Goal: Task Accomplishment & Management: Complete application form

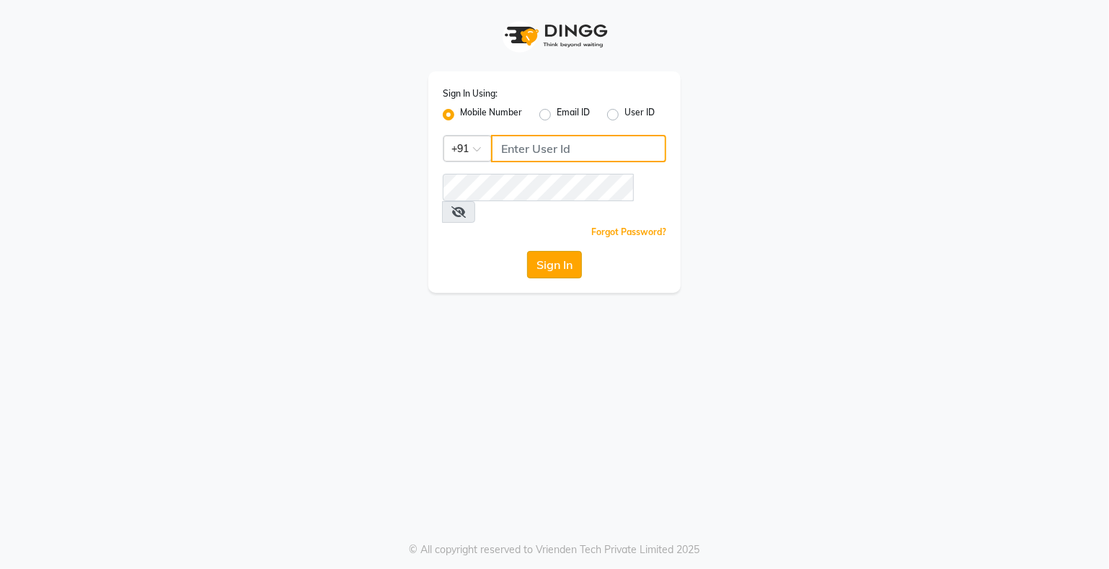
type input "9359594581"
click at [548, 252] on button "Sign In" at bounding box center [554, 264] width 55 height 27
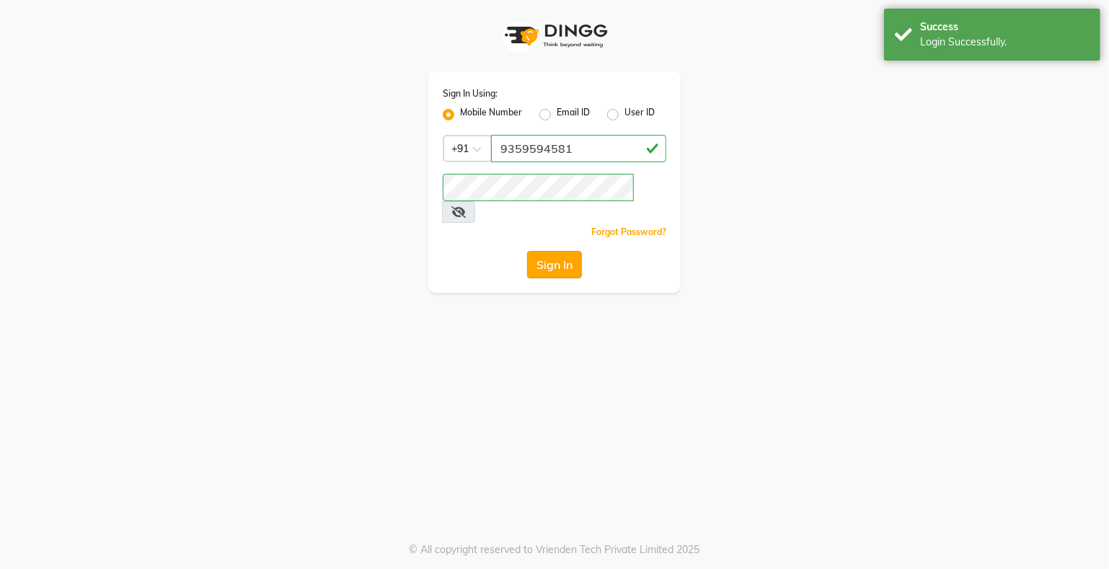
select select "service"
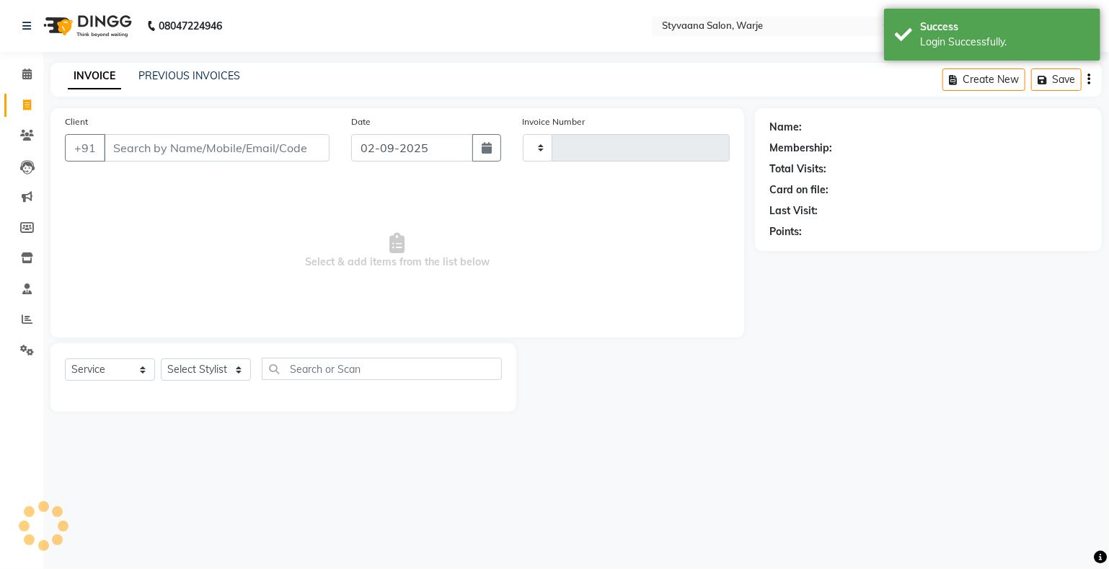
type input "0983"
select select "280"
click at [252, 151] on input "Client" at bounding box center [217, 147] width 226 height 27
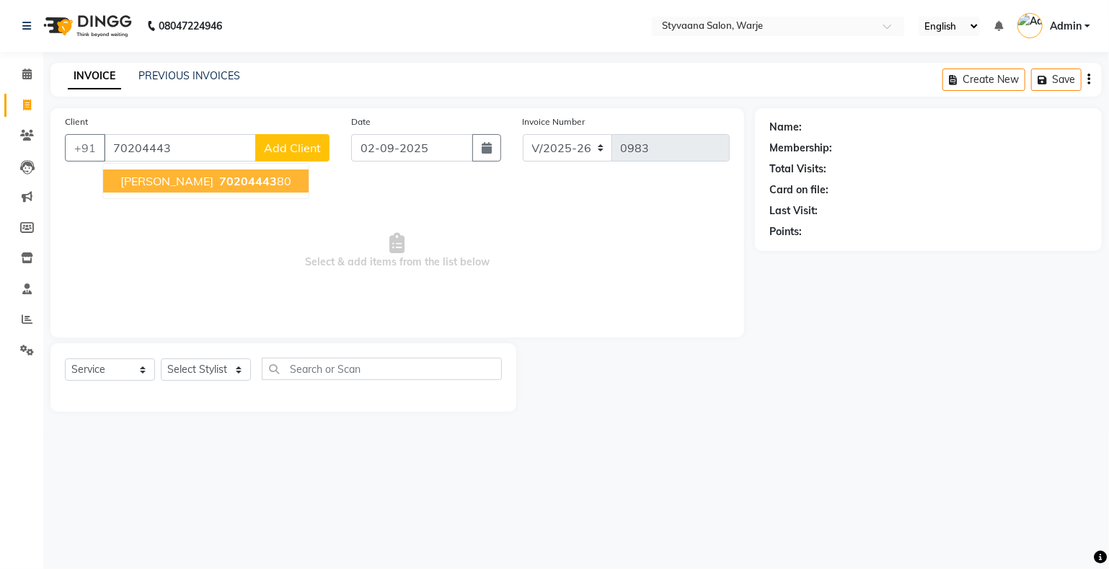
click at [234, 174] on ngb-highlight "70204443 80" at bounding box center [253, 181] width 75 height 14
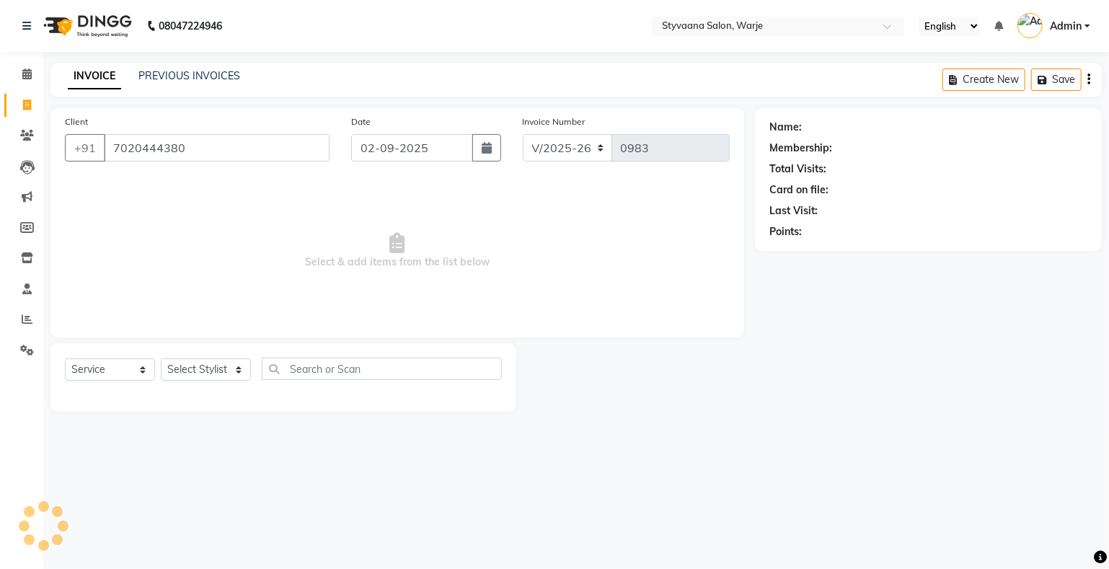
type input "7020444380"
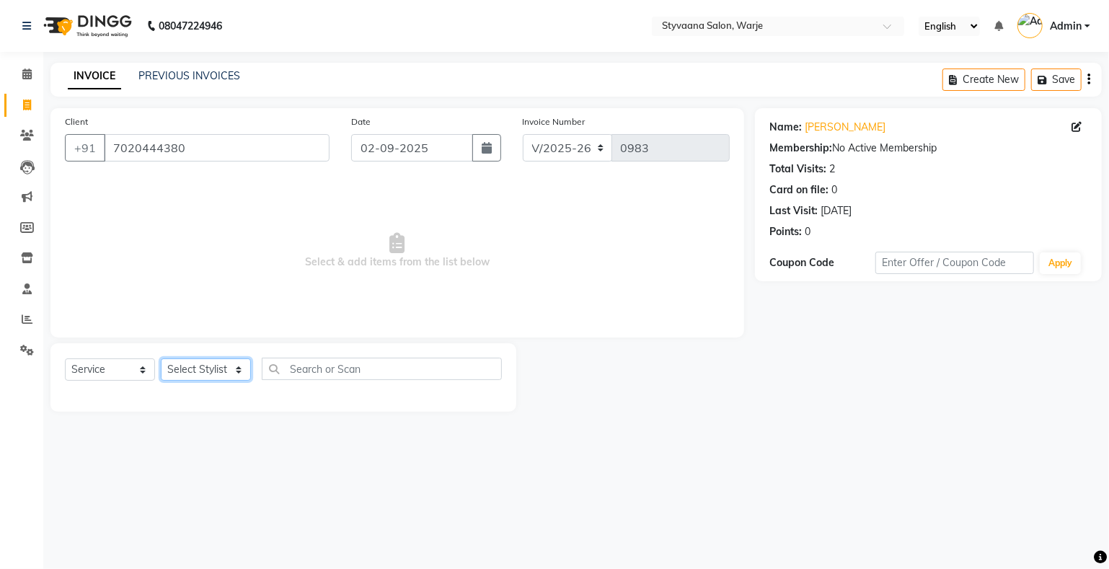
click at [211, 362] on select "Select Stylist nisha [PERSON_NAME] [PERSON_NAME] [PERSON_NAME]" at bounding box center [206, 369] width 90 height 22
select select "88438"
click at [161, 359] on select "Select Stylist nisha [PERSON_NAME] [PERSON_NAME] [PERSON_NAME]" at bounding box center [206, 369] width 90 height 22
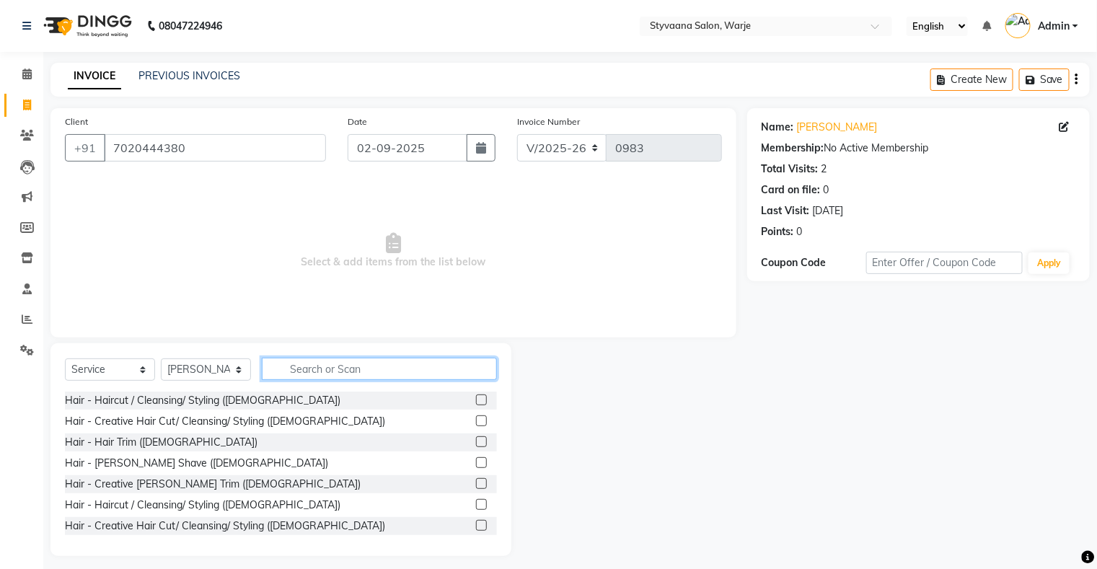
click at [309, 373] on input "text" at bounding box center [379, 369] width 235 height 22
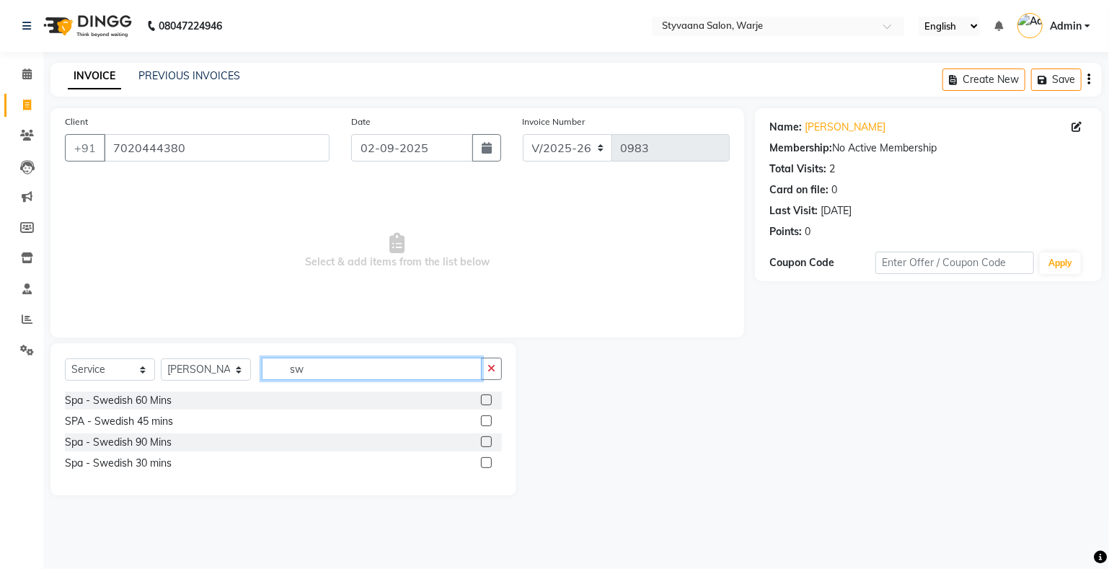
type input "sw"
click at [488, 425] on label at bounding box center [486, 420] width 11 height 11
click at [488, 425] on input "checkbox" at bounding box center [485, 421] width 9 height 9
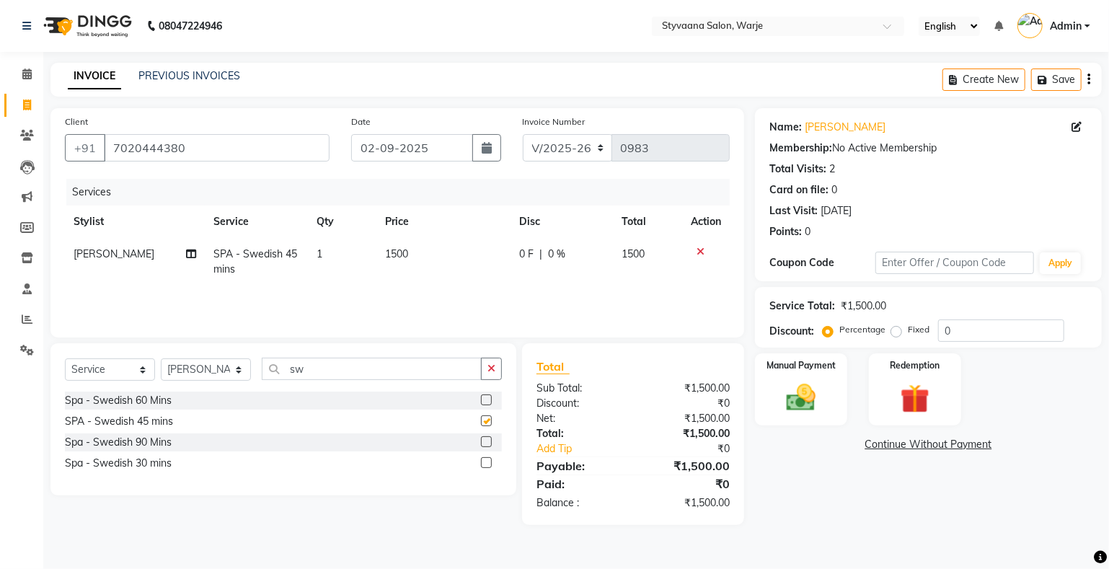
checkbox input "false"
click at [469, 376] on input "sw" at bounding box center [372, 369] width 220 height 22
type input "s"
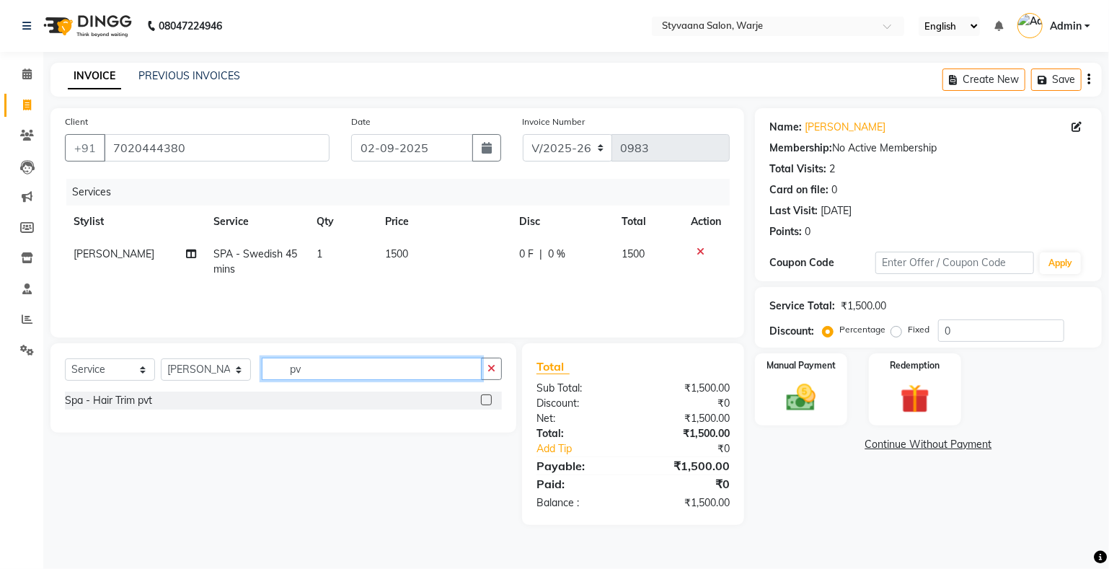
type input "pv"
click at [486, 400] on label at bounding box center [486, 399] width 11 height 11
click at [486, 400] on input "checkbox" at bounding box center [485, 400] width 9 height 9
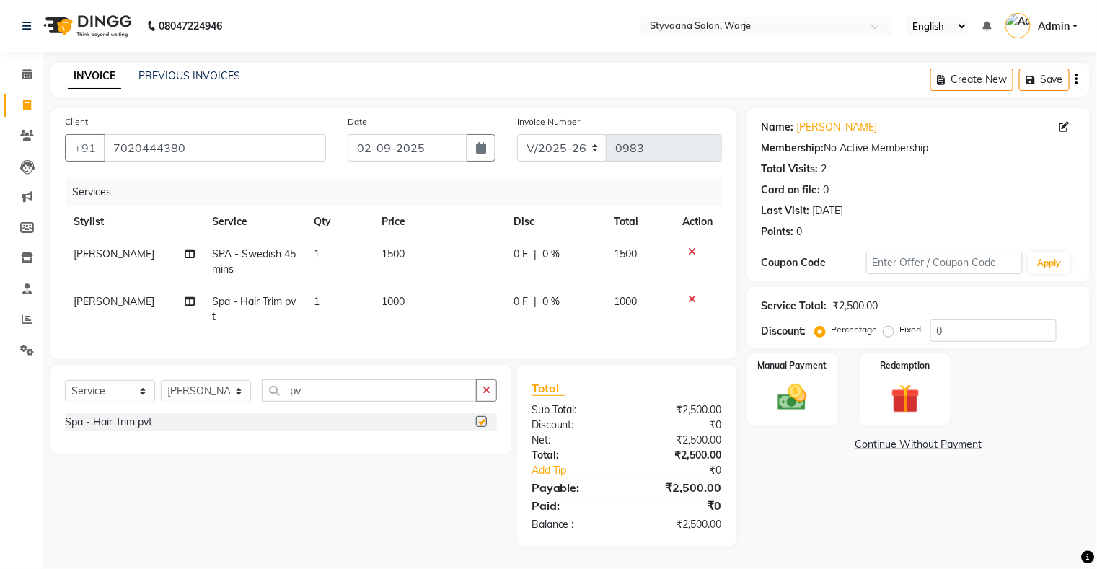
checkbox input "false"
click at [530, 299] on div "0 F | 0 %" at bounding box center [555, 301] width 84 height 15
select select "88438"
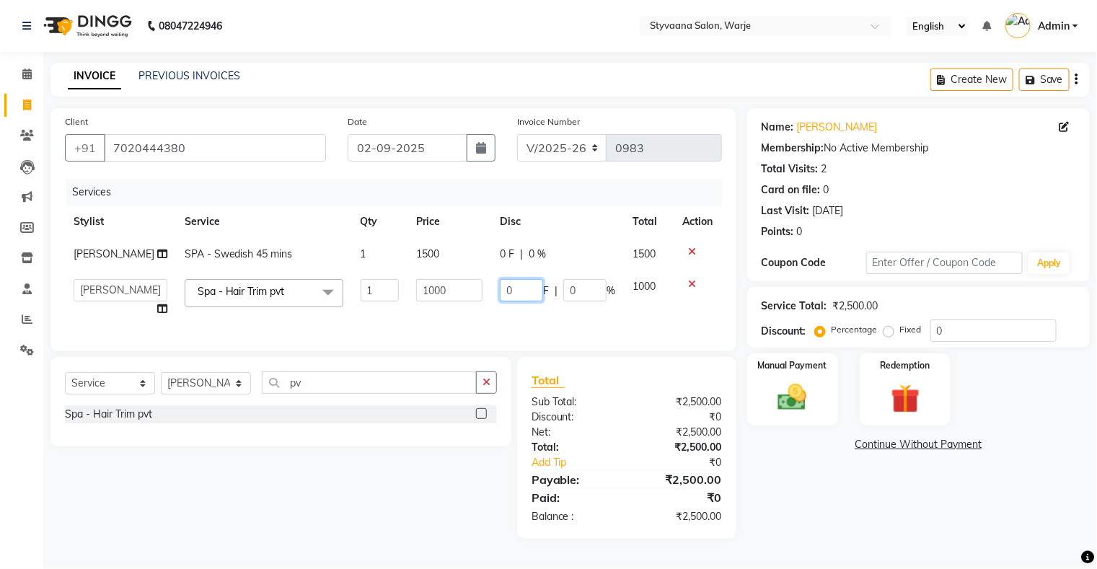
click at [531, 298] on input "0" at bounding box center [521, 290] width 43 height 22
type input "400"
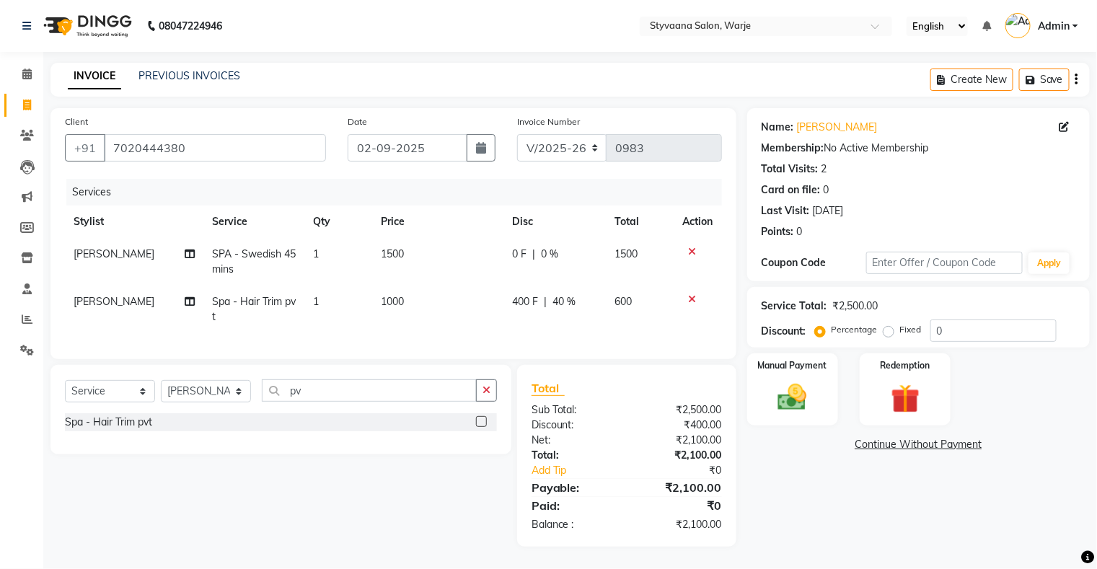
click at [573, 318] on td "400 F | 40 %" at bounding box center [554, 310] width 102 height 48
select select "88438"
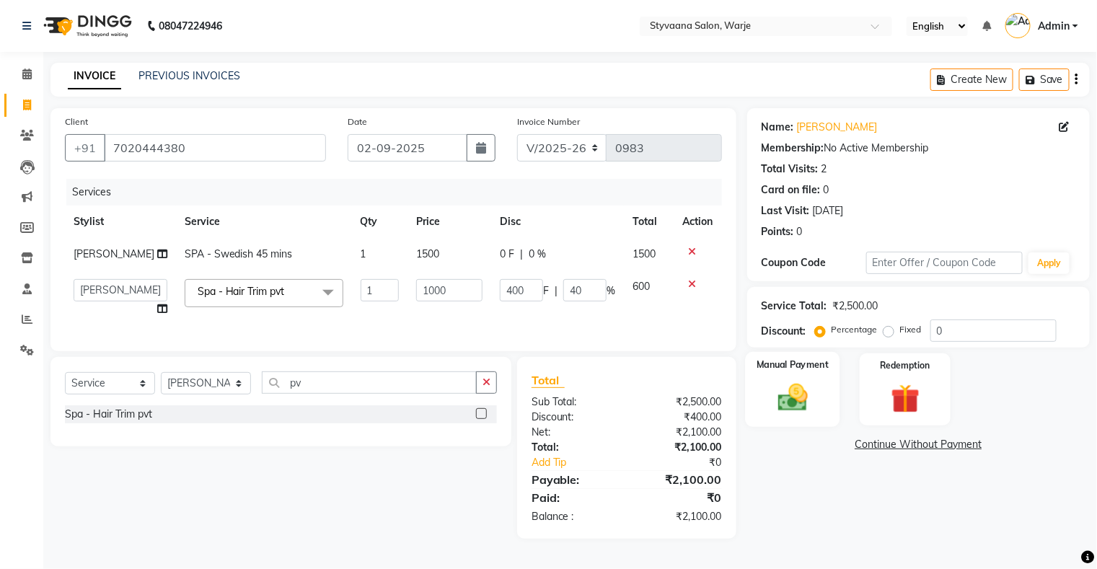
click at [788, 407] on img at bounding box center [792, 398] width 48 height 35
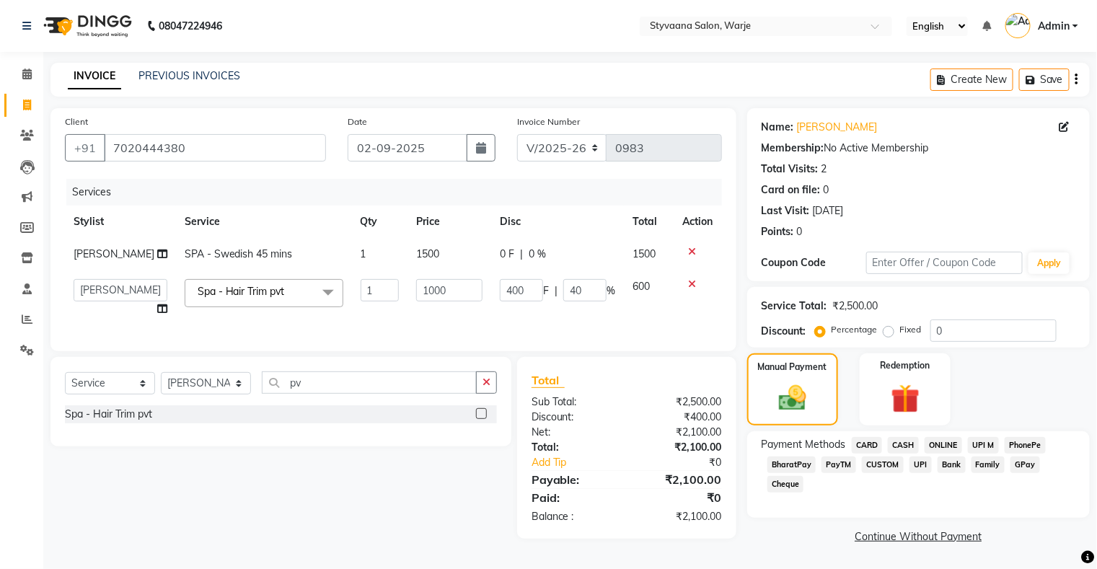
click at [1012, 459] on span "GPay" at bounding box center [1025, 464] width 30 height 17
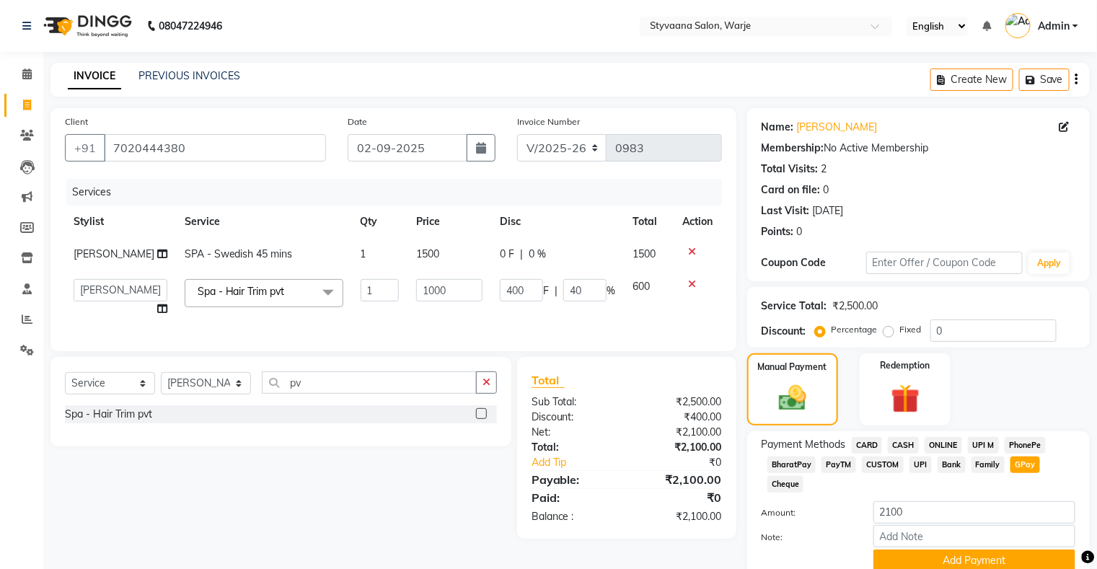
scroll to position [61, 0]
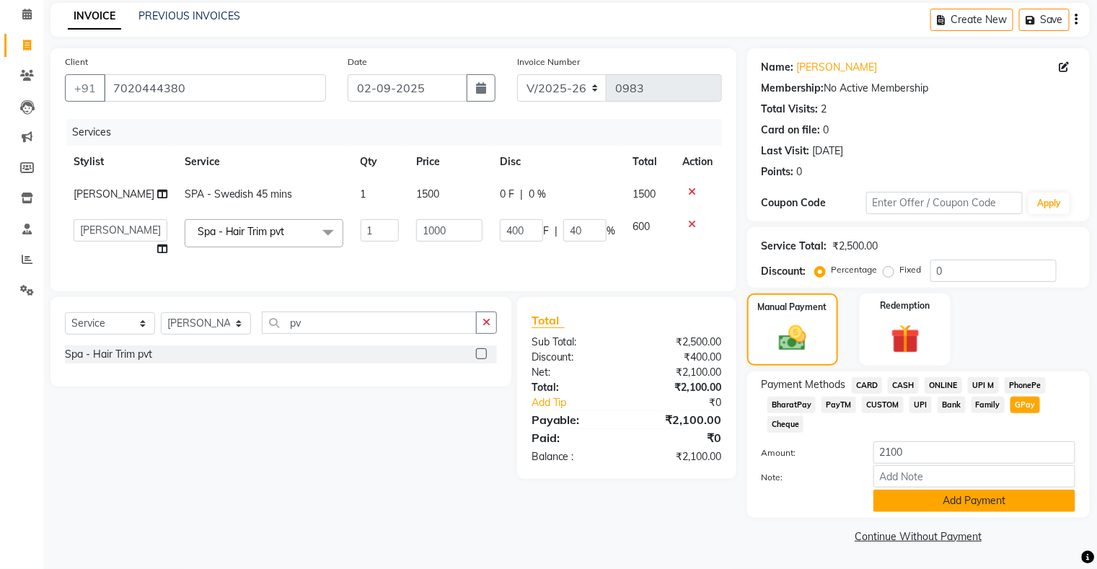
click at [1002, 495] on button "Add Payment" at bounding box center [974, 501] width 202 height 22
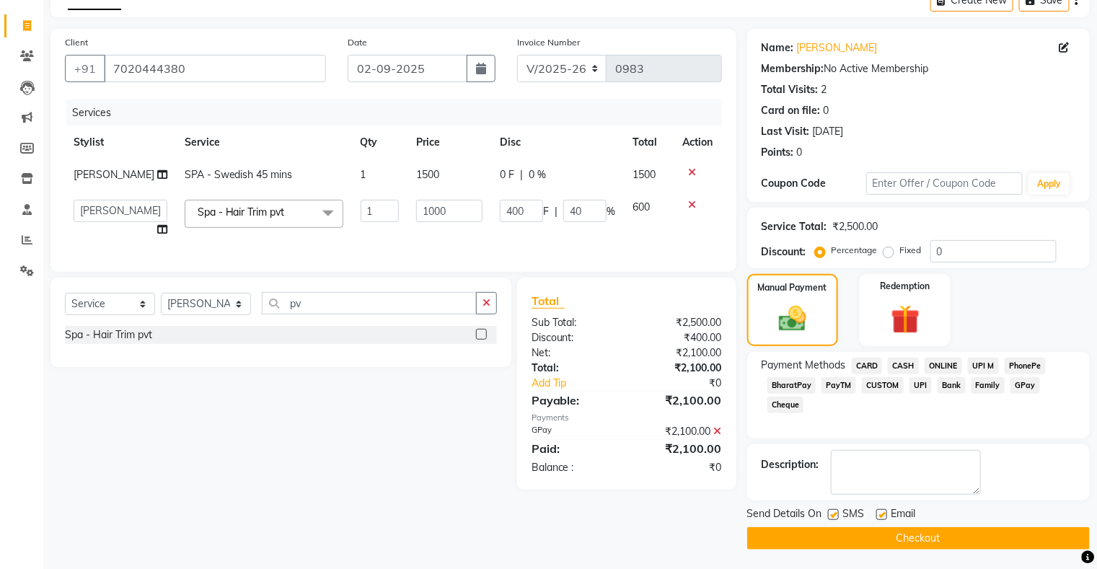
scroll to position [79, 0]
click at [930, 542] on button "Checkout" at bounding box center [918, 539] width 342 height 22
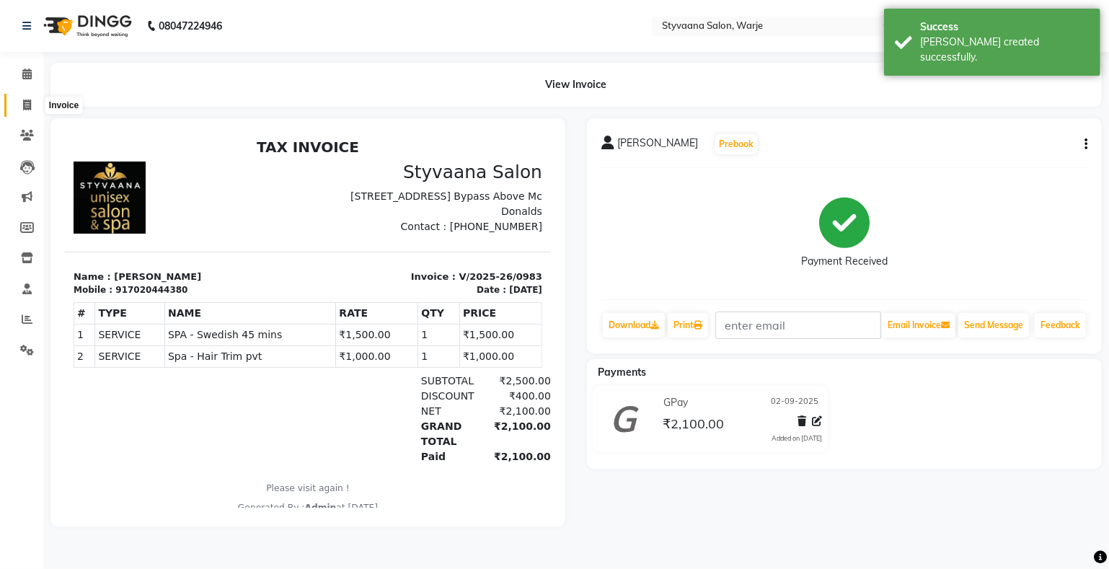
click at [23, 105] on icon at bounding box center [27, 105] width 8 height 11
select select "service"
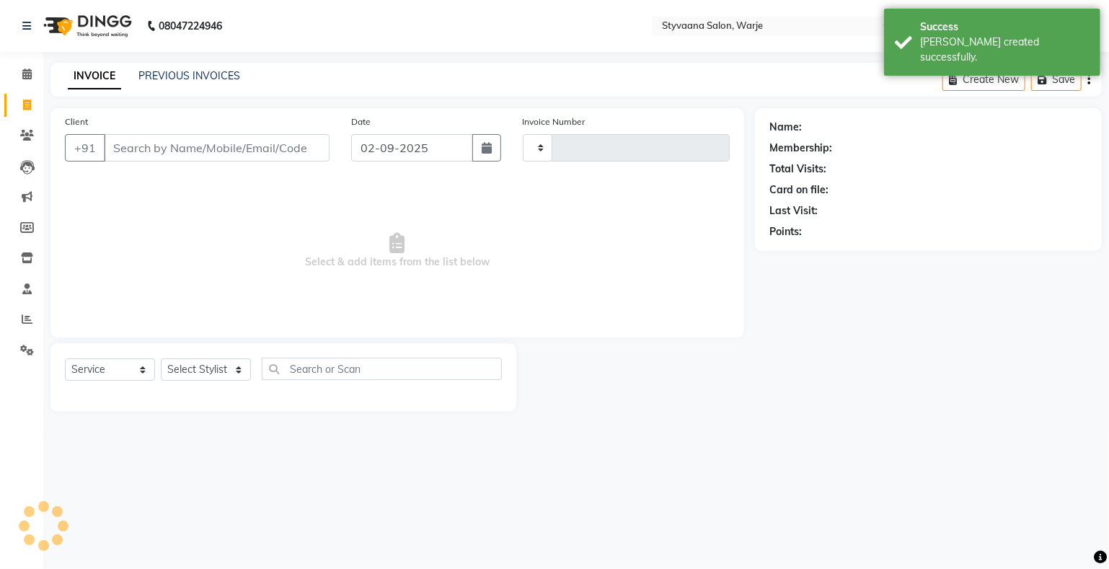
type input "0984"
select select "280"
click at [154, 141] on input "Client" at bounding box center [217, 147] width 226 height 27
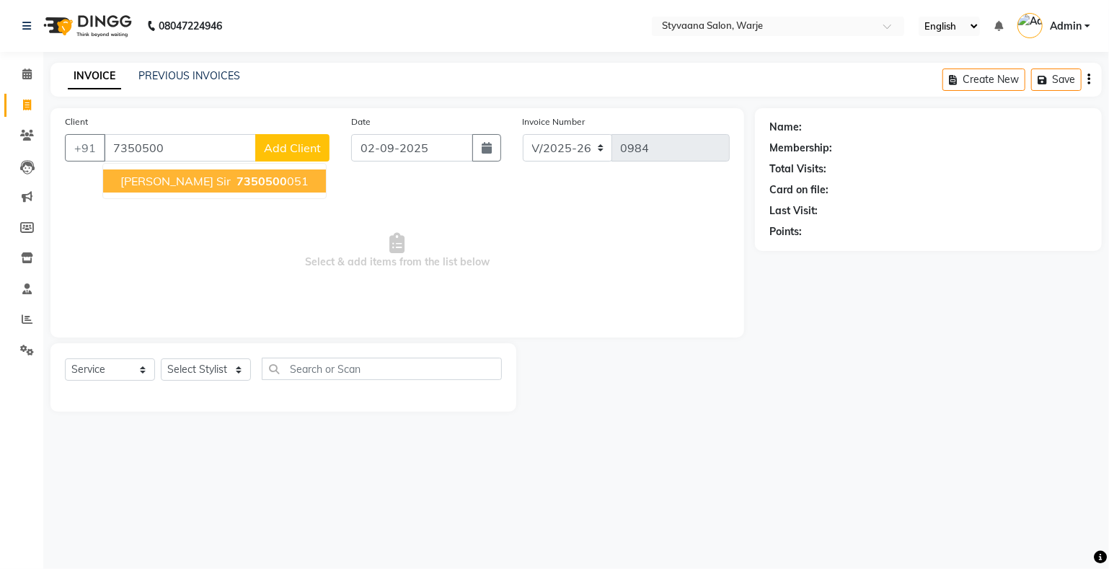
click at [197, 188] on button "[PERSON_NAME] sir 7350500 051" at bounding box center [214, 180] width 223 height 23
type input "7350500051"
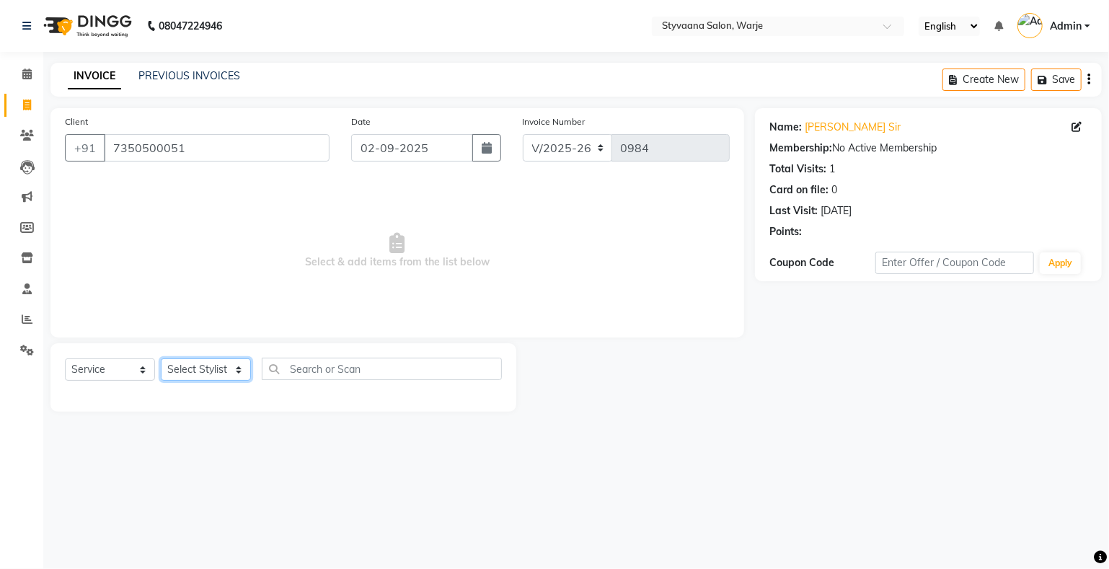
click at [207, 362] on select "Select Stylist nisha [PERSON_NAME] [PERSON_NAME] [PERSON_NAME]" at bounding box center [206, 369] width 90 height 22
select select "85069"
click at [161, 359] on select "Select Stylist nisha [PERSON_NAME] [PERSON_NAME] [PERSON_NAME]" at bounding box center [206, 369] width 90 height 22
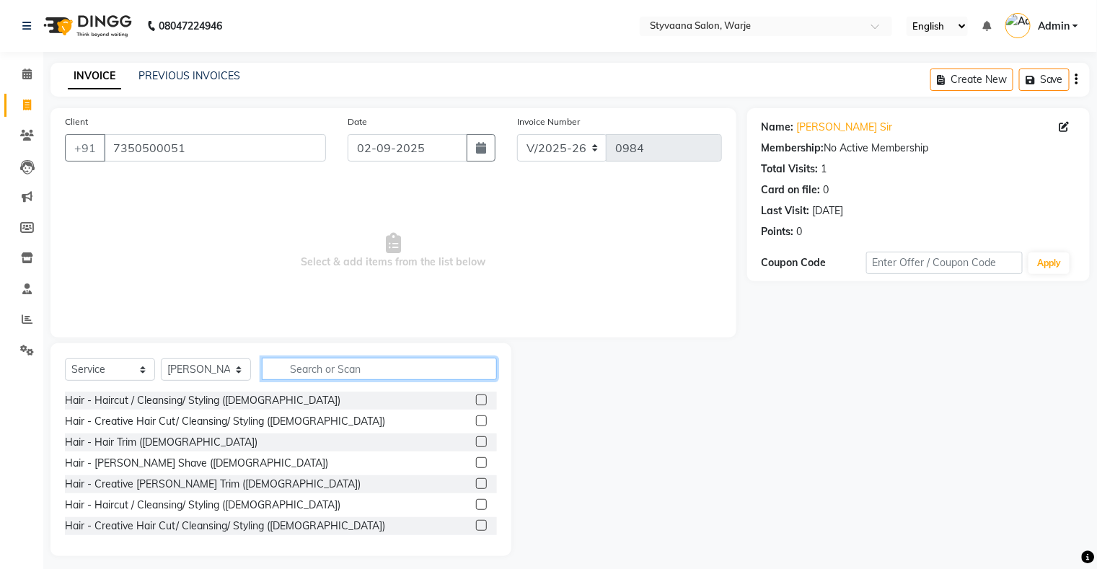
click at [303, 370] on input "text" at bounding box center [379, 369] width 235 height 22
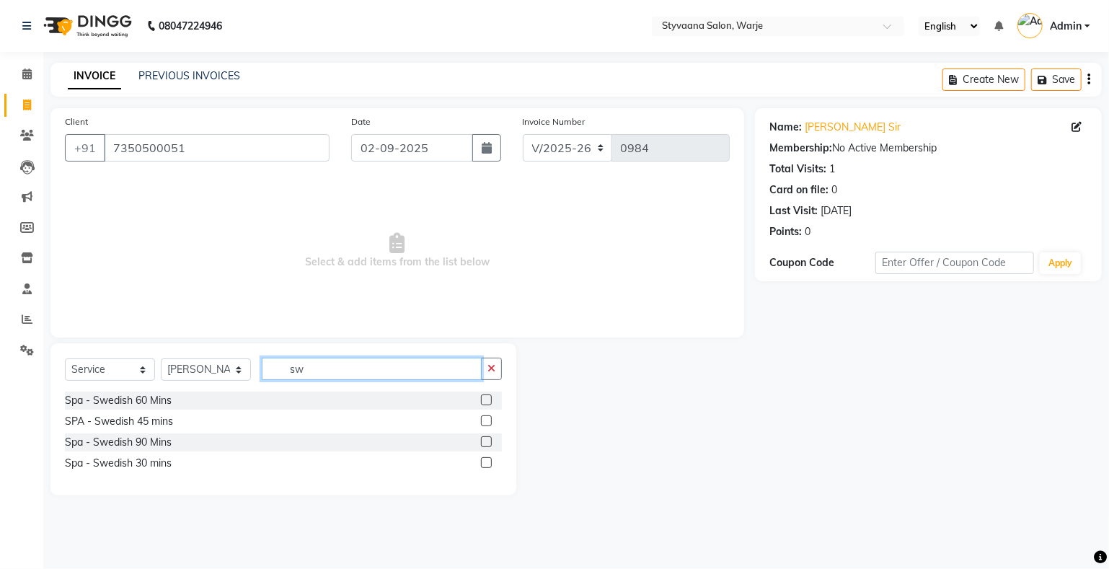
type input "sw"
click at [487, 398] on label at bounding box center [486, 399] width 11 height 11
click at [487, 398] on input "checkbox" at bounding box center [485, 400] width 9 height 9
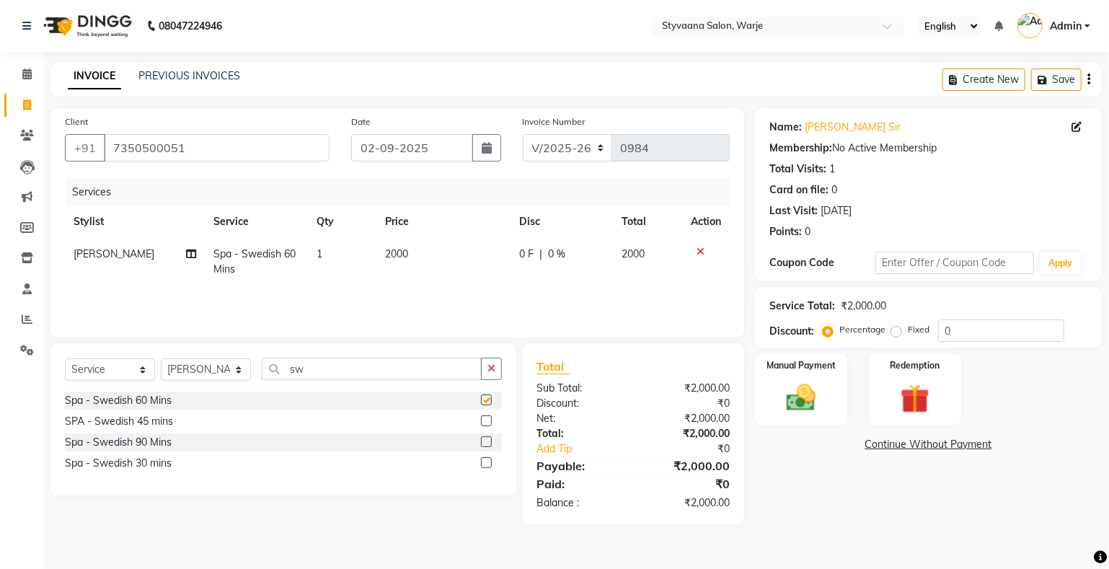
checkbox input "false"
click at [805, 410] on img at bounding box center [801, 398] width 49 height 35
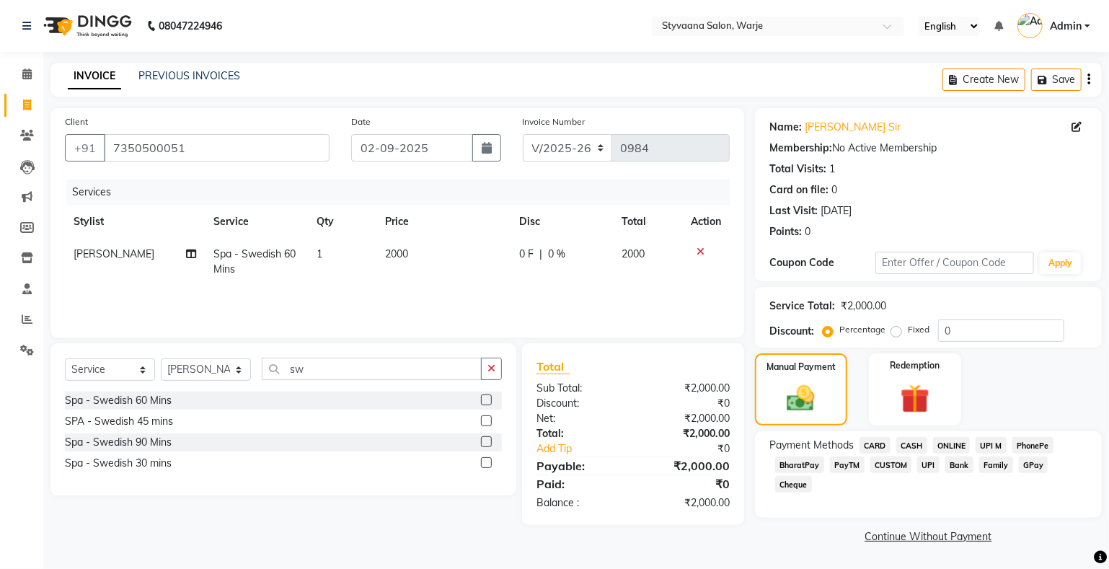
click at [1035, 463] on span "GPay" at bounding box center [1034, 464] width 30 height 17
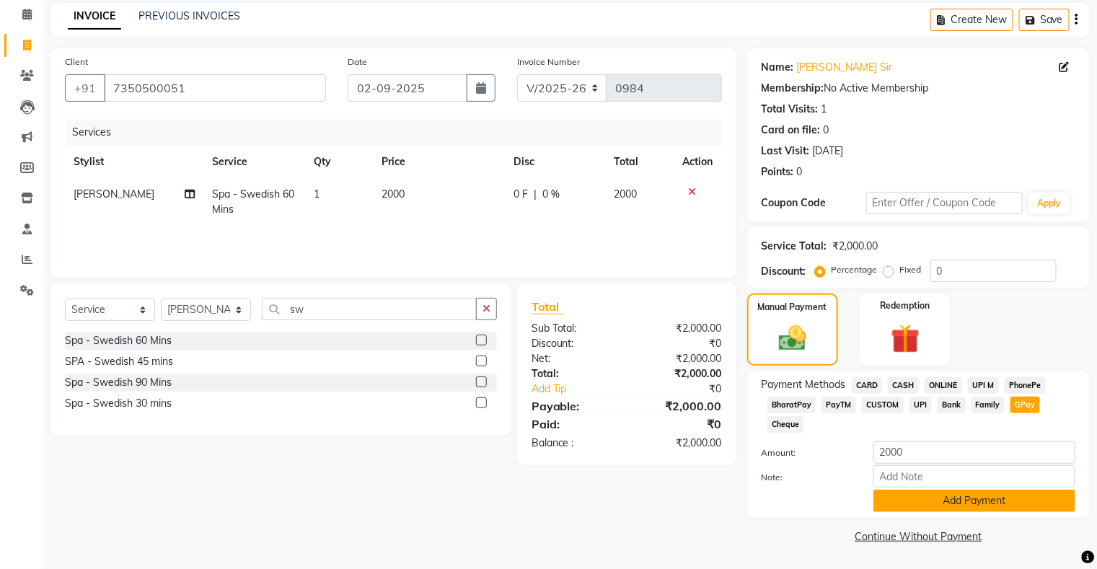
scroll to position [61, 0]
click at [1005, 505] on button "Add Payment" at bounding box center [974, 501] width 202 height 22
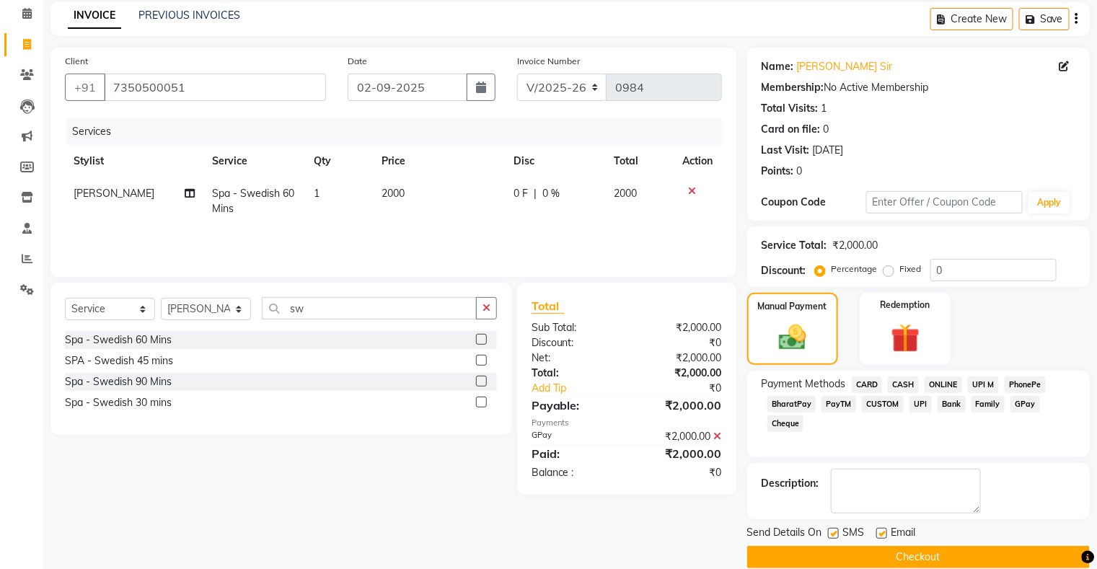
scroll to position [79, 0]
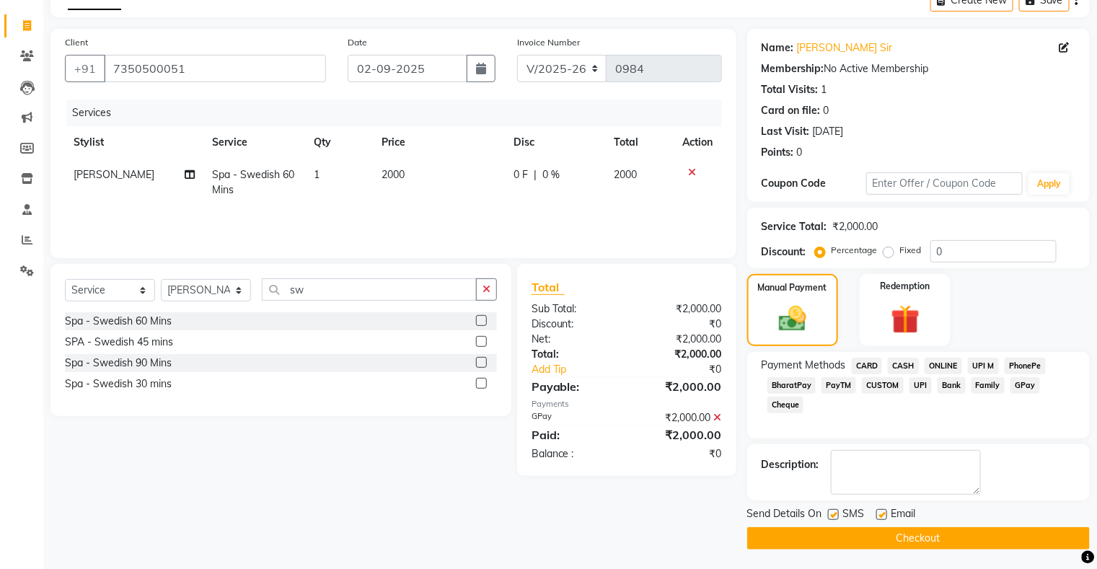
click at [945, 540] on button "Checkout" at bounding box center [918, 538] width 342 height 22
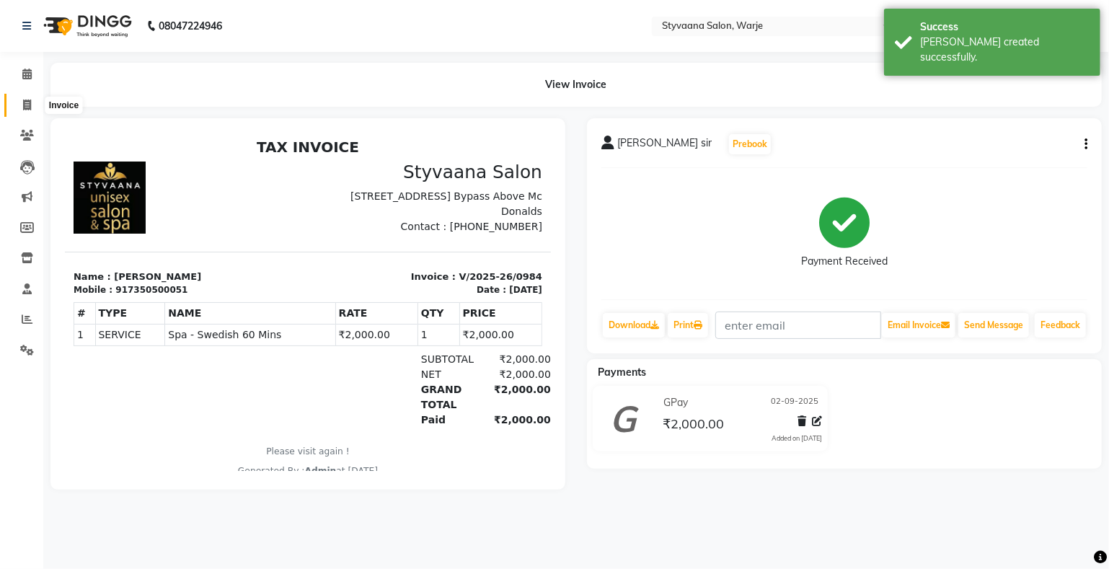
click at [30, 103] on icon at bounding box center [27, 105] width 8 height 11
select select "service"
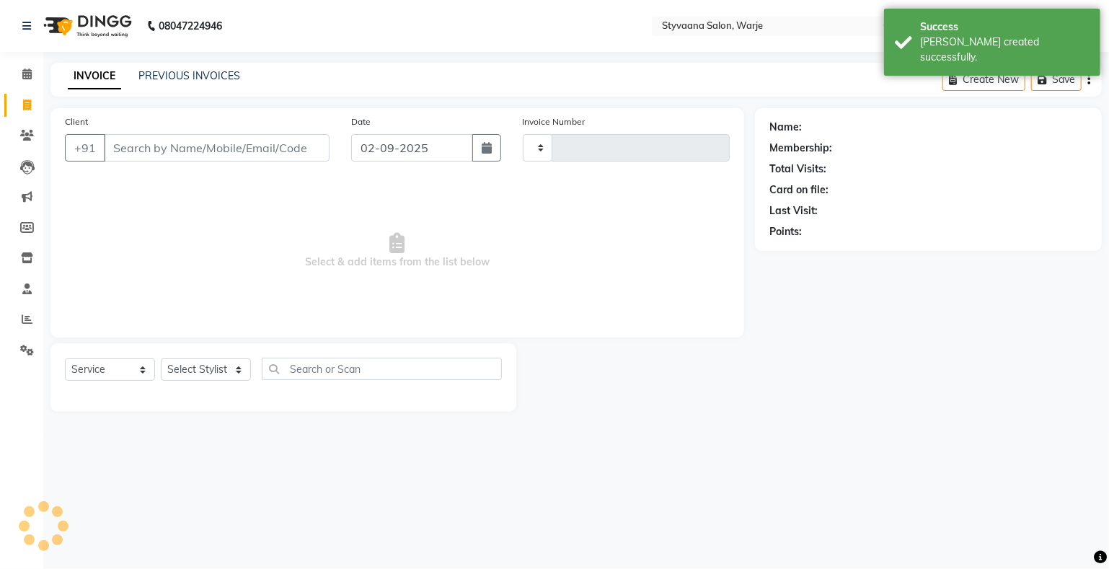
type input "0985"
select select "280"
click at [128, 141] on input "Client" at bounding box center [217, 147] width 226 height 27
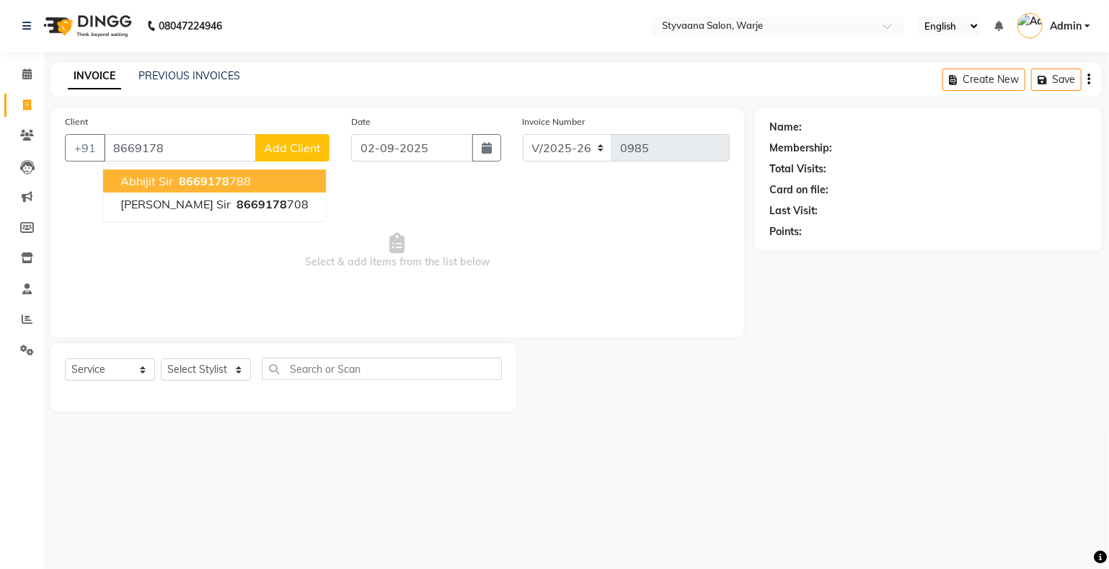
click at [195, 173] on button "abhijit sir 8669178 788" at bounding box center [214, 180] width 223 height 23
type input "8669178788"
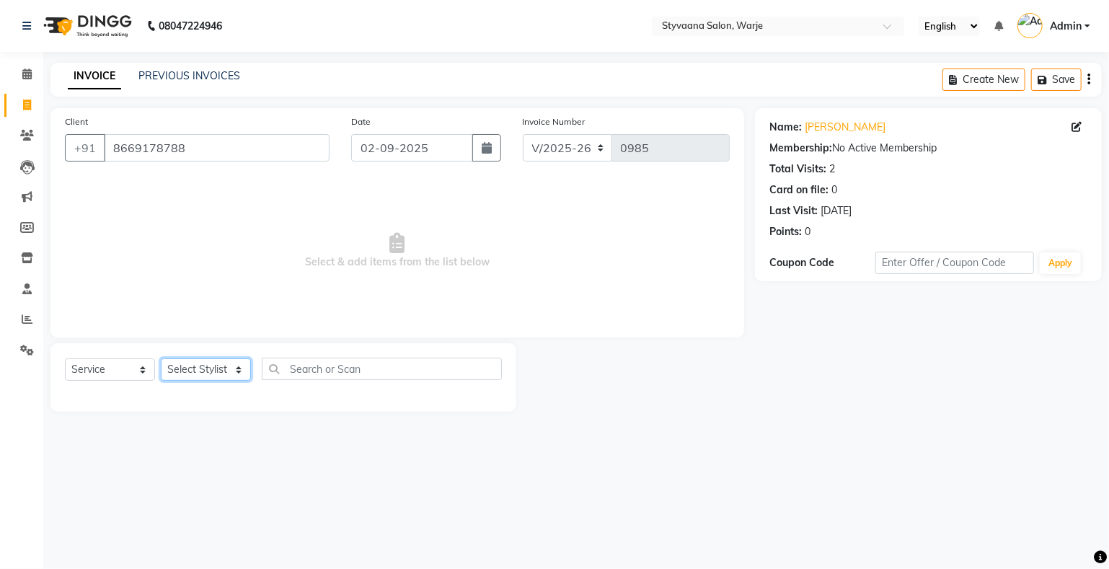
click at [207, 365] on select "Select Stylist nisha [PERSON_NAME] [PERSON_NAME] [PERSON_NAME]" at bounding box center [206, 369] width 90 height 22
select select "87884"
click at [161, 359] on select "Select Stylist nisha [PERSON_NAME] [PERSON_NAME] [PERSON_NAME]" at bounding box center [206, 369] width 90 height 22
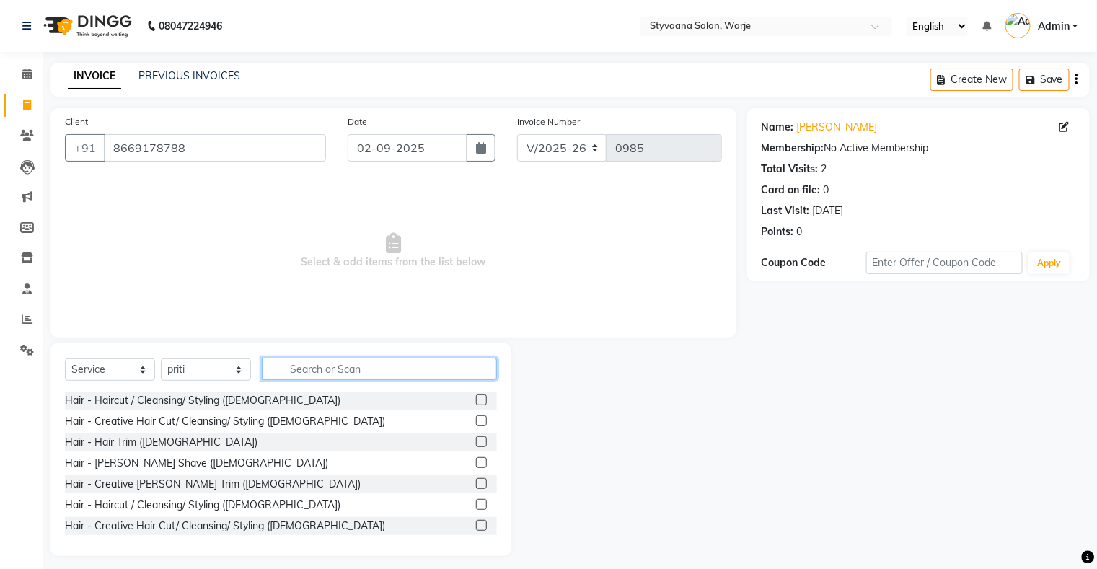
click at [304, 373] on input "text" at bounding box center [379, 369] width 235 height 22
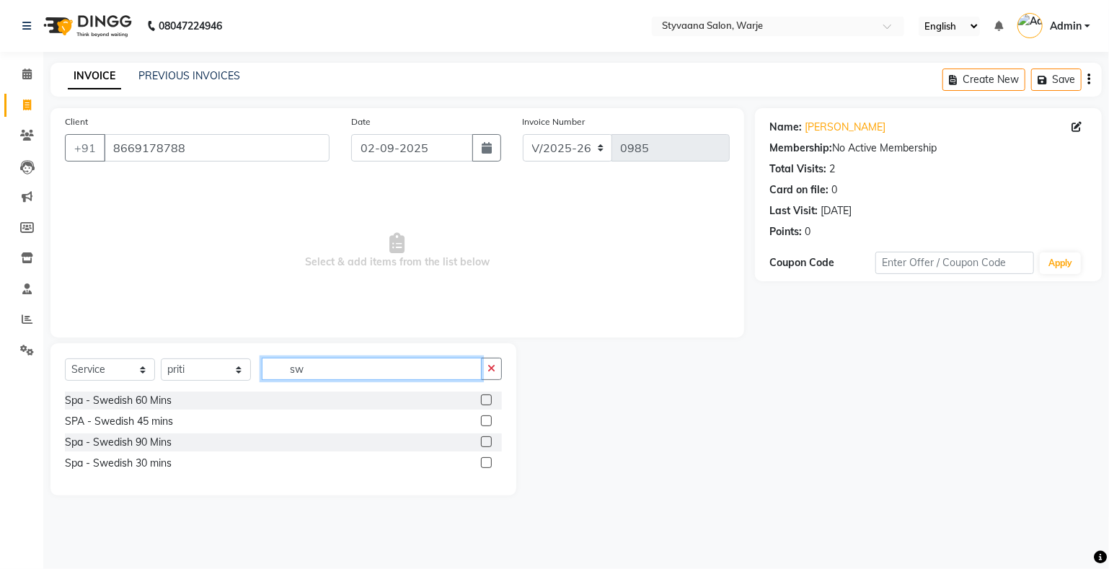
type input "sw"
click at [490, 399] on label at bounding box center [486, 399] width 11 height 11
click at [490, 399] on input "checkbox" at bounding box center [485, 400] width 9 height 9
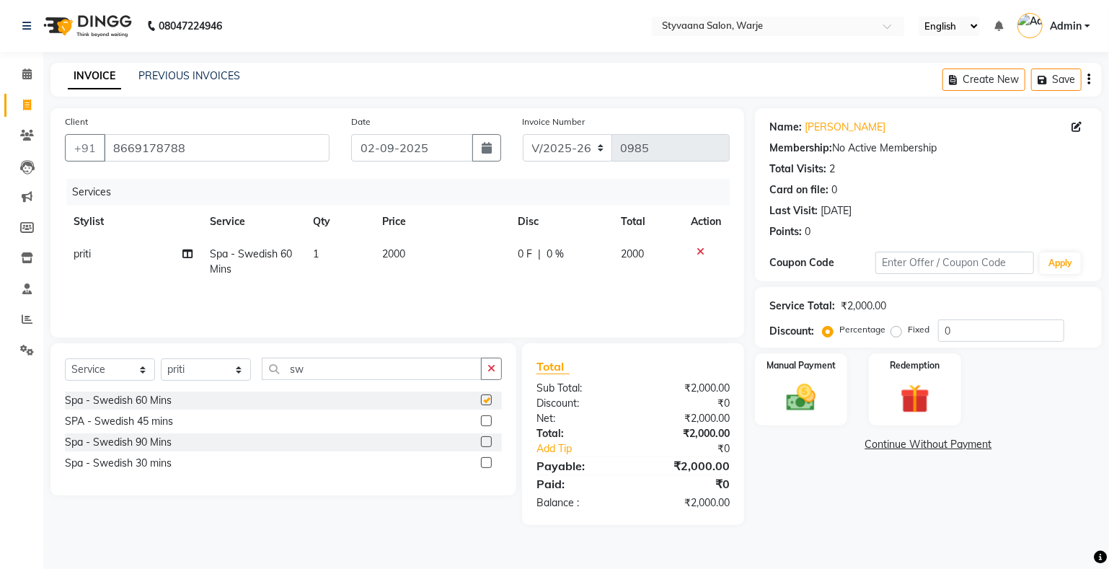
checkbox input "false"
click at [489, 460] on label at bounding box center [486, 462] width 11 height 11
click at [489, 460] on input "checkbox" at bounding box center [485, 463] width 9 height 9
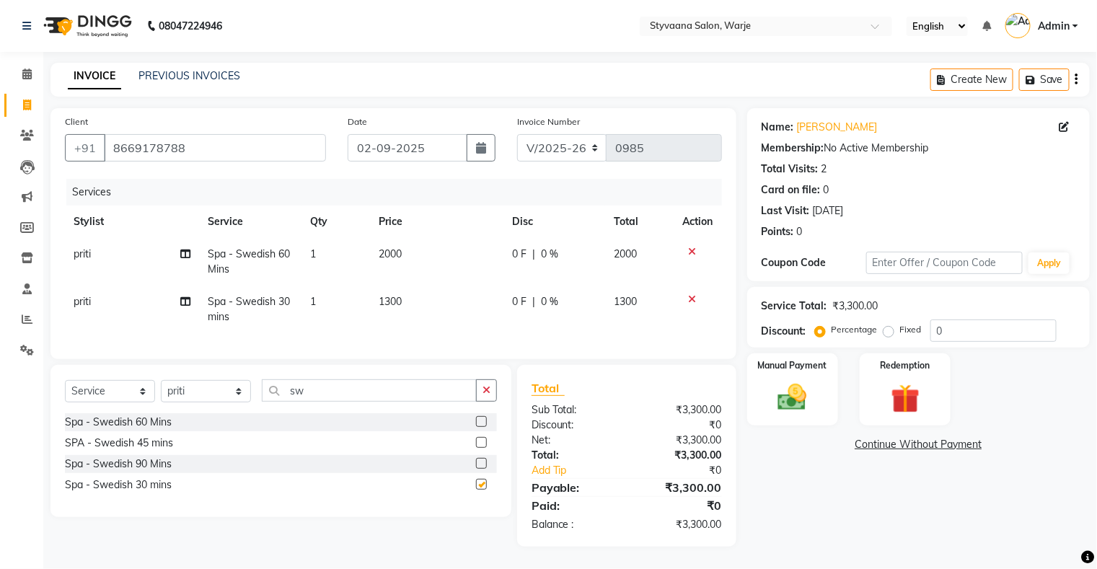
checkbox input "false"
click at [521, 306] on span "0 F" at bounding box center [519, 301] width 14 height 15
select select "87884"
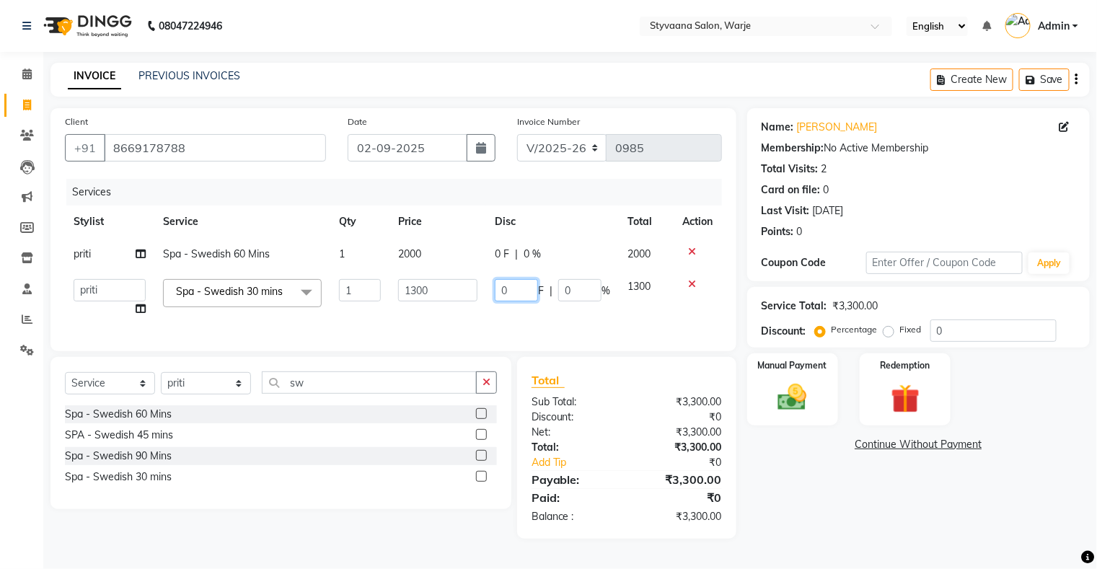
click at [523, 294] on input "0" at bounding box center [516, 290] width 43 height 22
type input "100"
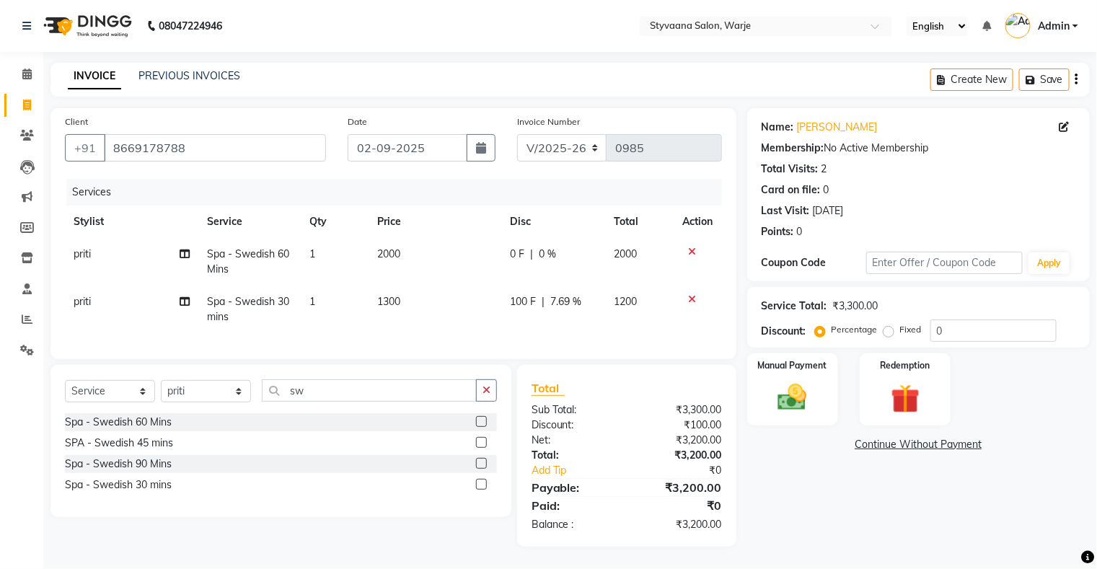
click at [594, 326] on div "Services Stylist Service Qty Price Disc Total Action [PERSON_NAME] Spa - Swedis…" at bounding box center [393, 262] width 657 height 166
click at [782, 406] on img at bounding box center [792, 398] width 48 height 35
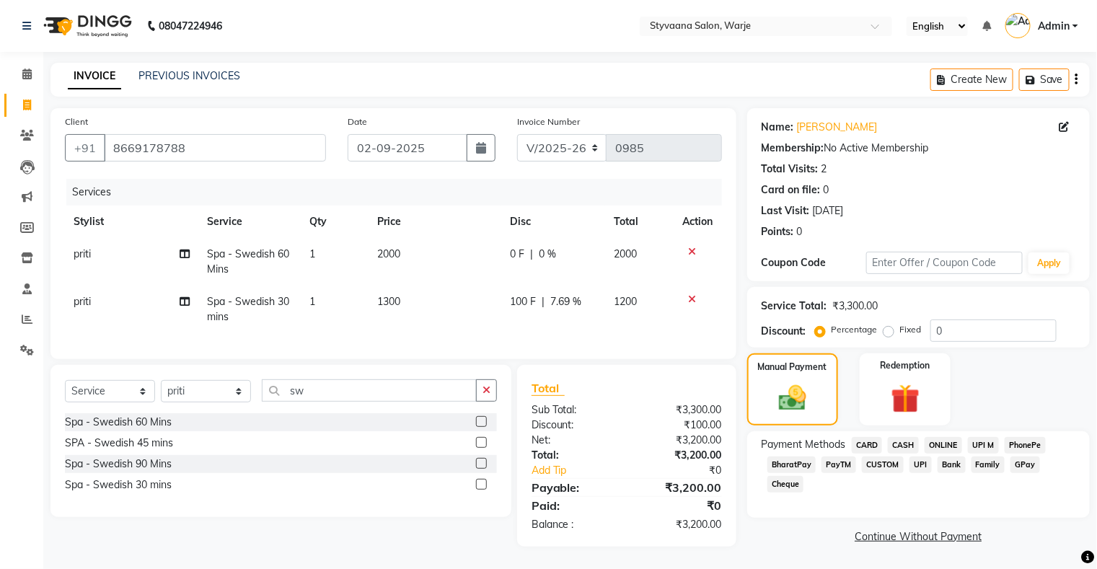
click at [866, 443] on span "CARD" at bounding box center [867, 445] width 31 height 17
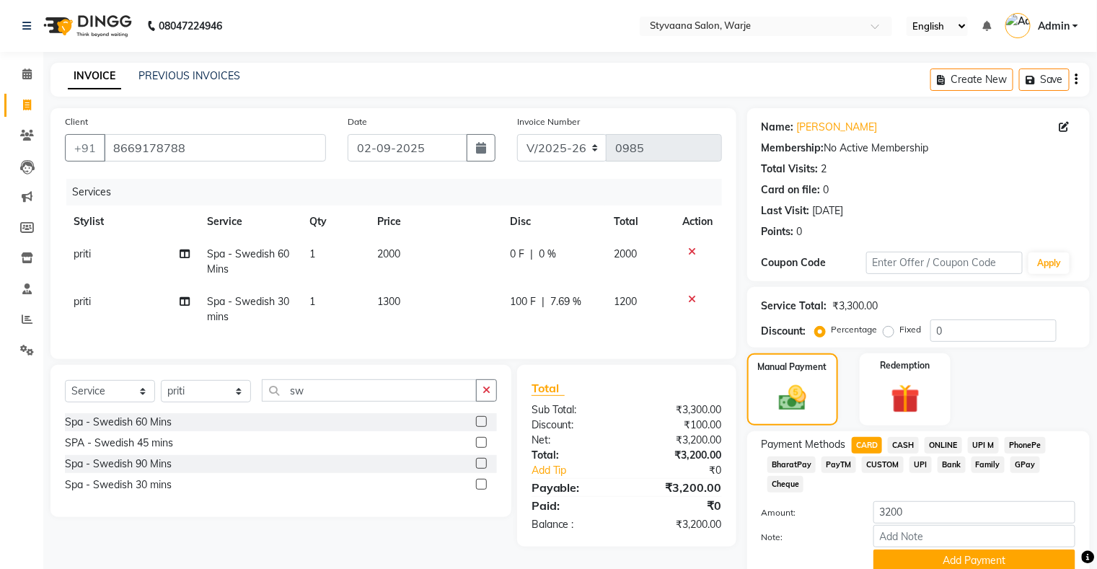
scroll to position [61, 0]
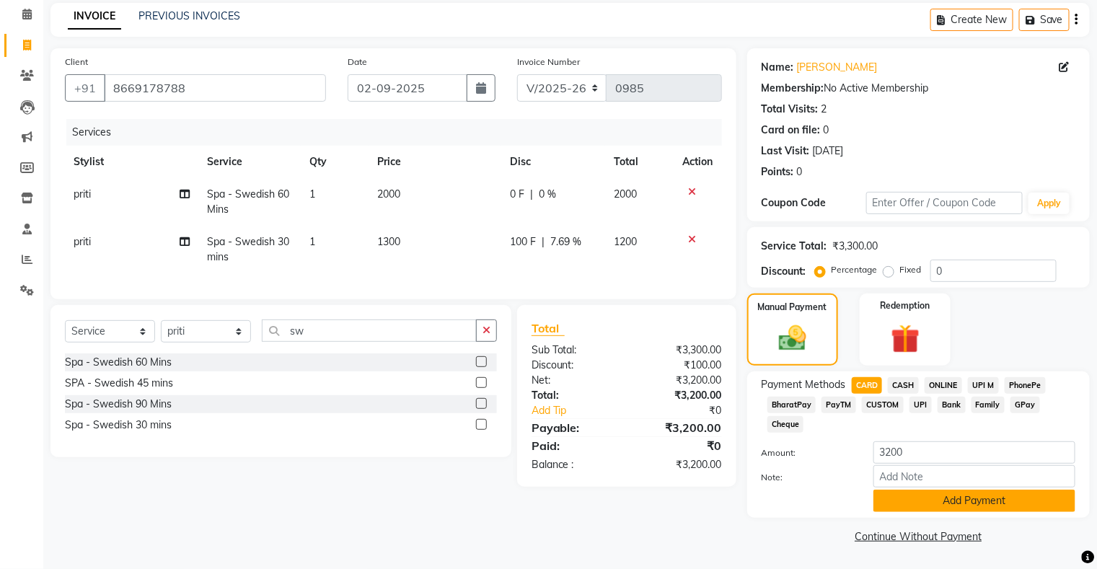
click at [947, 495] on button "Add Payment" at bounding box center [974, 501] width 202 height 22
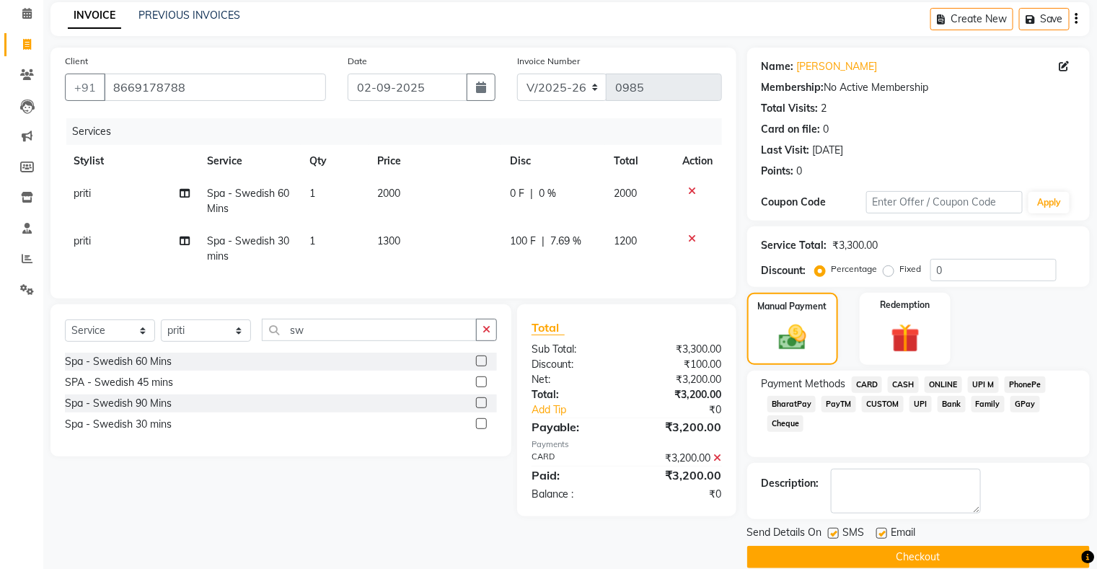
scroll to position [79, 0]
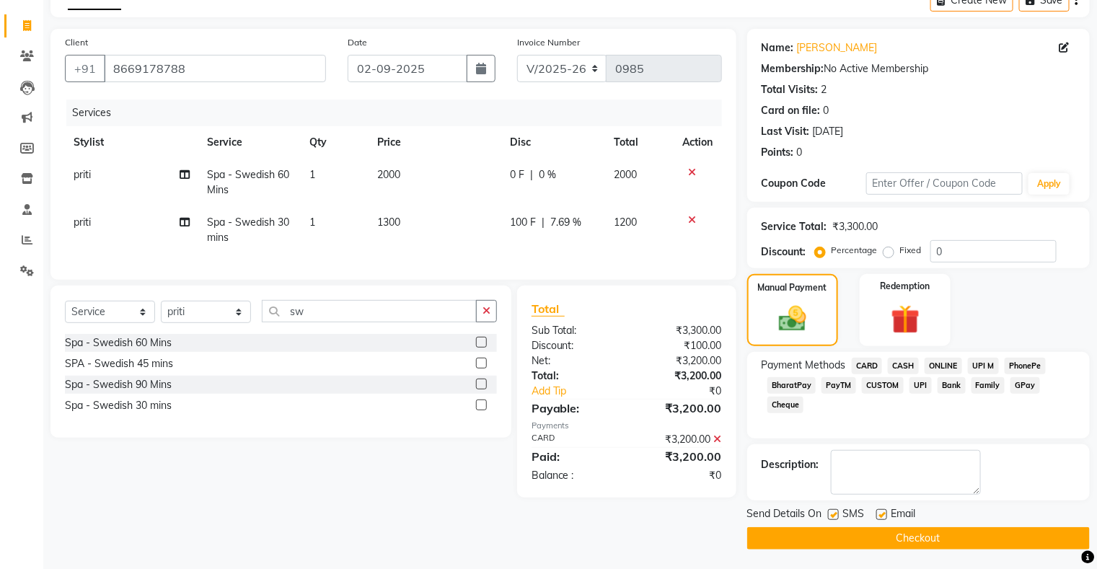
click at [912, 538] on button "Checkout" at bounding box center [918, 538] width 342 height 22
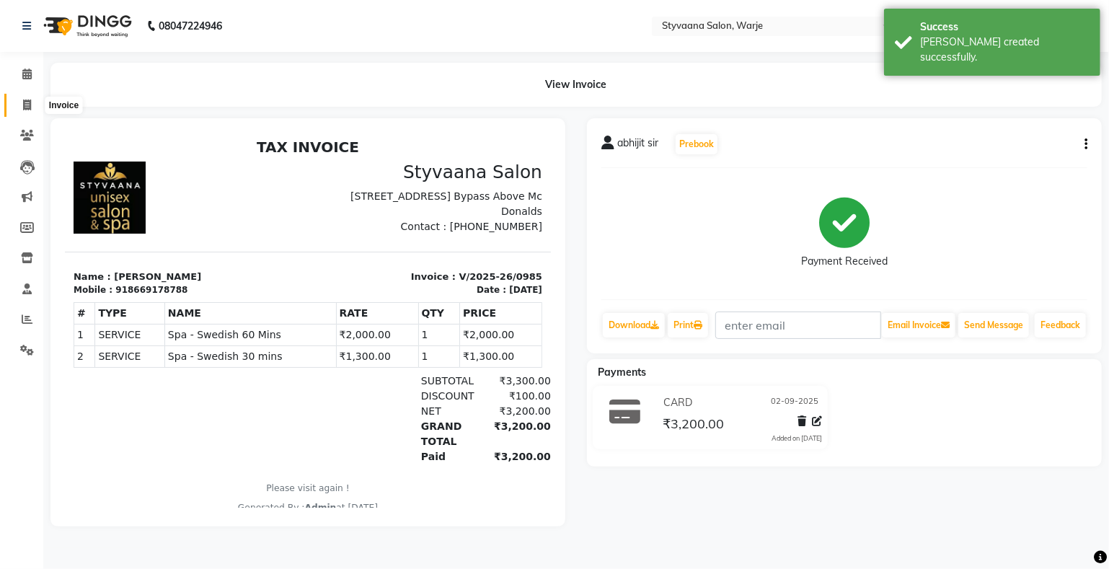
click at [30, 104] on icon at bounding box center [27, 105] width 8 height 11
select select "service"
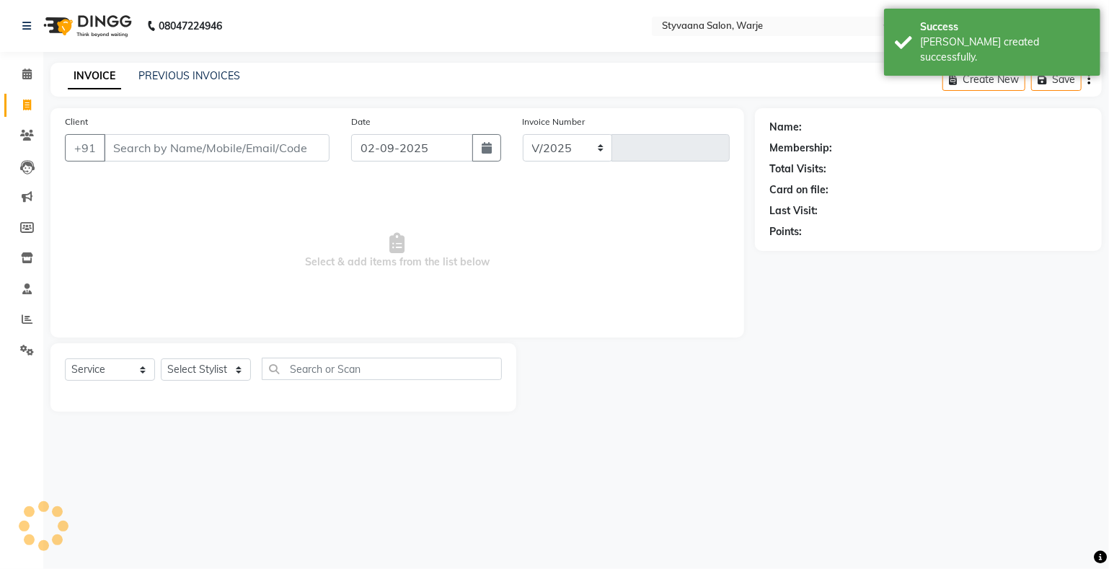
select select "280"
type input "0986"
click at [133, 141] on input "Client" at bounding box center [217, 147] width 226 height 27
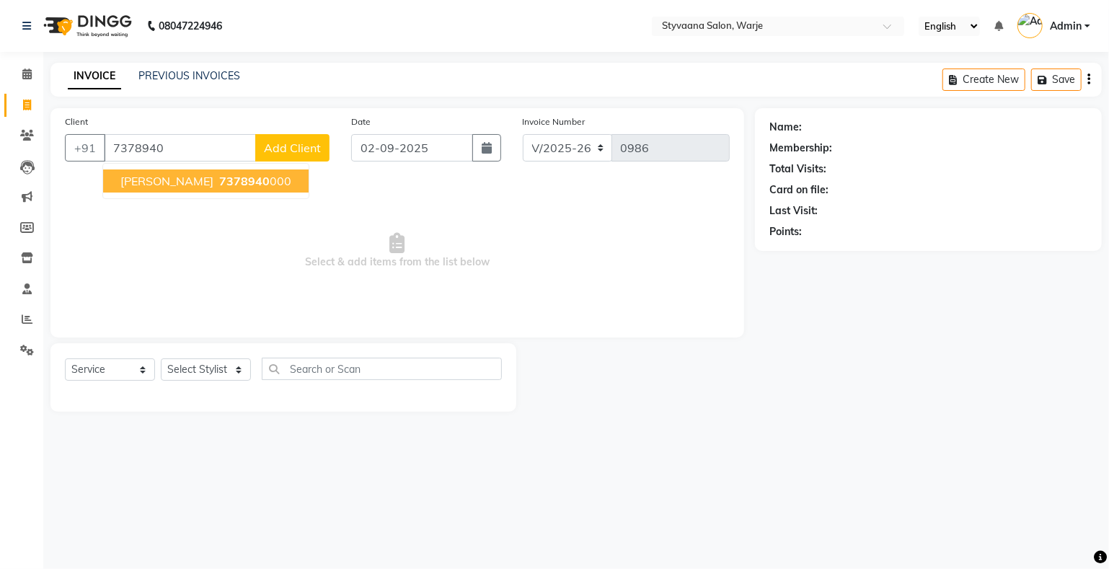
click at [133, 141] on input "7378940" at bounding box center [180, 147] width 152 height 27
click at [213, 177] on span "[PERSON_NAME]" at bounding box center [166, 181] width 93 height 14
type input "7378940000"
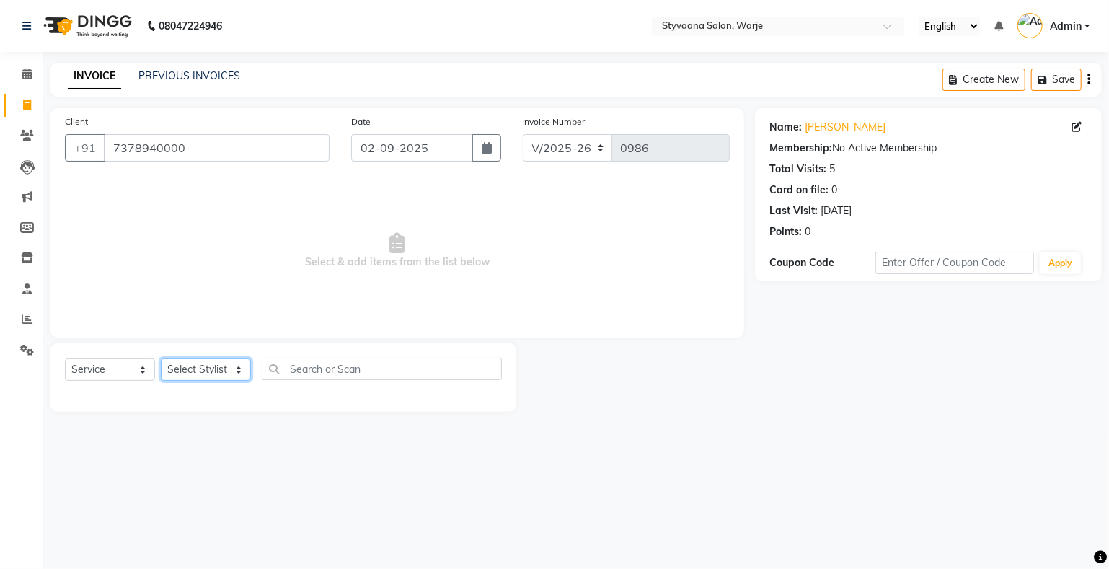
click at [207, 371] on select "Select Stylist nisha [PERSON_NAME] [PERSON_NAME] [PERSON_NAME]" at bounding box center [206, 369] width 90 height 22
select select "87885"
click at [161, 359] on select "Select Stylist nisha [PERSON_NAME] [PERSON_NAME] [PERSON_NAME]" at bounding box center [206, 369] width 90 height 22
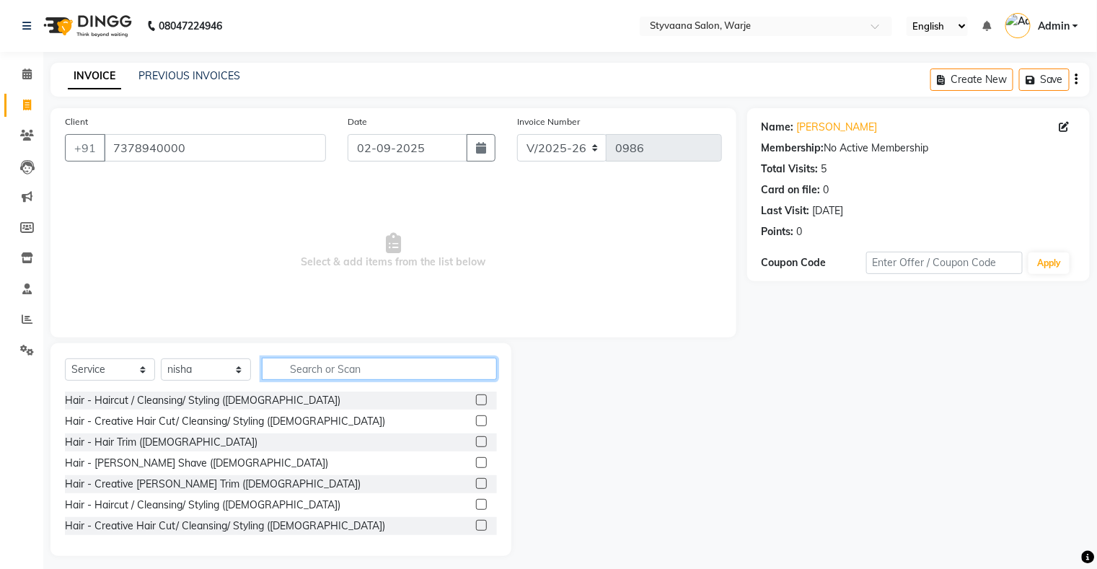
click at [330, 372] on input "text" at bounding box center [379, 369] width 235 height 22
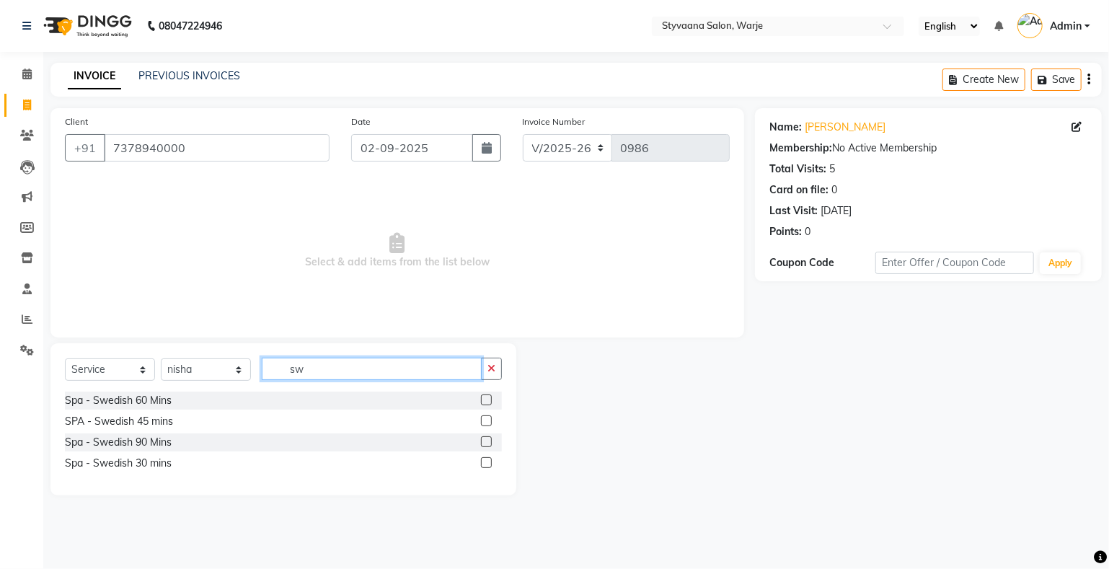
type input "sw"
click at [485, 422] on label at bounding box center [486, 420] width 11 height 11
click at [485, 422] on input "checkbox" at bounding box center [485, 421] width 9 height 9
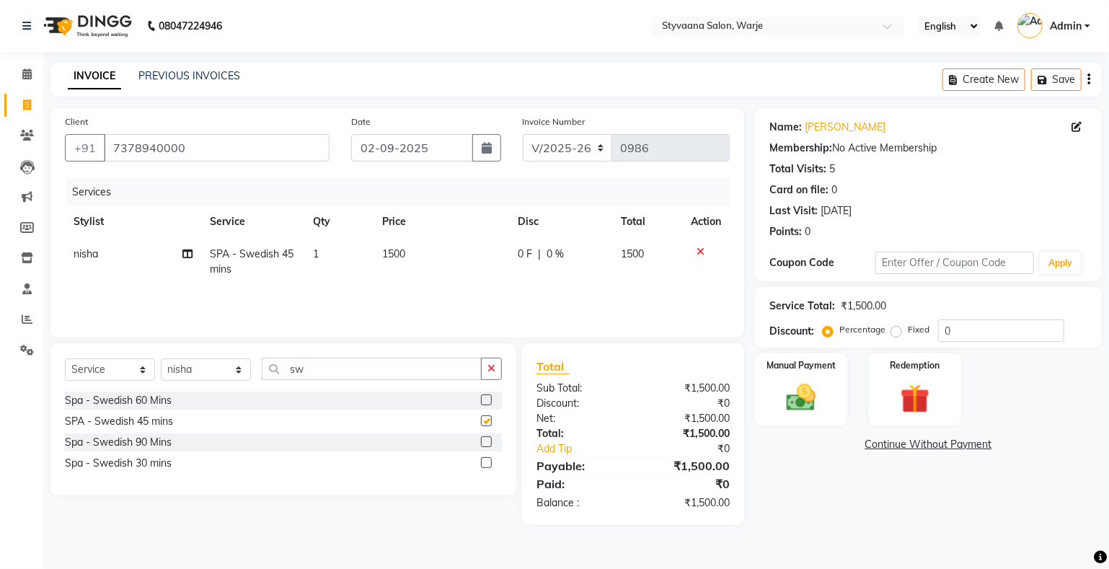
checkbox input "false"
click at [810, 397] on img at bounding box center [801, 398] width 49 height 35
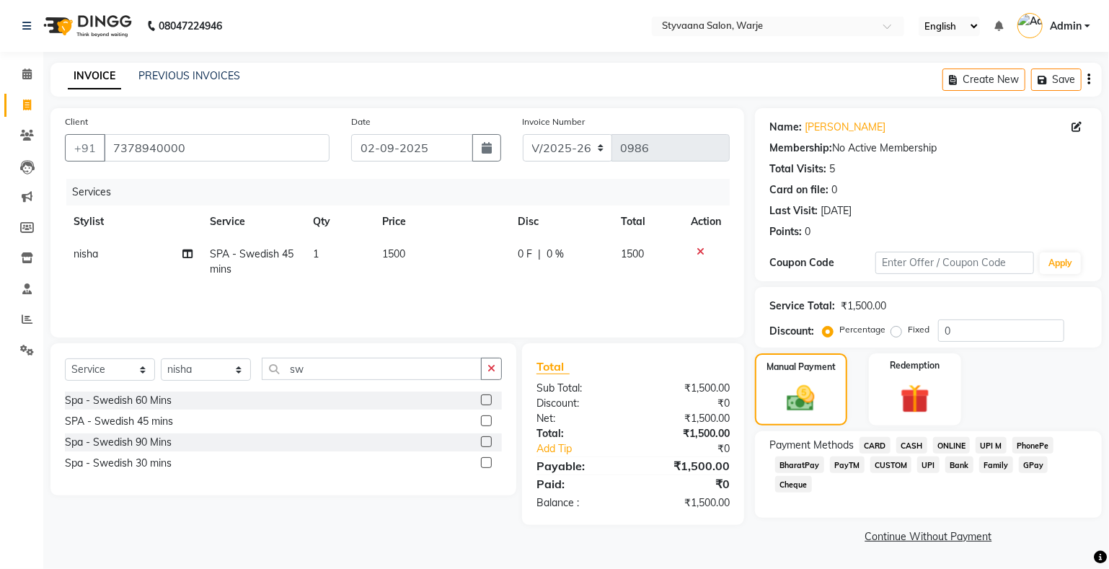
click at [1026, 465] on span "GPay" at bounding box center [1034, 464] width 30 height 17
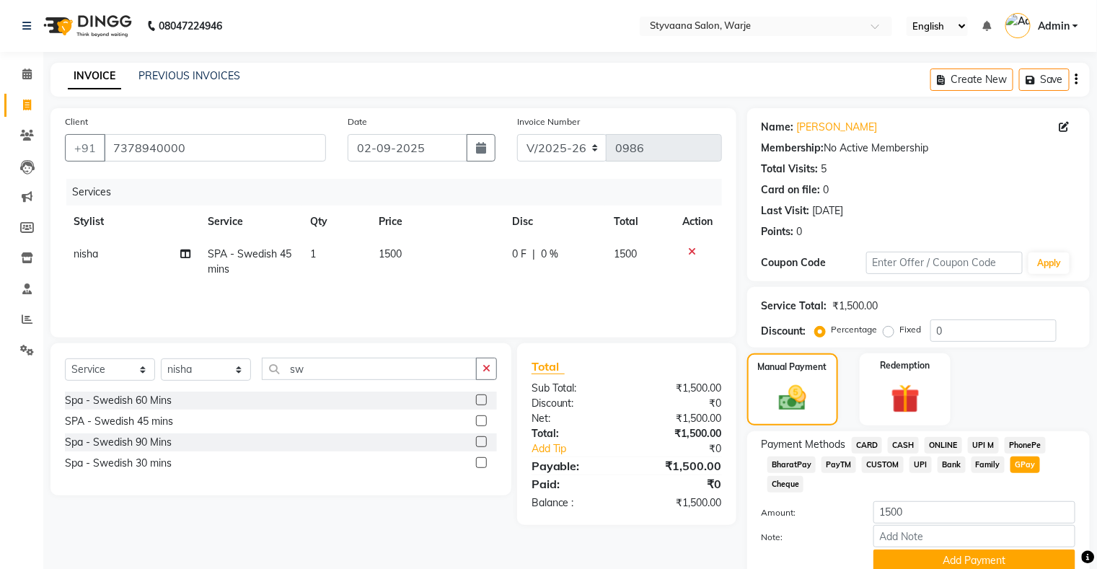
scroll to position [61, 0]
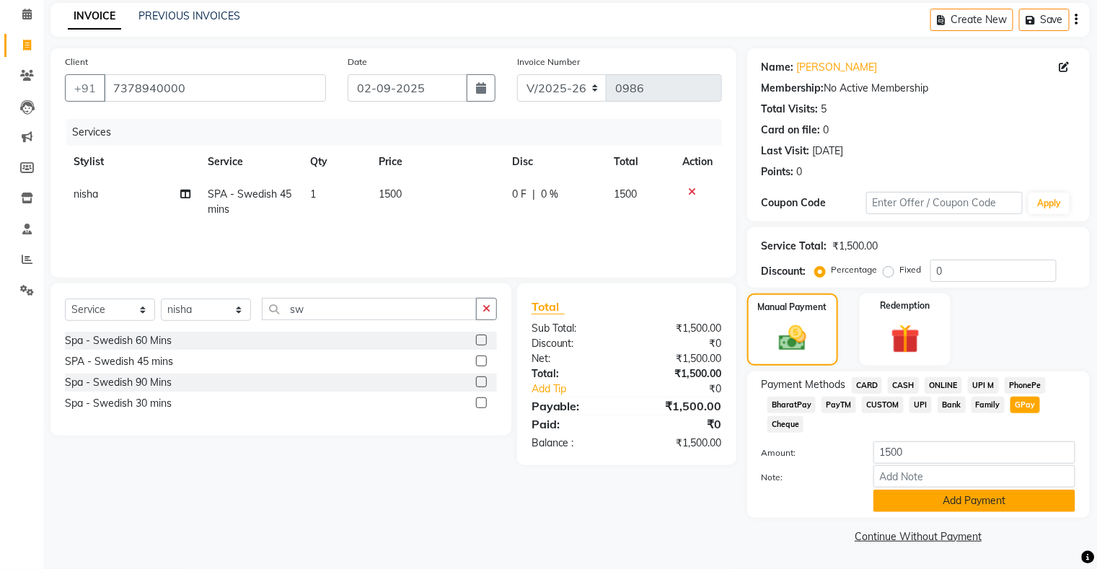
click at [994, 498] on button "Add Payment" at bounding box center [974, 501] width 202 height 22
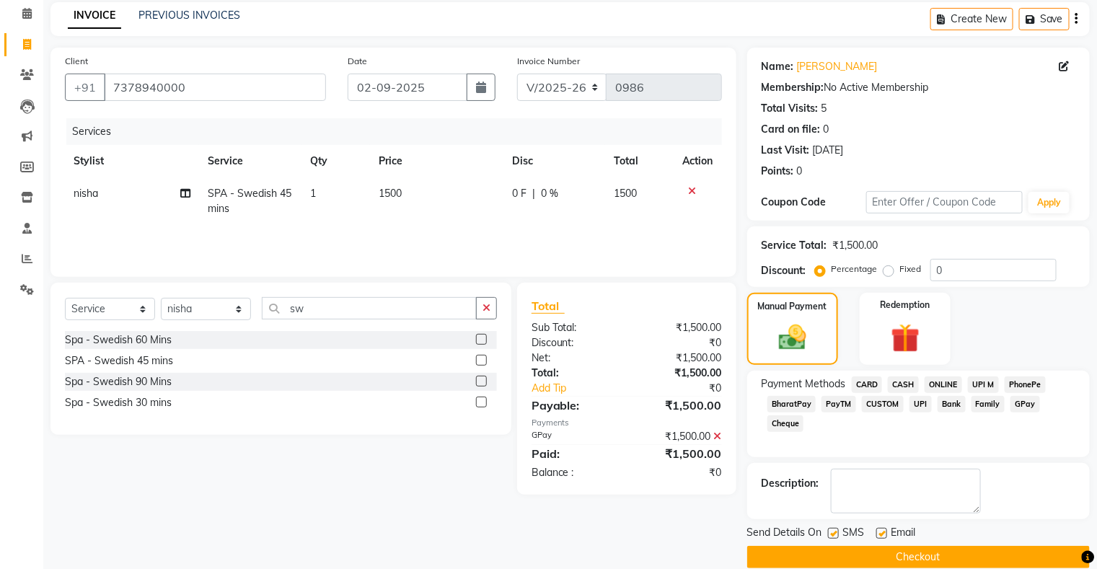
scroll to position [79, 0]
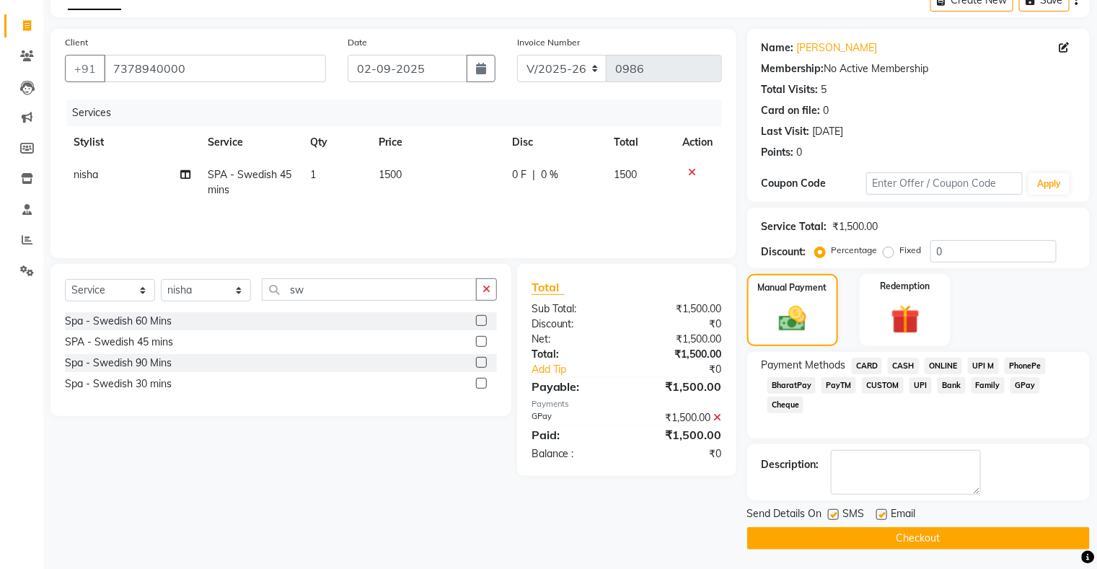
click at [942, 534] on button "Checkout" at bounding box center [918, 538] width 342 height 22
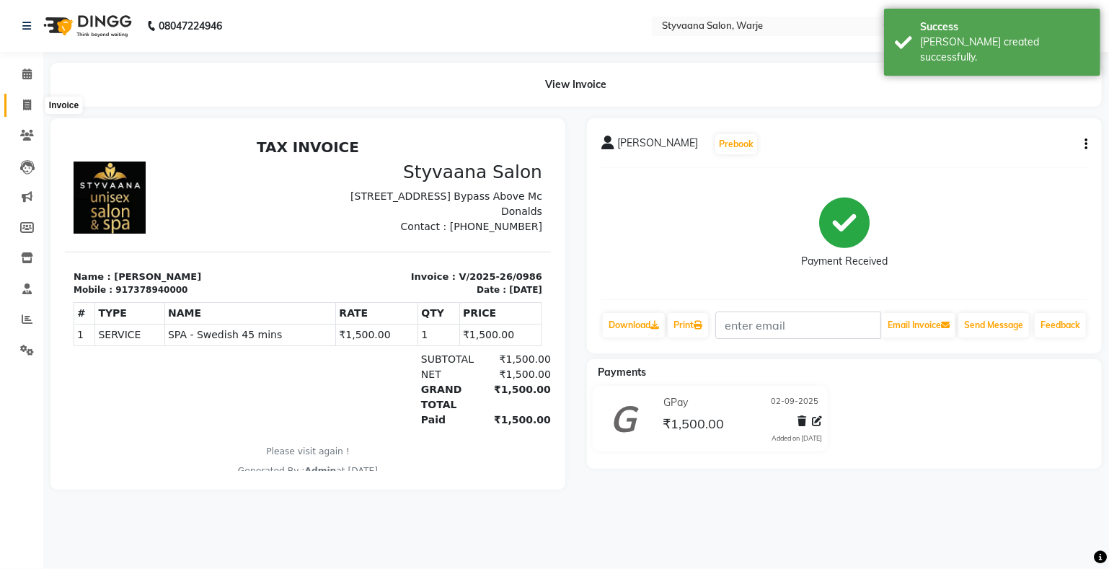
click at [18, 102] on span at bounding box center [26, 105] width 25 height 17
select select "280"
select select "service"
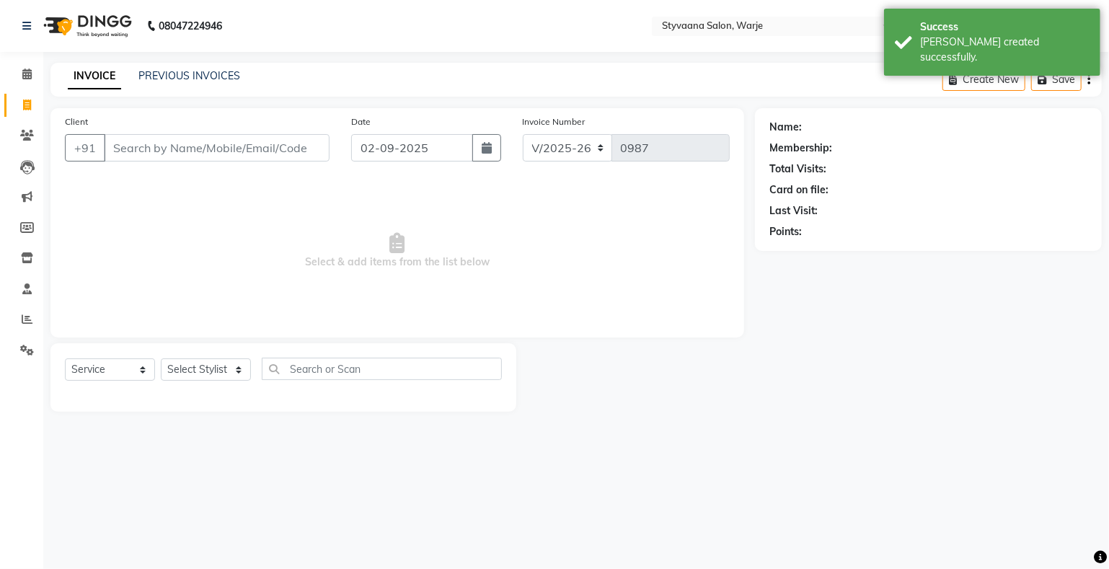
click at [166, 154] on input "Client" at bounding box center [217, 147] width 226 height 27
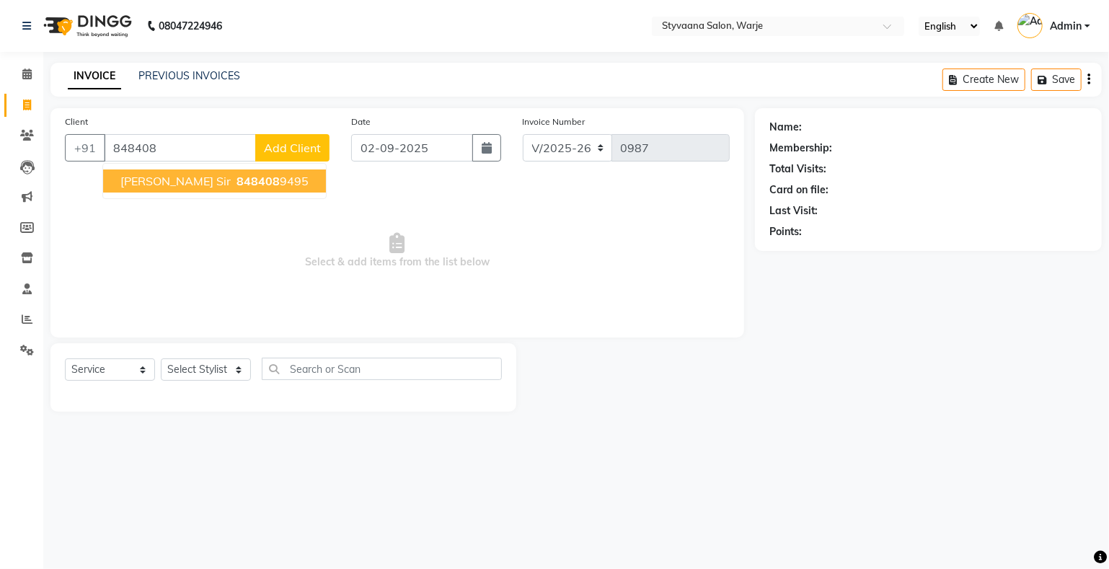
click at [237, 177] on span "848408" at bounding box center [258, 181] width 43 height 14
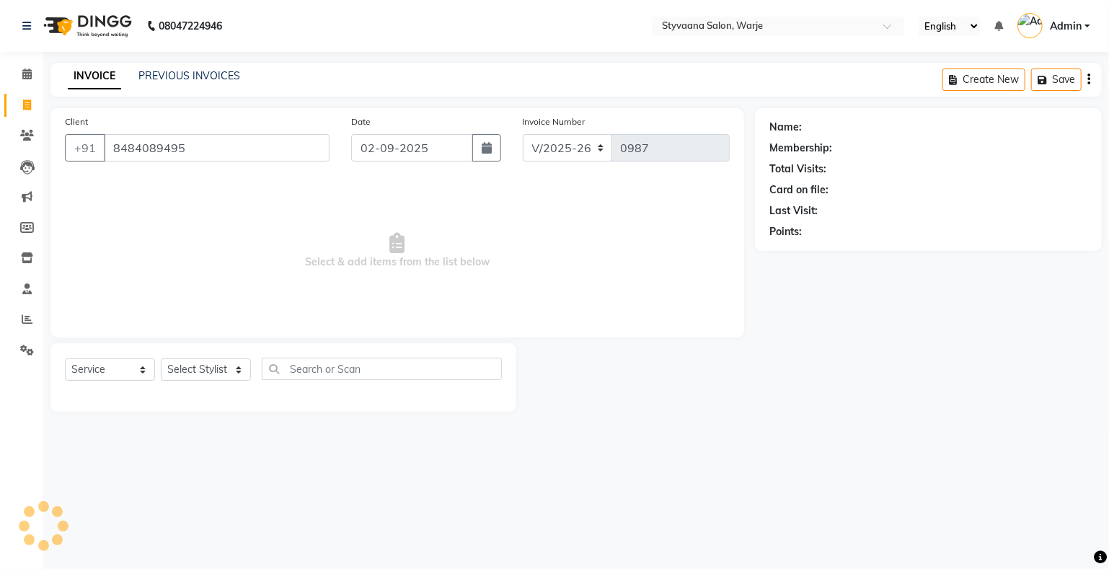
type input "8484089495"
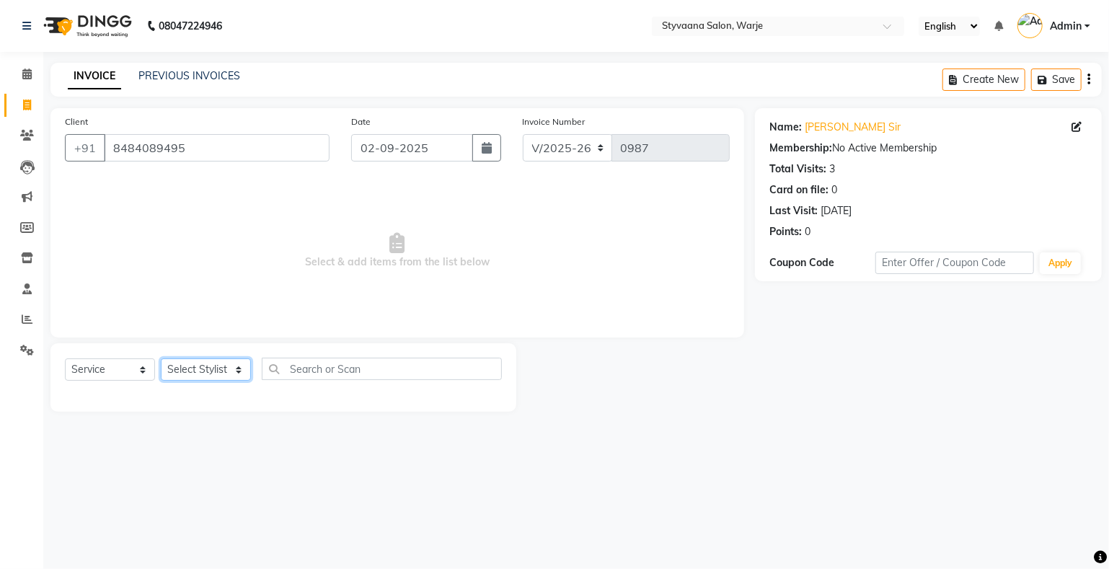
click at [201, 366] on select "Select Stylist nisha [PERSON_NAME] [PERSON_NAME] [PERSON_NAME]" at bounding box center [206, 369] width 90 height 22
select select "87884"
click at [161, 359] on select "Select Stylist nisha [PERSON_NAME] [PERSON_NAME] [PERSON_NAME]" at bounding box center [206, 369] width 90 height 22
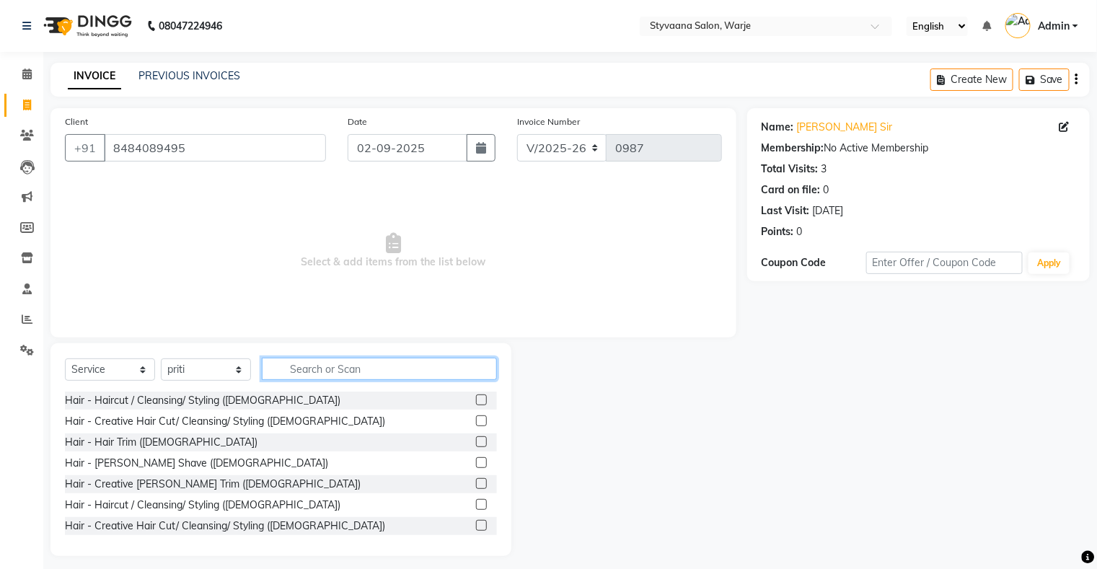
click at [336, 368] on input "text" at bounding box center [379, 369] width 235 height 22
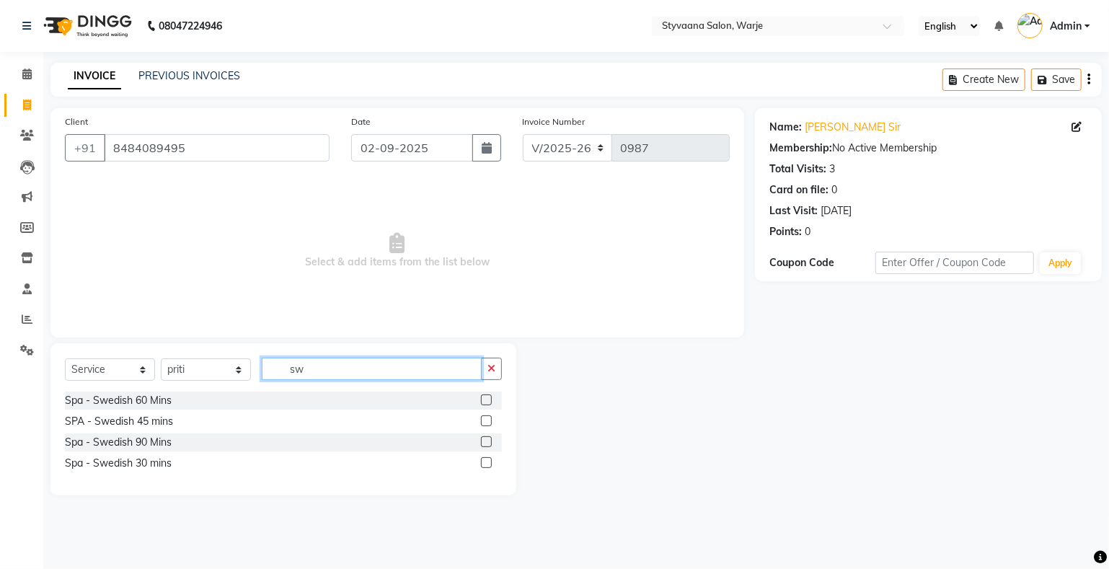
type input "sw"
click at [485, 420] on label at bounding box center [486, 420] width 11 height 11
click at [485, 420] on input "checkbox" at bounding box center [485, 421] width 9 height 9
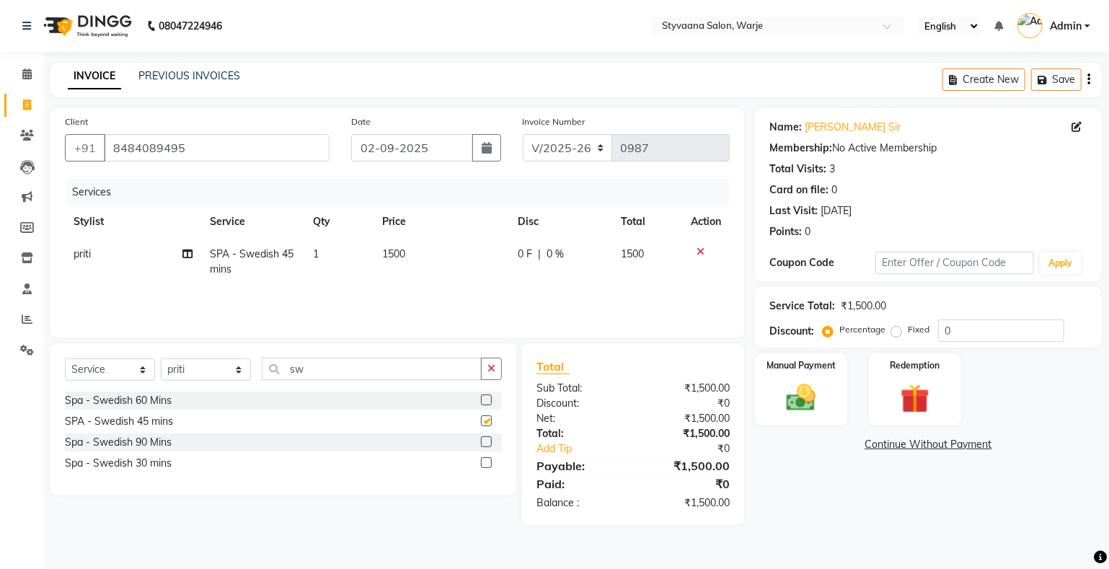
checkbox input "false"
click at [389, 364] on input "sw" at bounding box center [372, 369] width 220 height 22
type input "s"
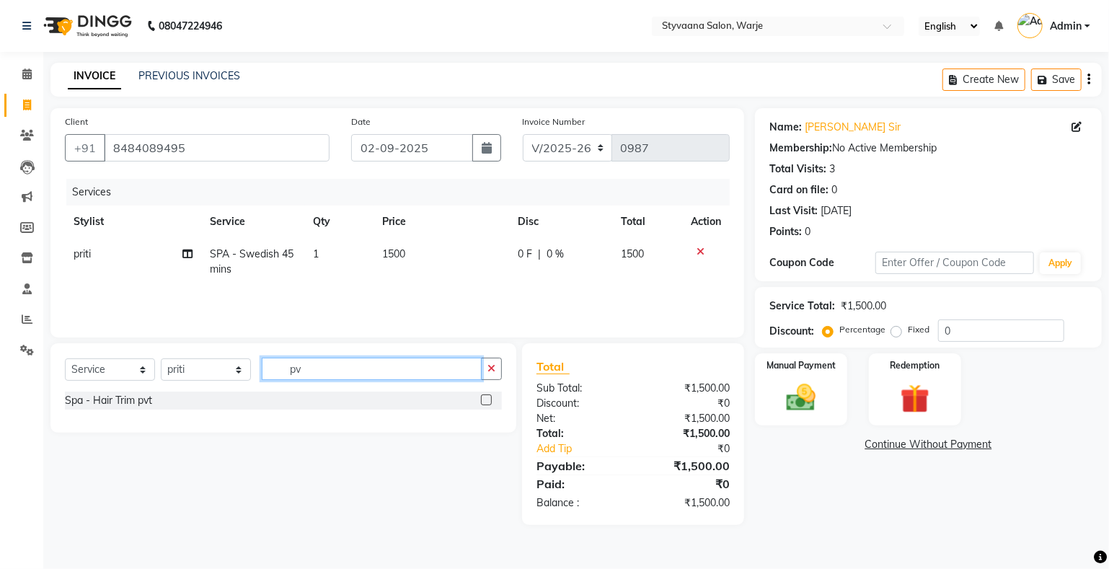
type input "pv"
click at [487, 402] on label at bounding box center [486, 399] width 11 height 11
click at [487, 402] on input "checkbox" at bounding box center [485, 400] width 9 height 9
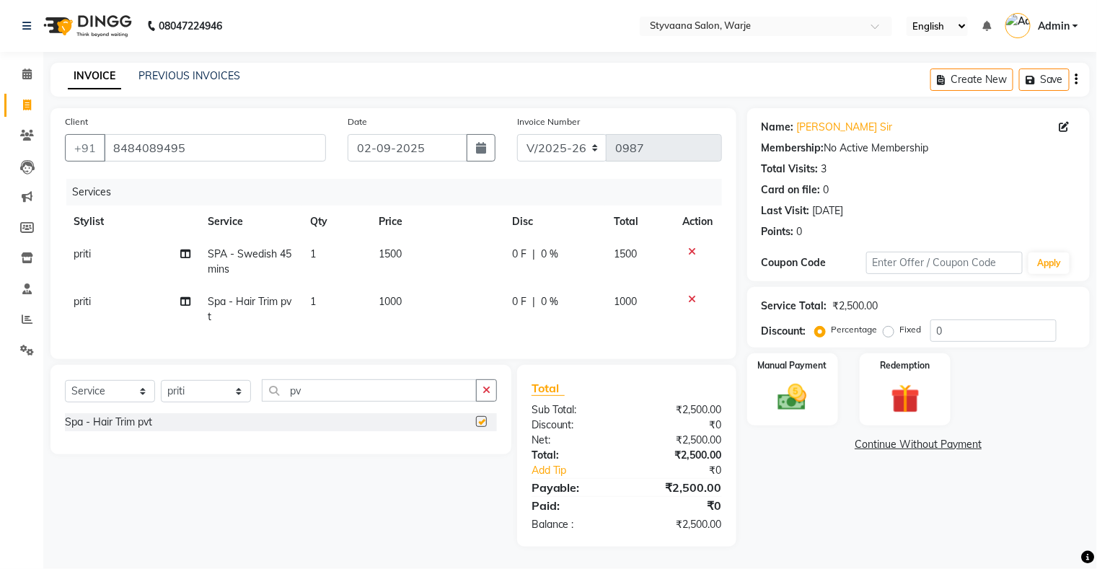
checkbox input "false"
click at [521, 298] on span "0 F" at bounding box center [519, 301] width 14 height 15
select select "87884"
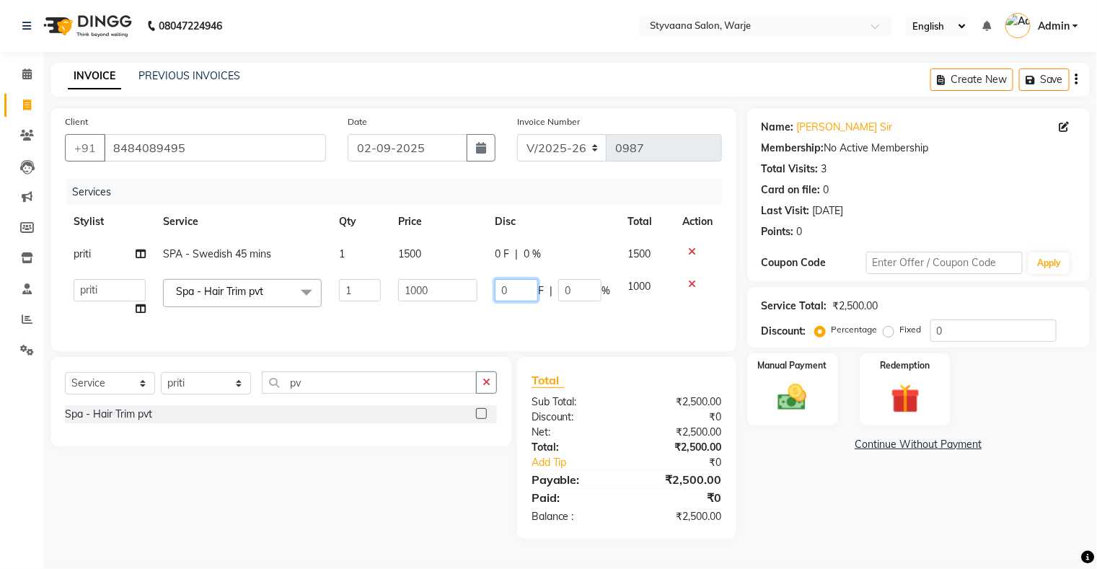
click at [515, 292] on input "0" at bounding box center [516, 290] width 43 height 22
type input "500"
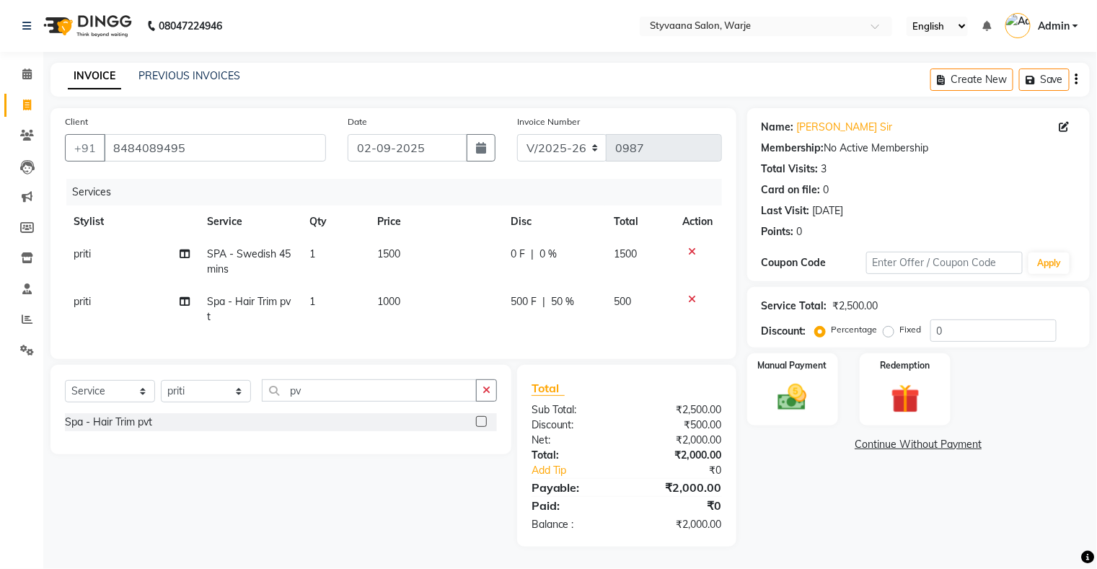
click at [633, 330] on div "Services Stylist Service Qty Price Disc Total Action [PERSON_NAME] SPA - Swedis…" at bounding box center [393, 262] width 657 height 166
click at [800, 405] on img at bounding box center [792, 398] width 48 height 35
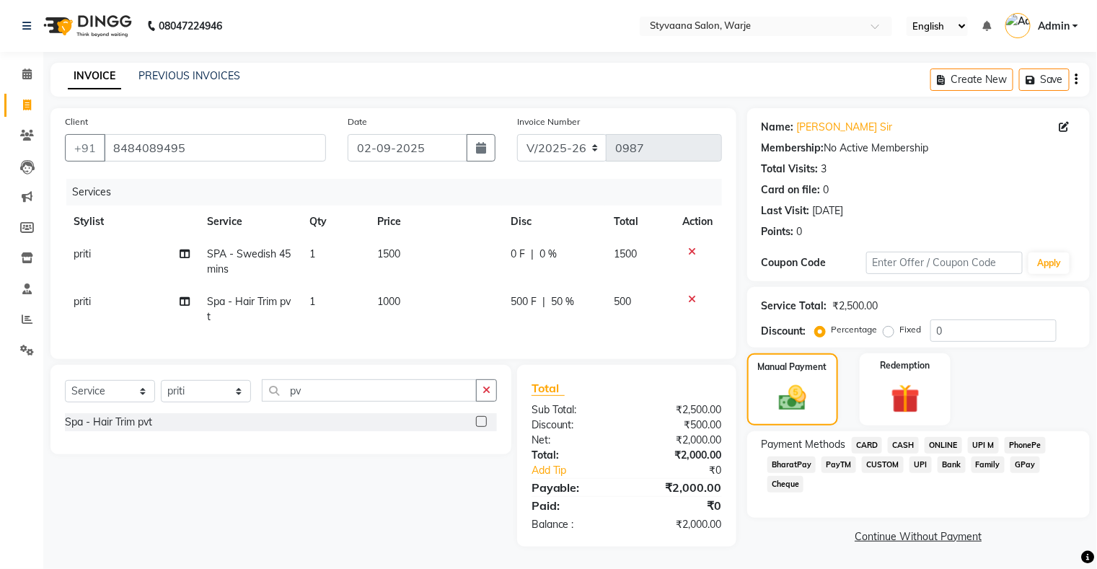
click at [1013, 463] on span "GPay" at bounding box center [1025, 464] width 30 height 17
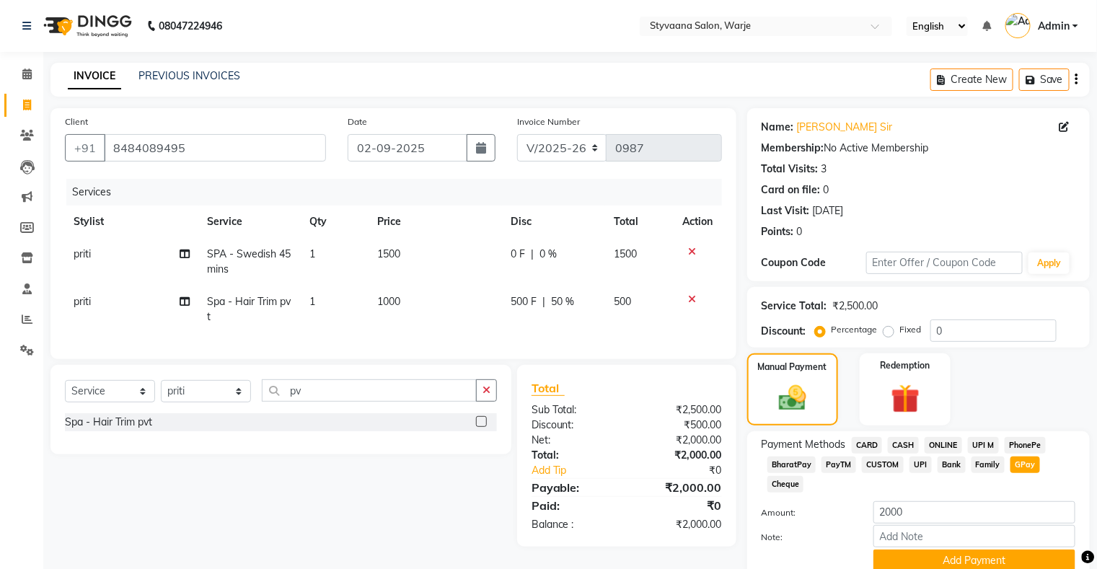
scroll to position [61, 0]
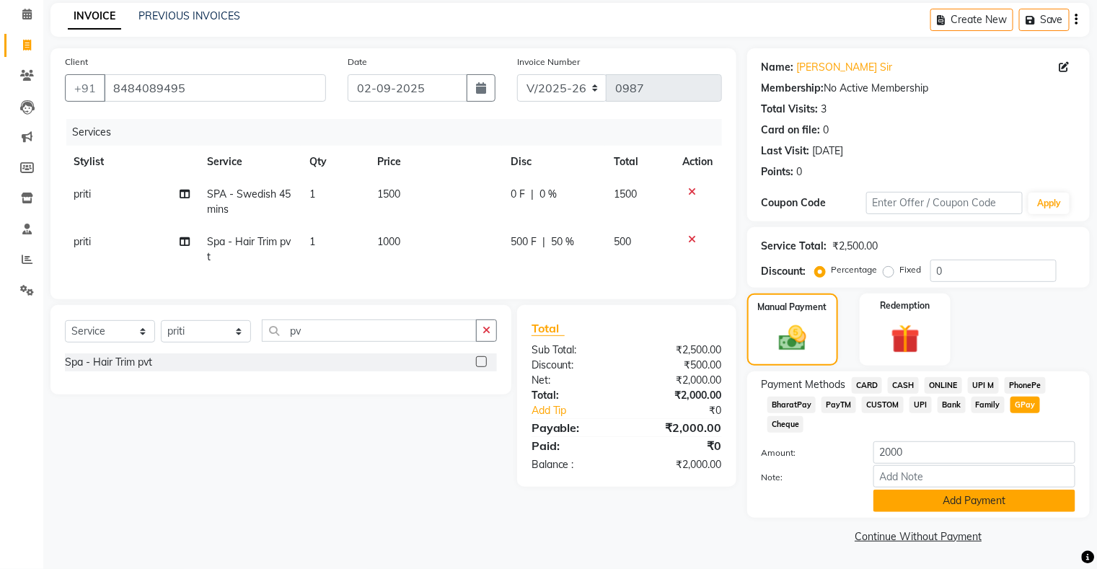
click at [988, 500] on button "Add Payment" at bounding box center [974, 501] width 202 height 22
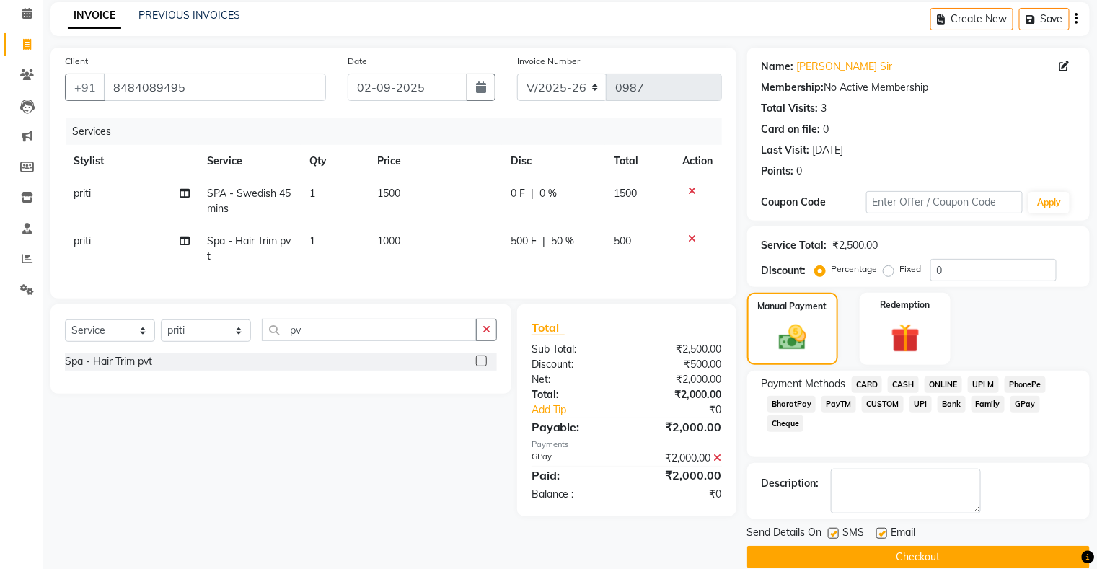
scroll to position [79, 0]
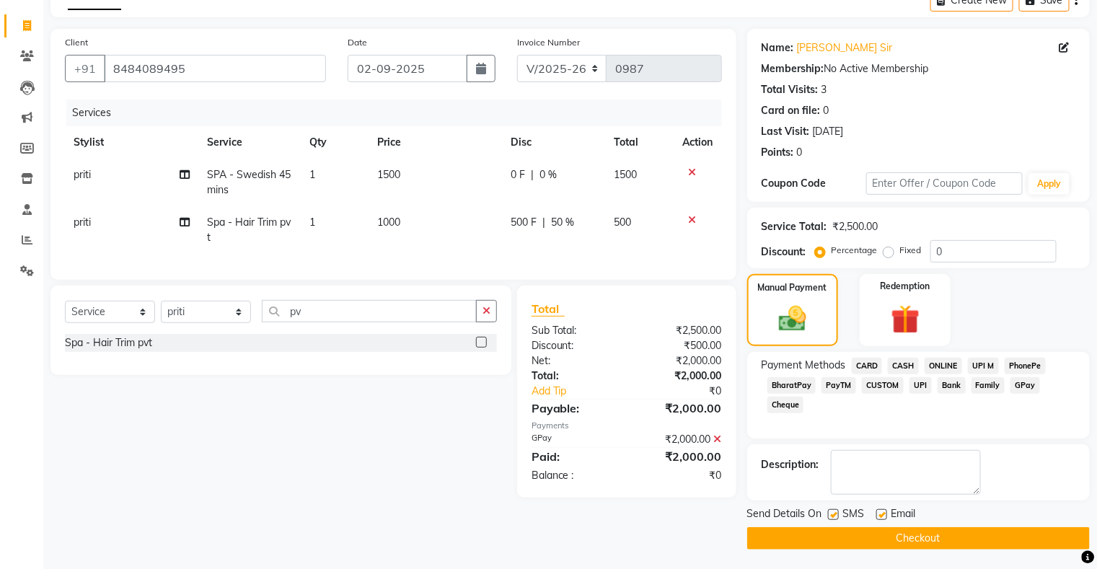
click at [949, 537] on button "Checkout" at bounding box center [918, 538] width 342 height 22
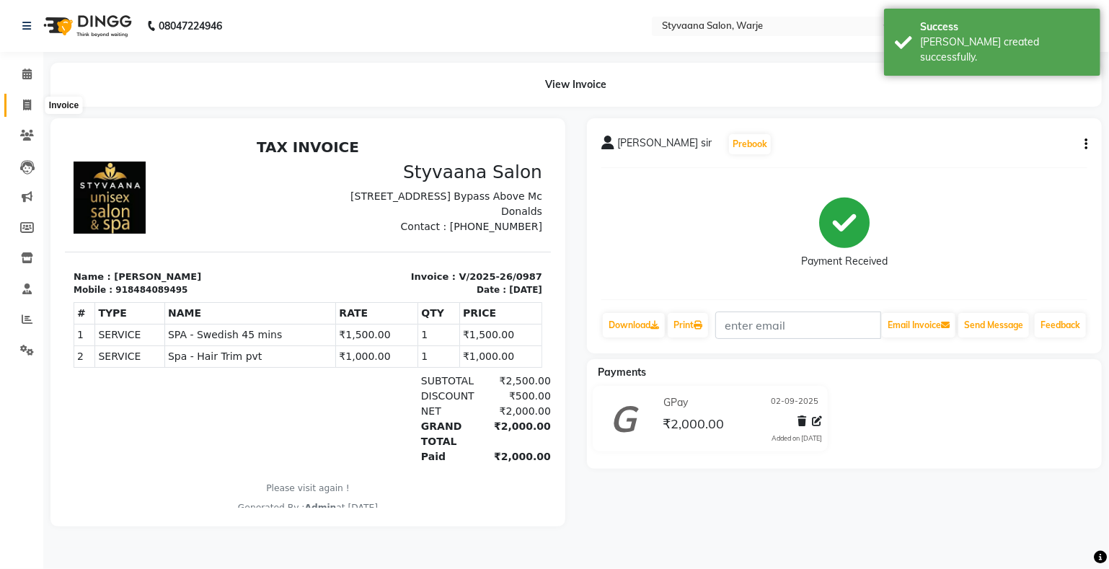
click at [23, 104] on icon at bounding box center [27, 105] width 8 height 11
select select "280"
select select "service"
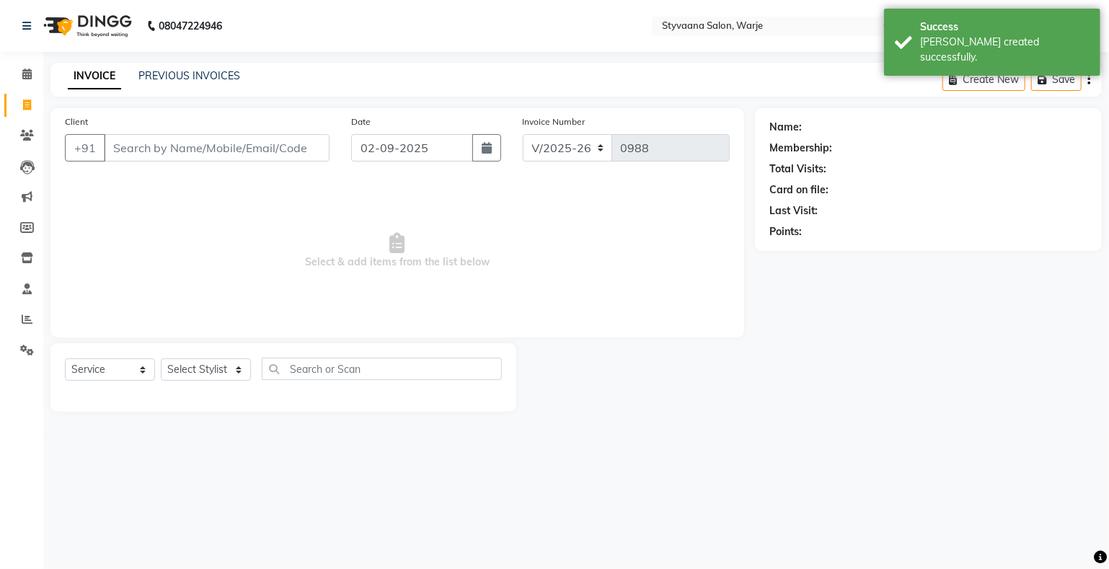
click at [127, 140] on input "Client" at bounding box center [217, 147] width 226 height 27
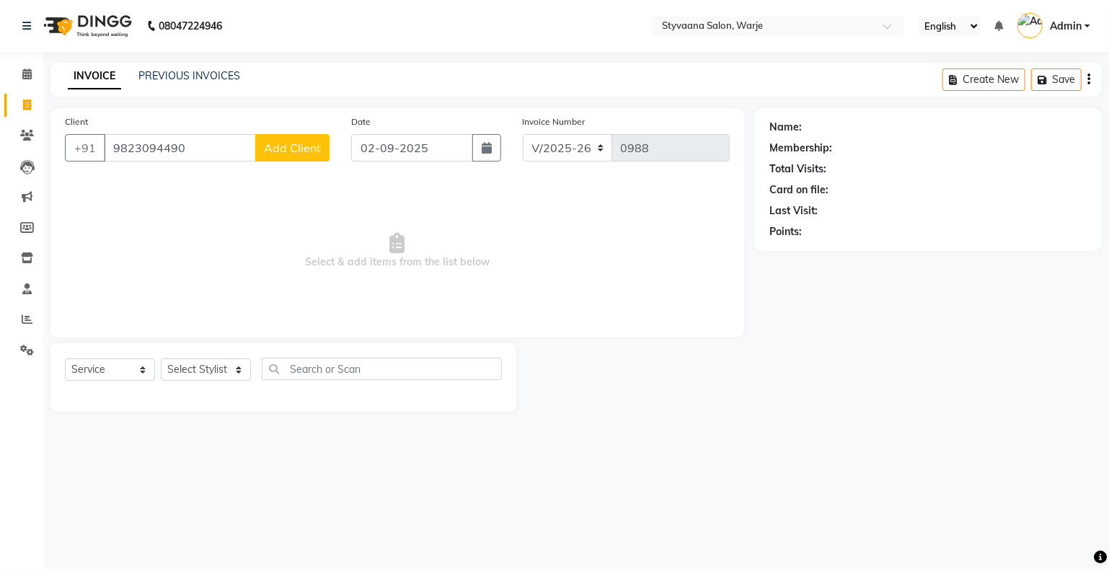
type input "9823094490"
click at [296, 150] on span "Add Client" at bounding box center [292, 148] width 57 height 14
select select "22"
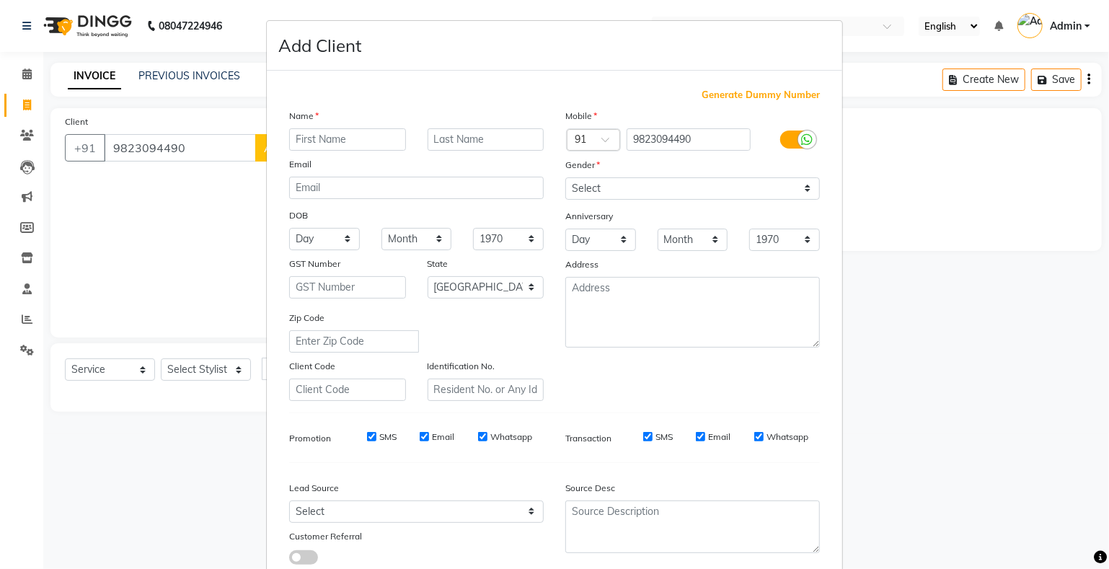
click at [330, 141] on input "text" at bounding box center [347, 139] width 117 height 22
type input "[PERSON_NAME]"
click at [435, 137] on input "text" at bounding box center [486, 139] width 117 height 22
type input "sir"
click at [586, 181] on select "Select [DEMOGRAPHIC_DATA] [DEMOGRAPHIC_DATA] Other Prefer Not To Say" at bounding box center [692, 188] width 255 height 22
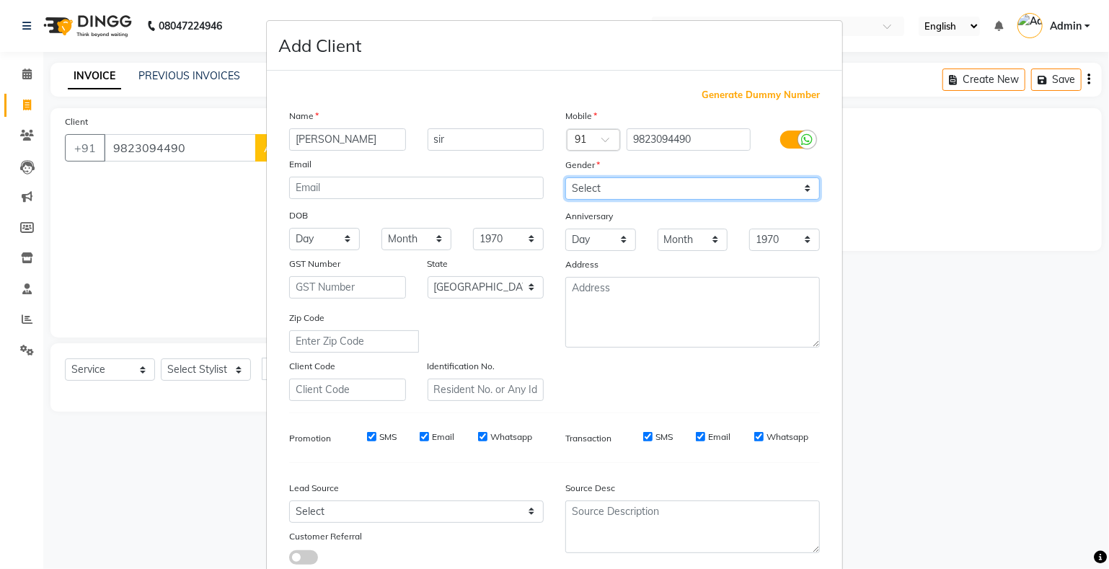
select select "[DEMOGRAPHIC_DATA]"
click at [565, 178] on select "Select [DEMOGRAPHIC_DATA] [DEMOGRAPHIC_DATA] Other Prefer Not To Say" at bounding box center [692, 188] width 255 height 22
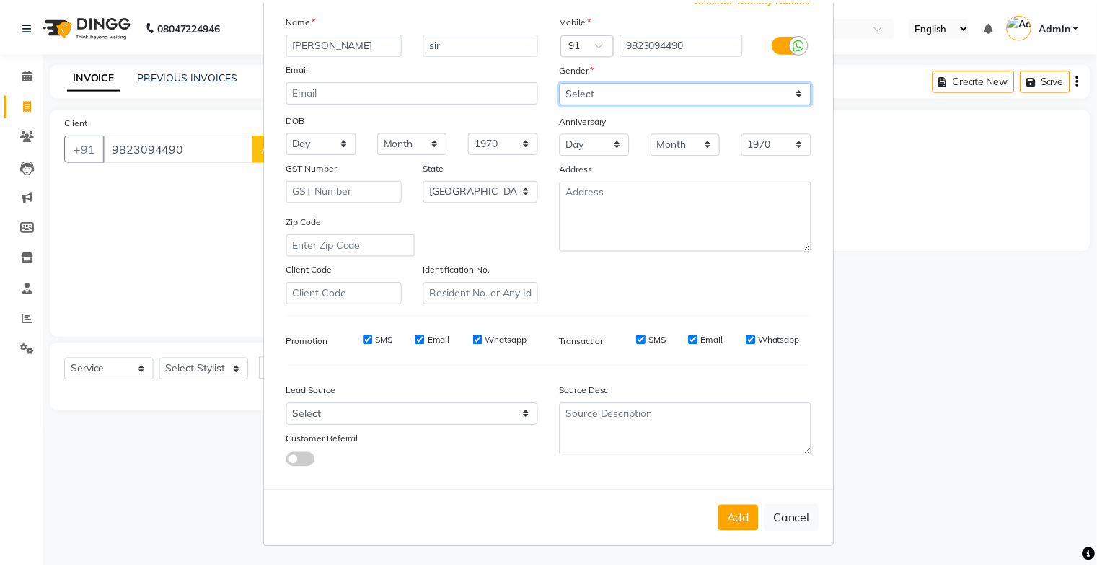
scroll to position [102, 0]
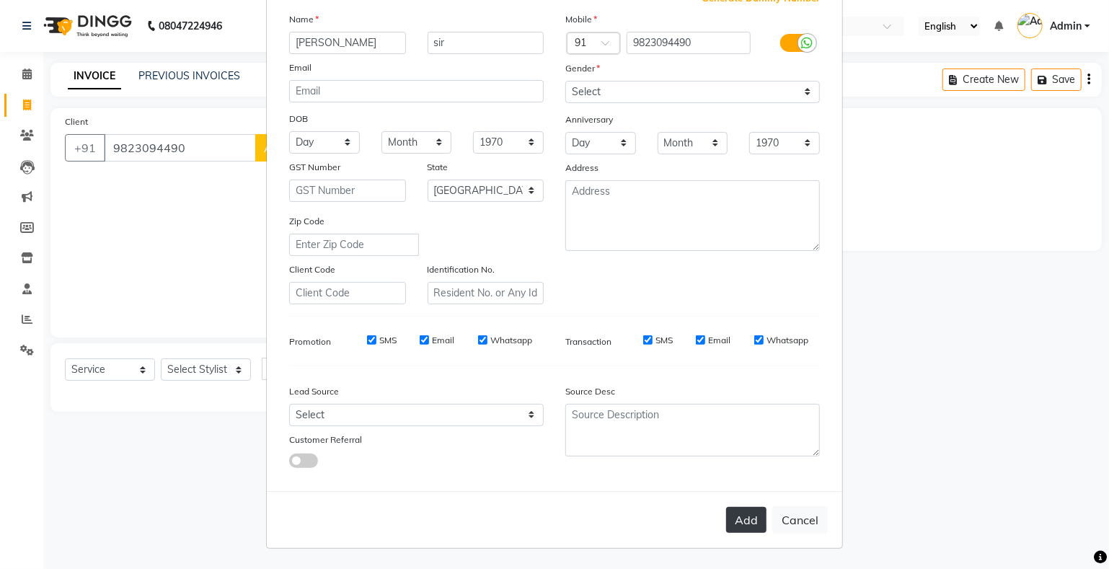
click at [735, 518] on button "Add" at bounding box center [746, 520] width 40 height 26
select select
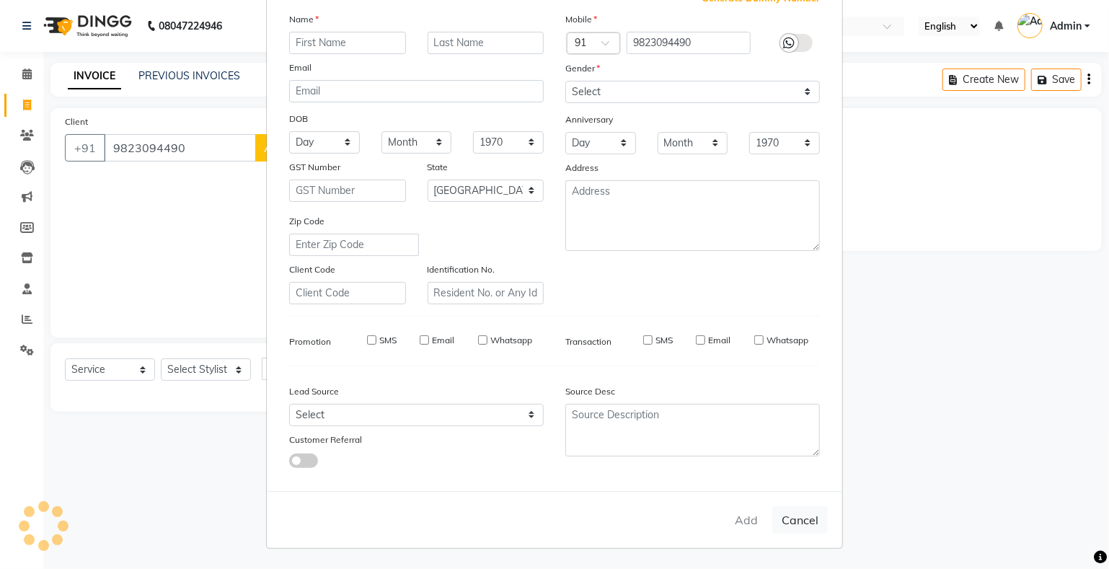
select select
select select "null"
select select
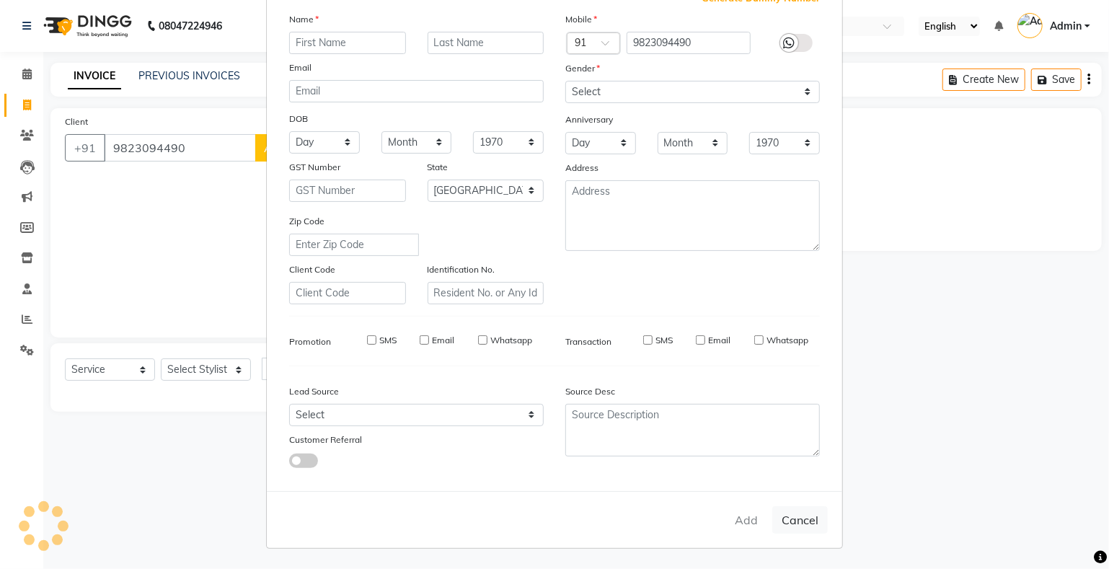
select select
checkbox input "false"
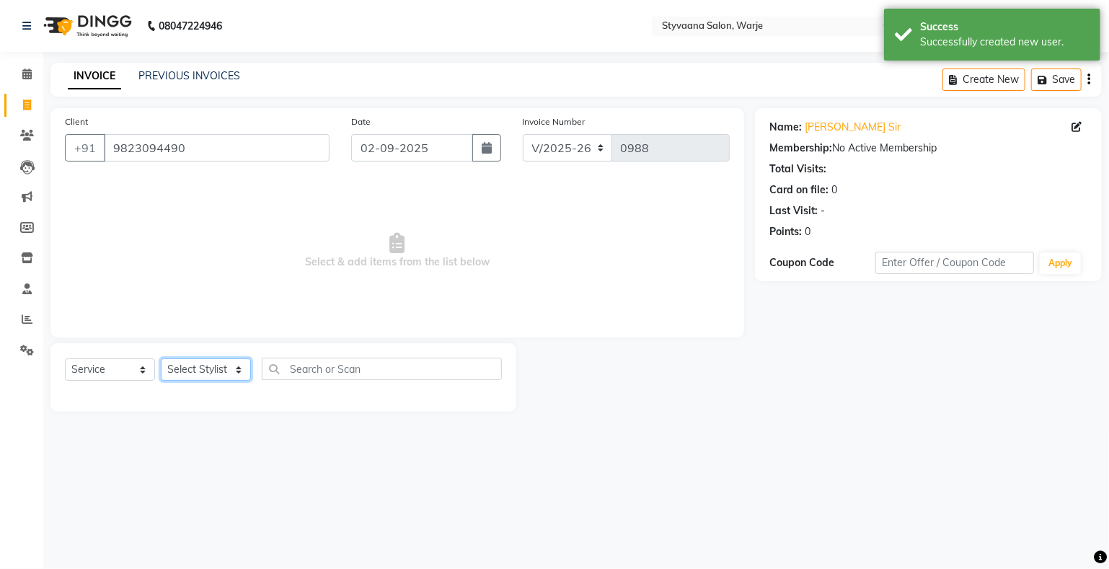
click at [191, 371] on select "Select Stylist nisha [PERSON_NAME] [PERSON_NAME] [PERSON_NAME]" at bounding box center [206, 369] width 90 height 22
select select "85069"
click at [161, 359] on select "Select Stylist nisha [PERSON_NAME] [PERSON_NAME] [PERSON_NAME]" at bounding box center [206, 369] width 90 height 22
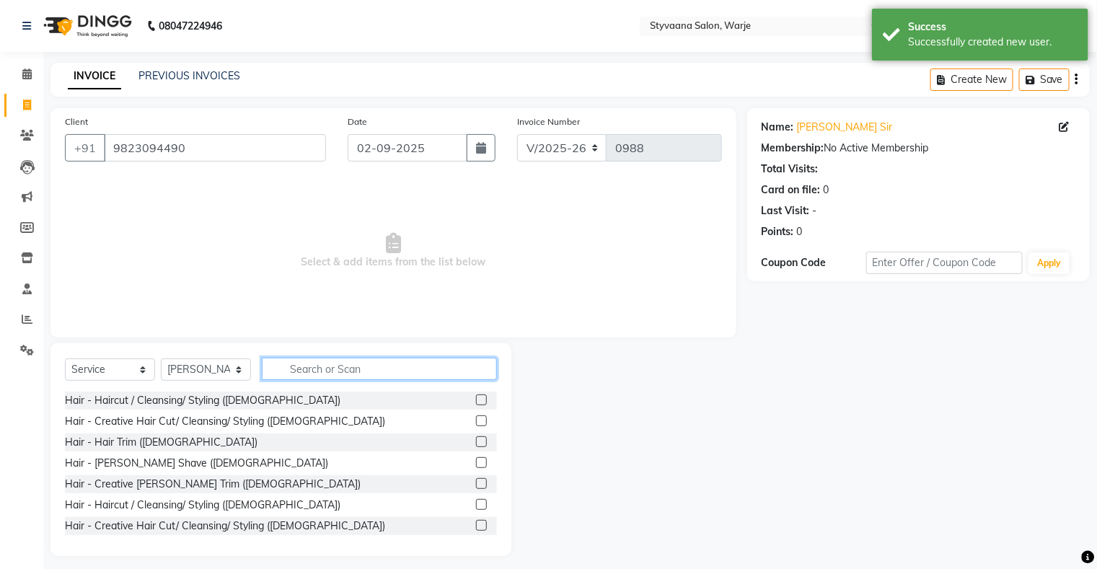
click at [342, 360] on input "text" at bounding box center [379, 369] width 235 height 22
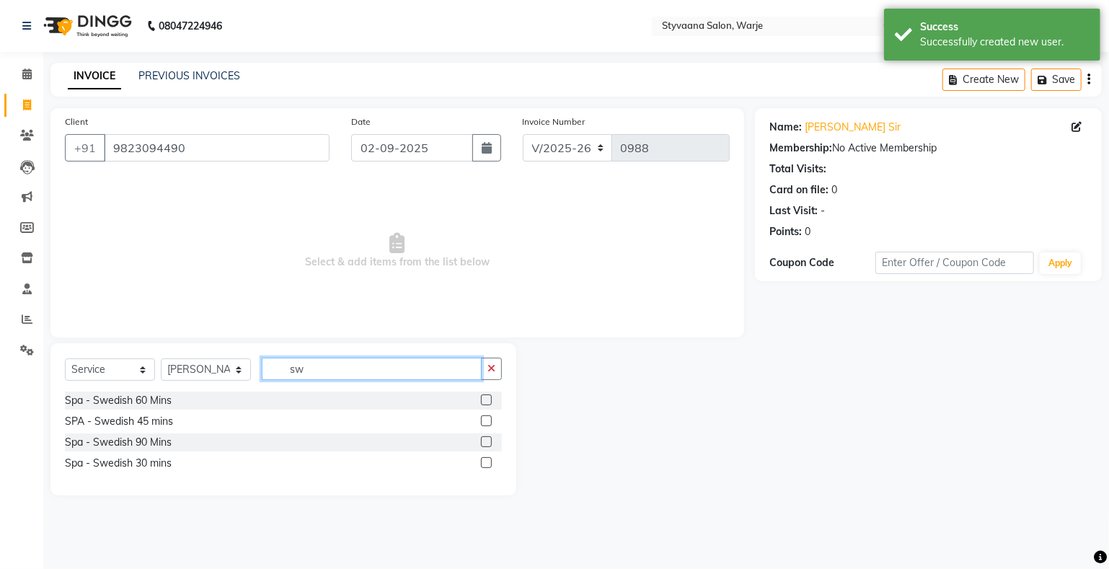
type input "sw"
click at [486, 423] on label at bounding box center [486, 420] width 11 height 11
click at [486, 423] on input "checkbox" at bounding box center [485, 421] width 9 height 9
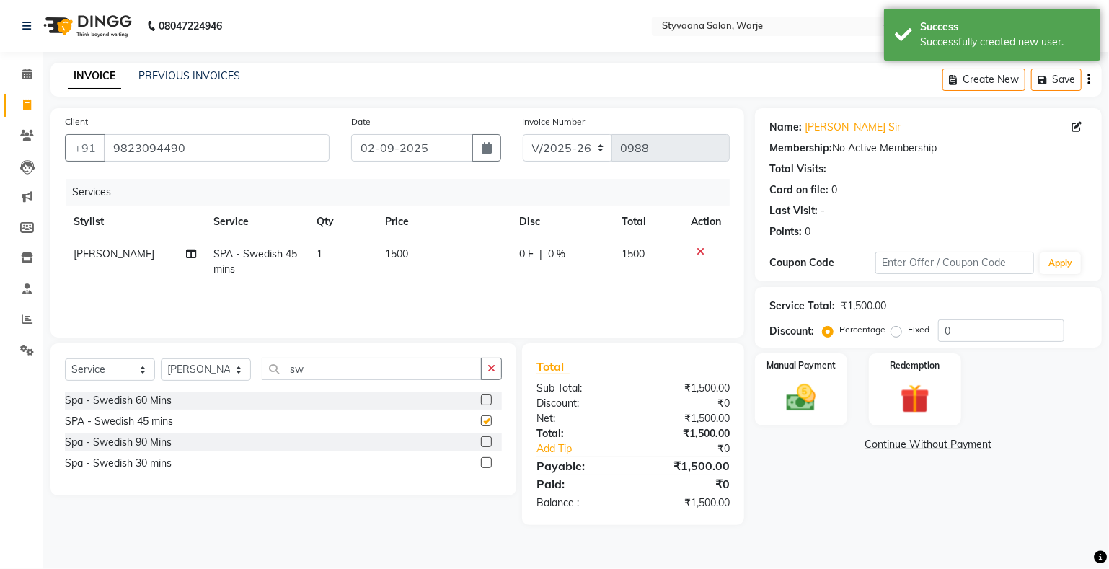
checkbox input "false"
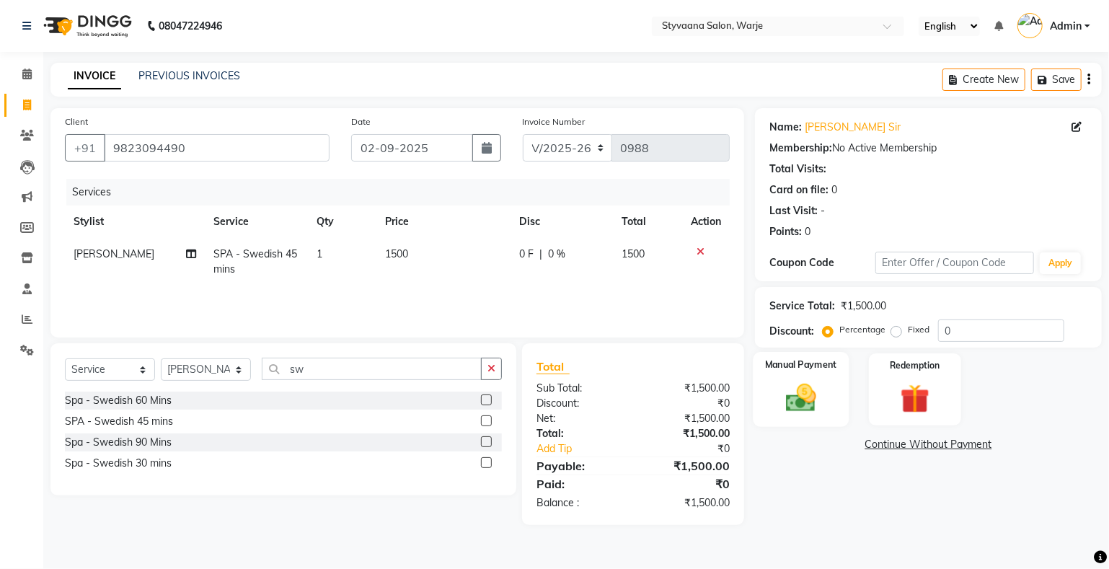
click at [797, 397] on img at bounding box center [801, 398] width 49 height 35
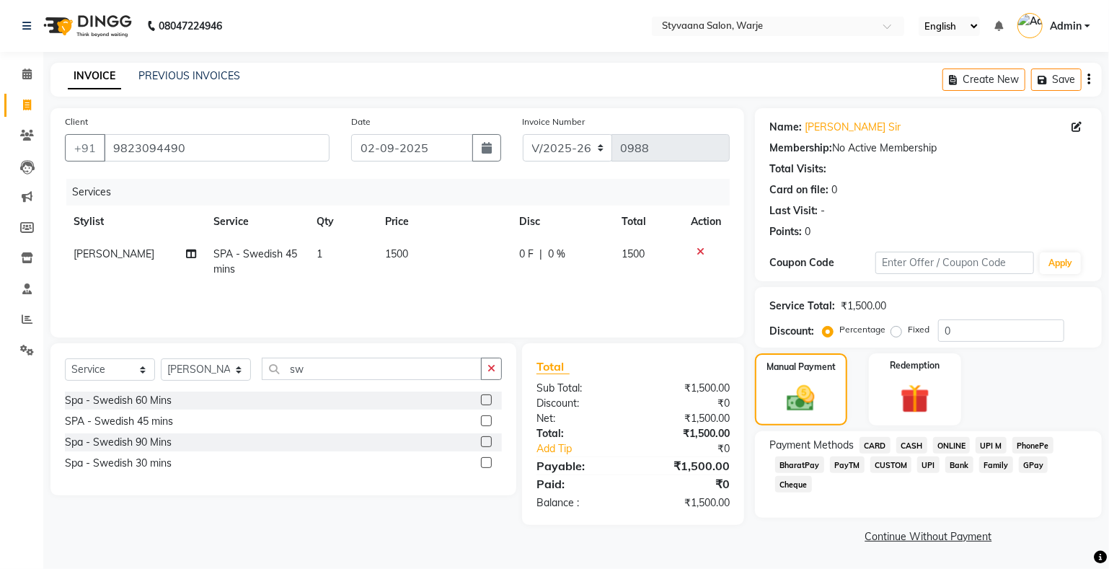
click at [1035, 466] on span "GPay" at bounding box center [1034, 464] width 30 height 17
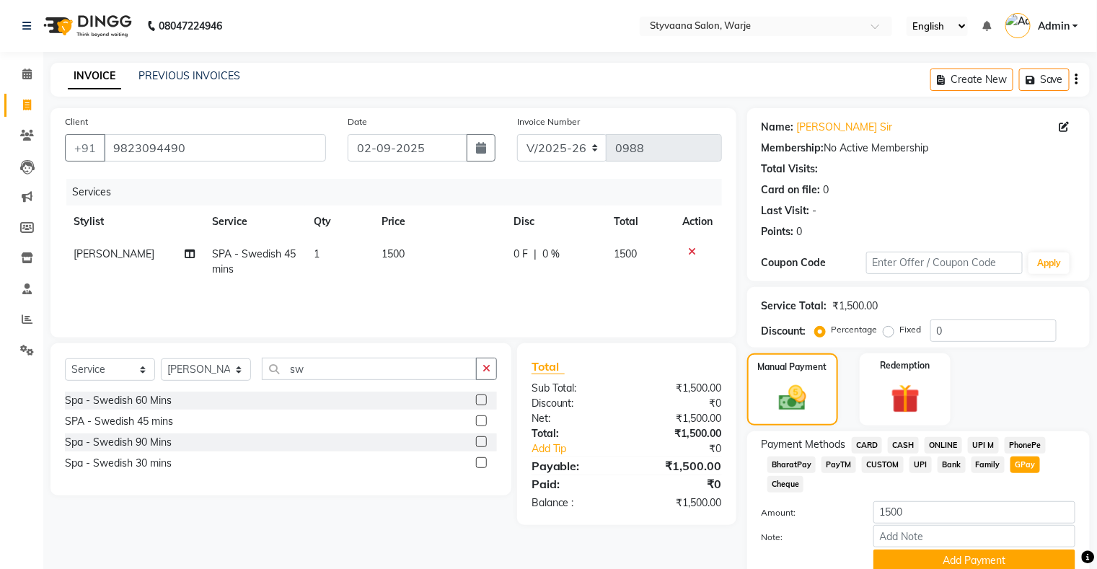
scroll to position [61, 0]
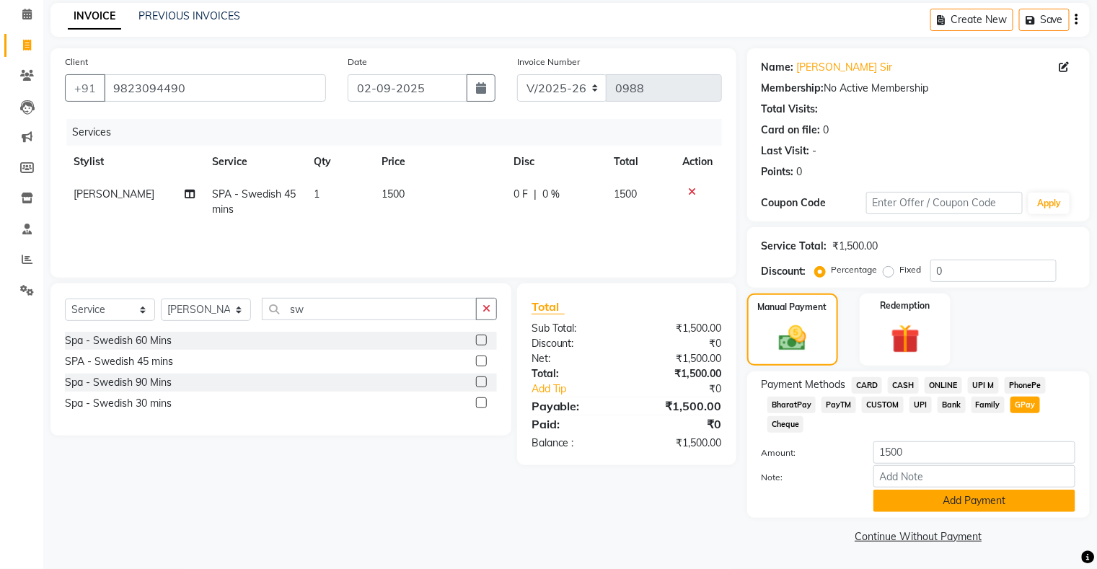
click at [1003, 509] on button "Add Payment" at bounding box center [974, 501] width 202 height 22
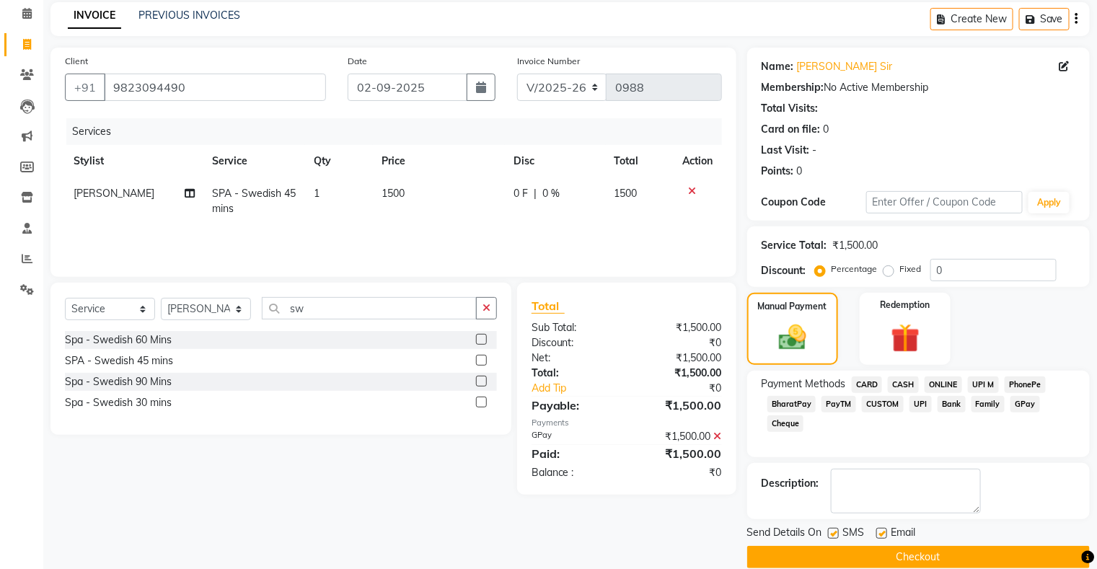
scroll to position [79, 0]
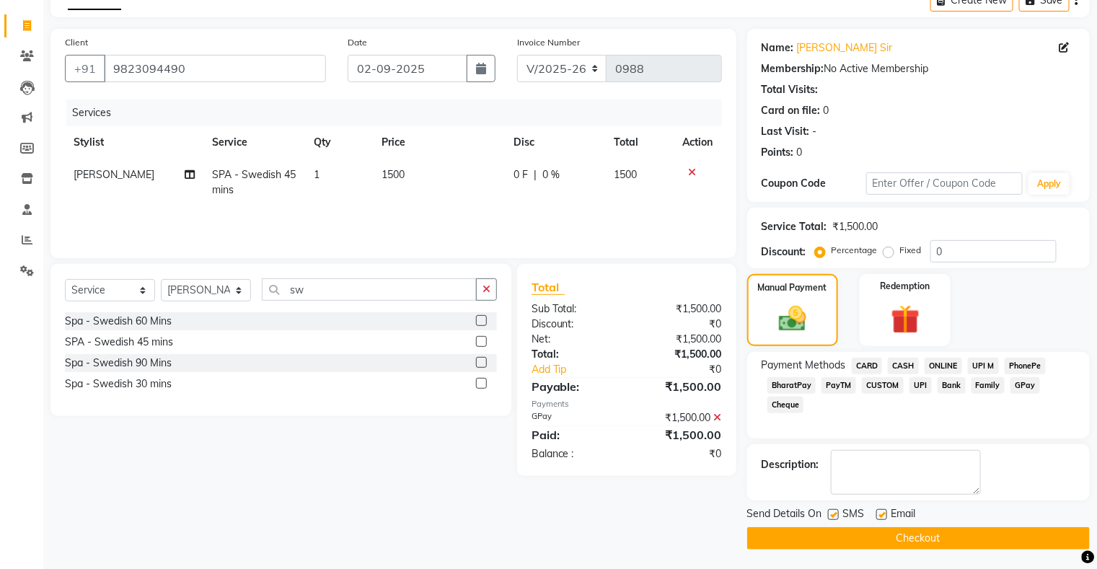
click at [920, 530] on button "Checkout" at bounding box center [918, 538] width 342 height 22
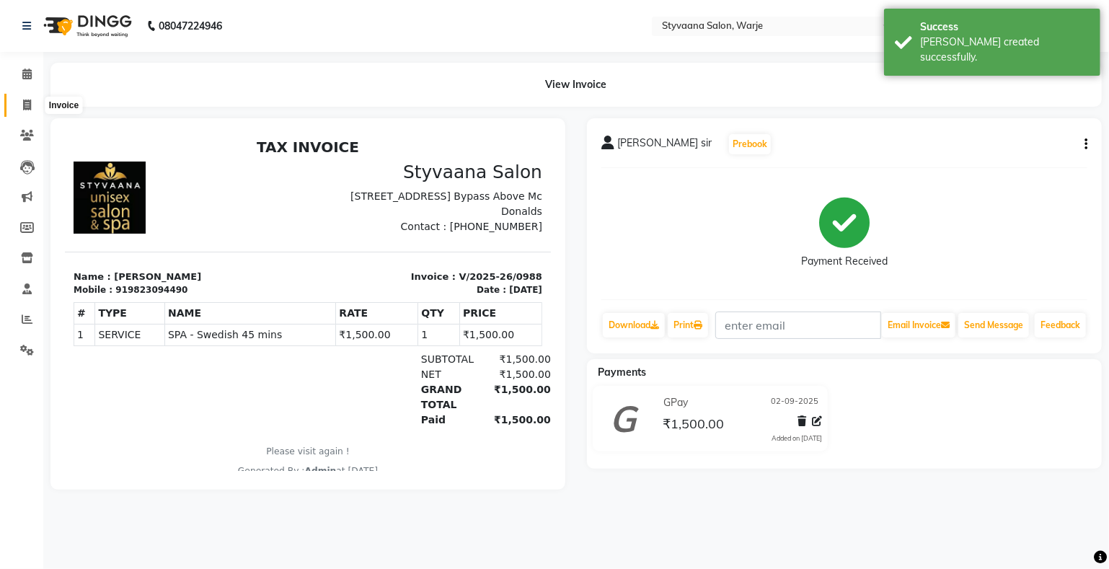
click at [17, 97] on span at bounding box center [26, 105] width 25 height 17
select select "280"
select select "service"
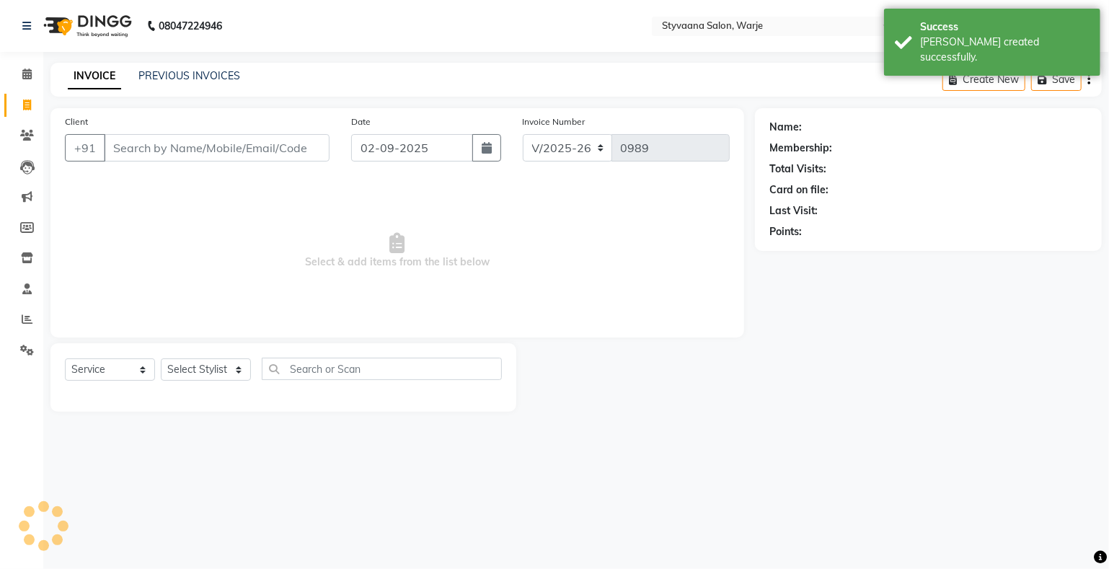
click at [135, 151] on input "Client" at bounding box center [217, 147] width 226 height 27
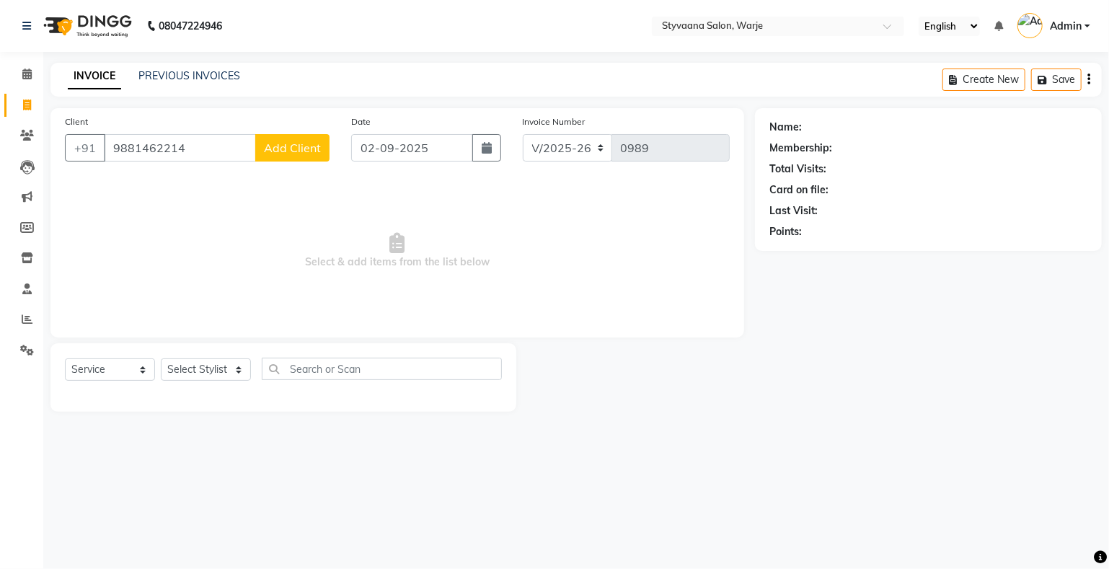
type input "9881462214"
click at [282, 149] on span "Add Client" at bounding box center [292, 148] width 57 height 14
select select "22"
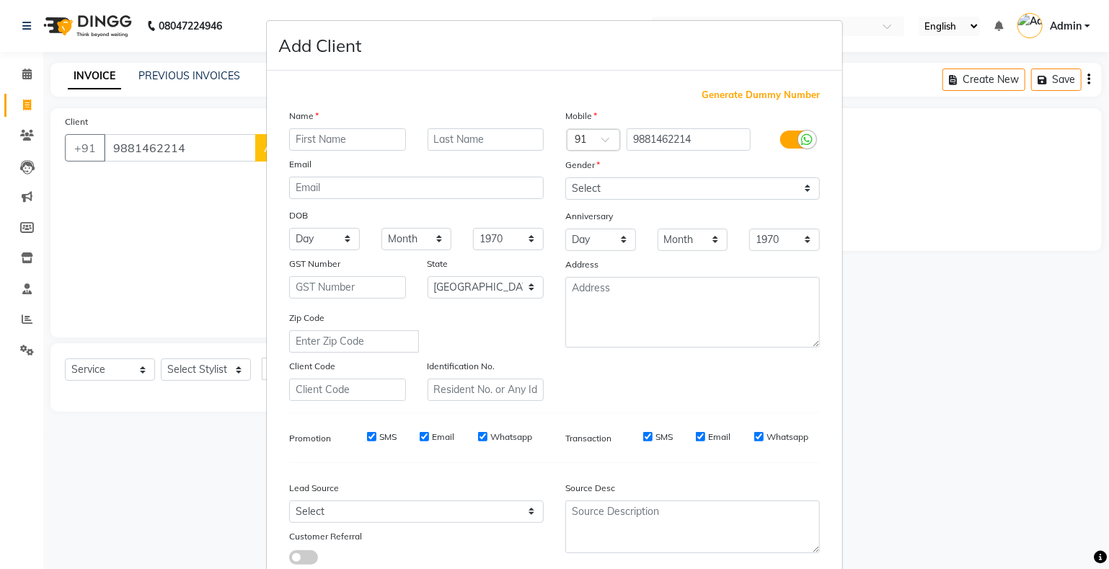
click at [317, 143] on input "text" at bounding box center [347, 139] width 117 height 22
type input "surash"
click at [472, 141] on input "text" at bounding box center [486, 139] width 117 height 22
type input "sir"
click at [626, 182] on select "Select [DEMOGRAPHIC_DATA] [DEMOGRAPHIC_DATA] Other Prefer Not To Say" at bounding box center [692, 188] width 255 height 22
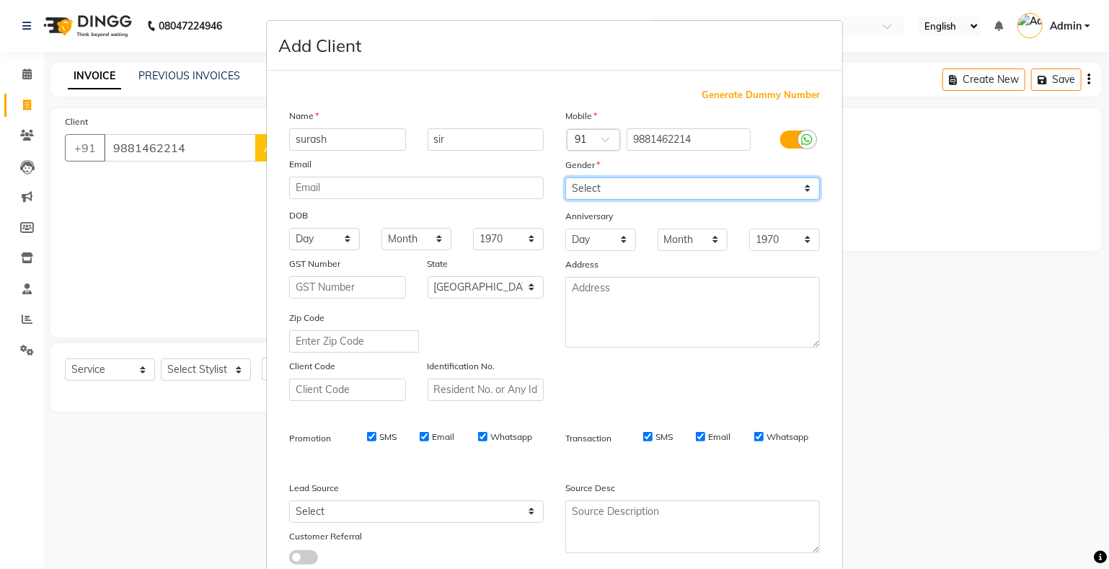
select select "[DEMOGRAPHIC_DATA]"
click at [565, 178] on select "Select [DEMOGRAPHIC_DATA] [DEMOGRAPHIC_DATA] Other Prefer Not To Say" at bounding box center [692, 188] width 255 height 22
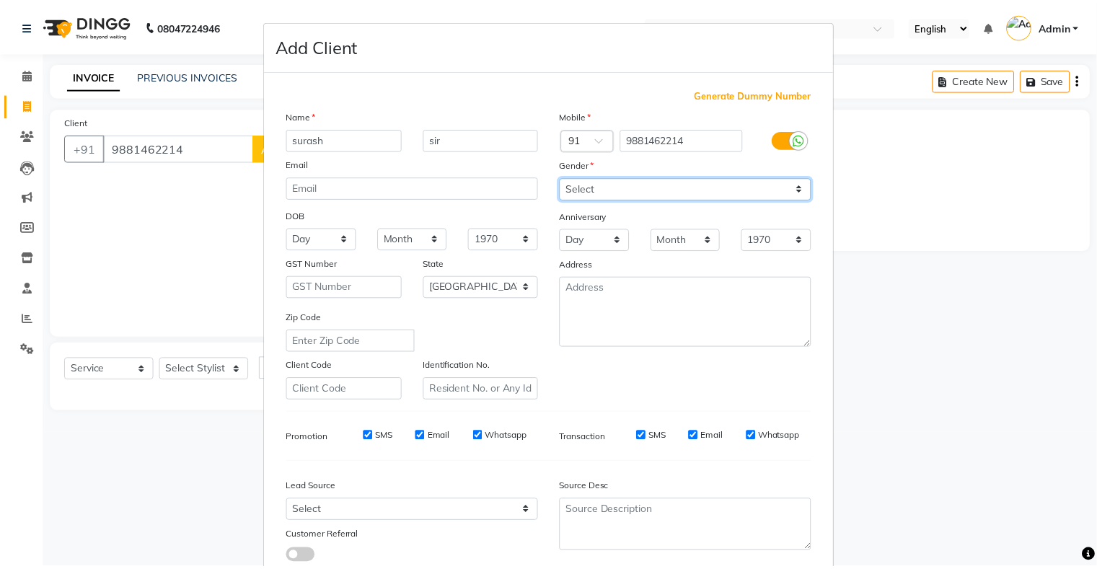
scroll to position [103, 0]
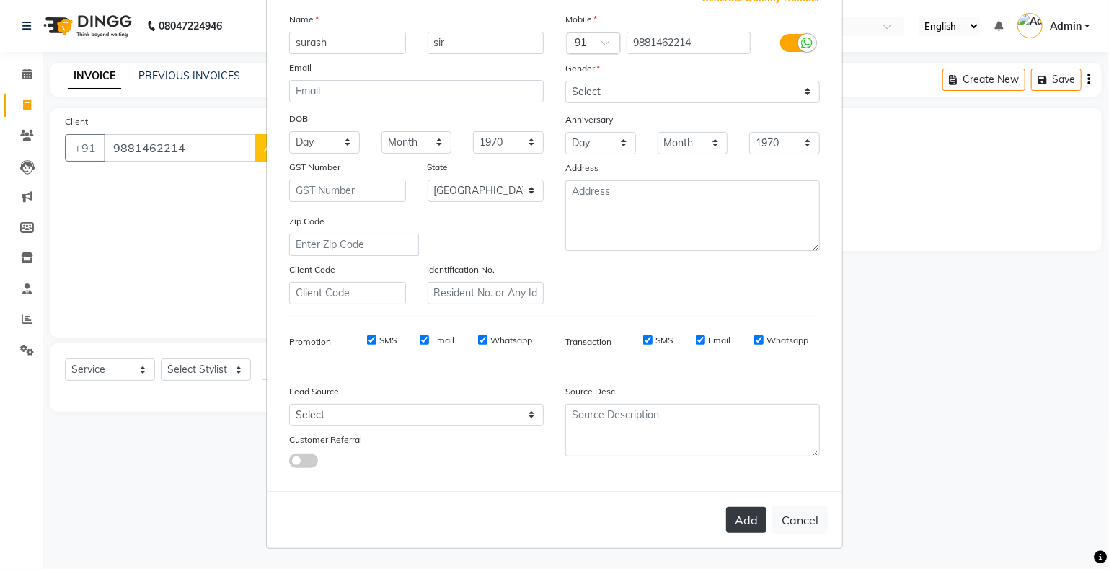
click at [736, 512] on button "Add" at bounding box center [746, 520] width 40 height 26
select select
select select "null"
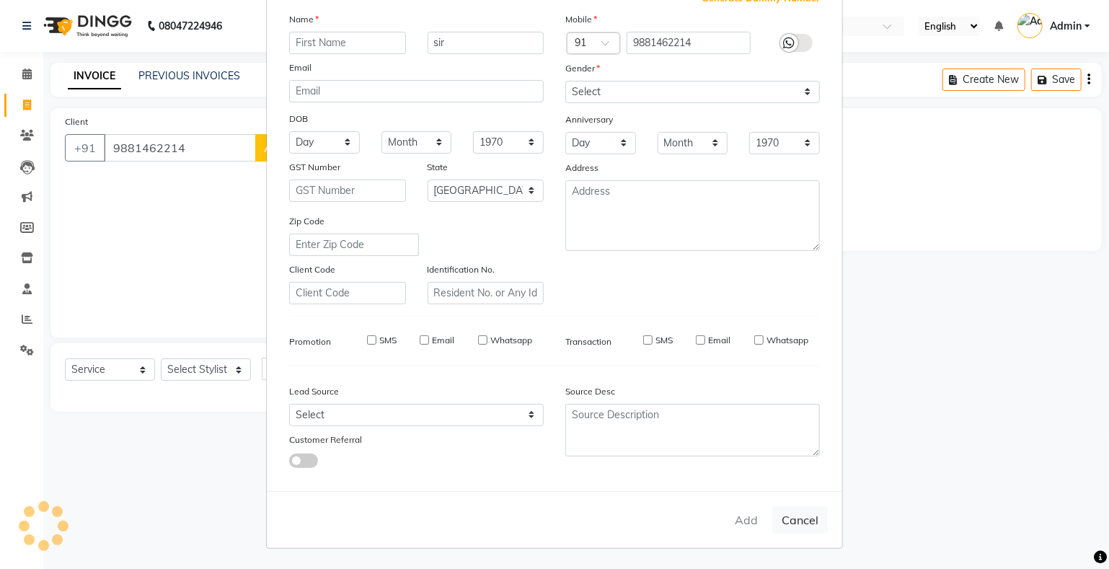
select select
checkbox input "false"
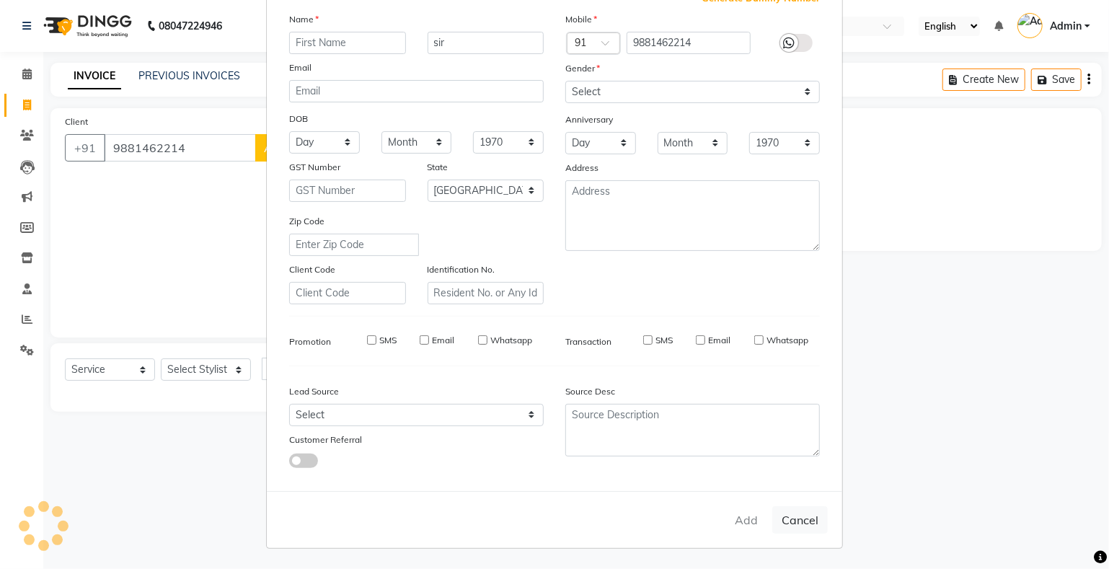
checkbox input "false"
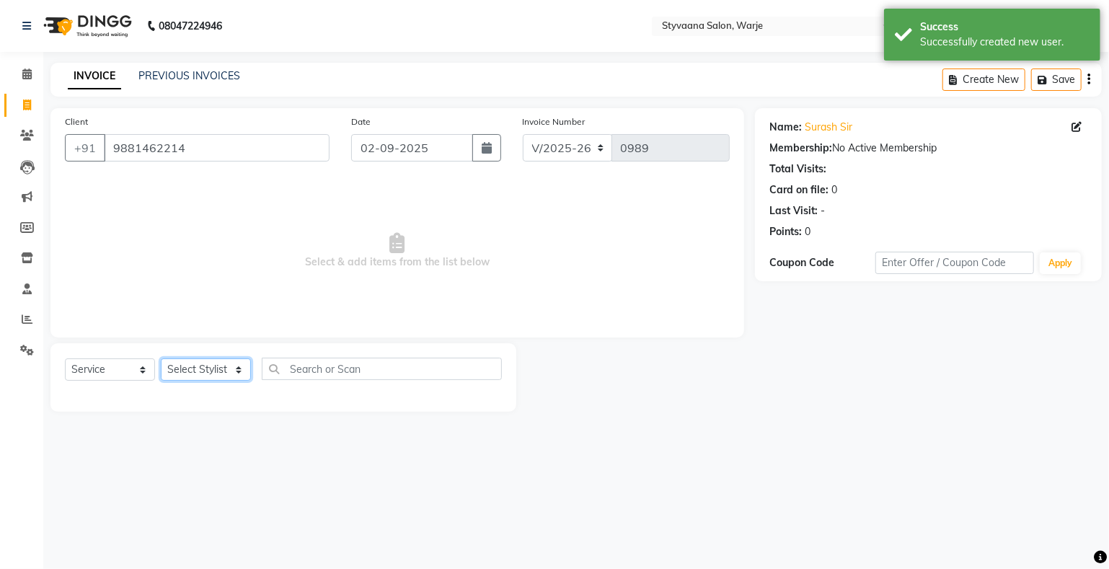
click at [205, 372] on select "Select Stylist nisha [PERSON_NAME] [PERSON_NAME] [PERSON_NAME]" at bounding box center [206, 369] width 90 height 22
select select "87885"
click at [161, 359] on select "Select Stylist nisha [PERSON_NAME] [PERSON_NAME] [PERSON_NAME]" at bounding box center [206, 369] width 90 height 22
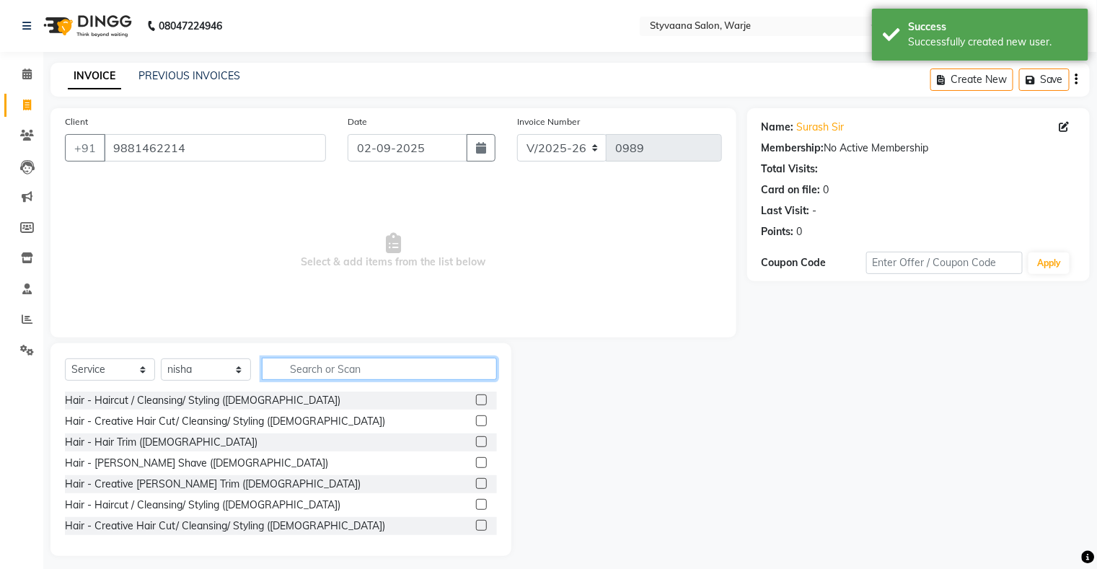
click at [365, 371] on input "text" at bounding box center [379, 369] width 235 height 22
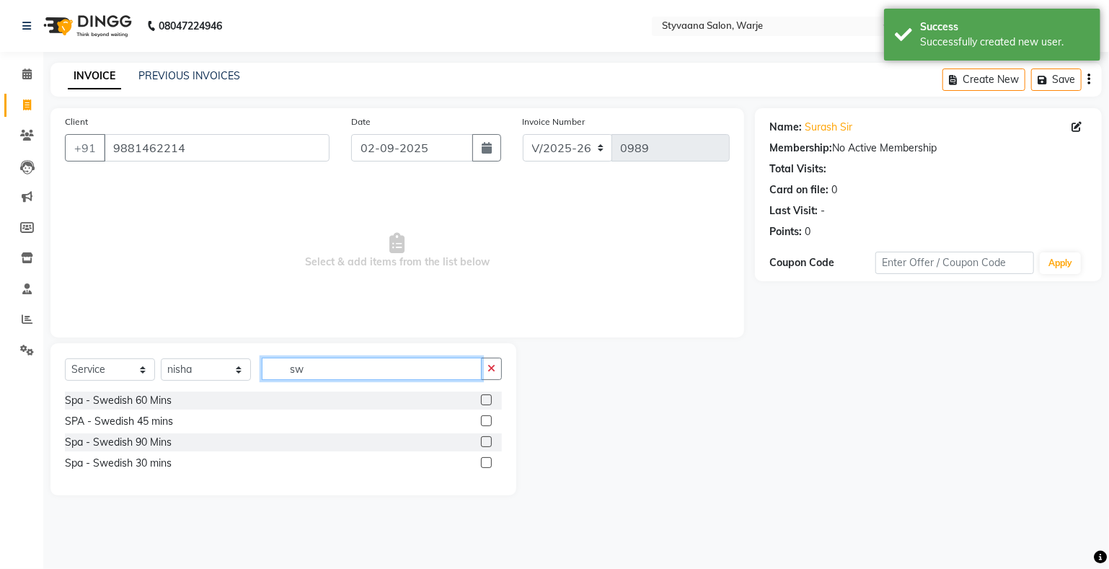
type input "sw"
click at [485, 423] on label at bounding box center [486, 420] width 11 height 11
click at [485, 423] on input "checkbox" at bounding box center [485, 421] width 9 height 9
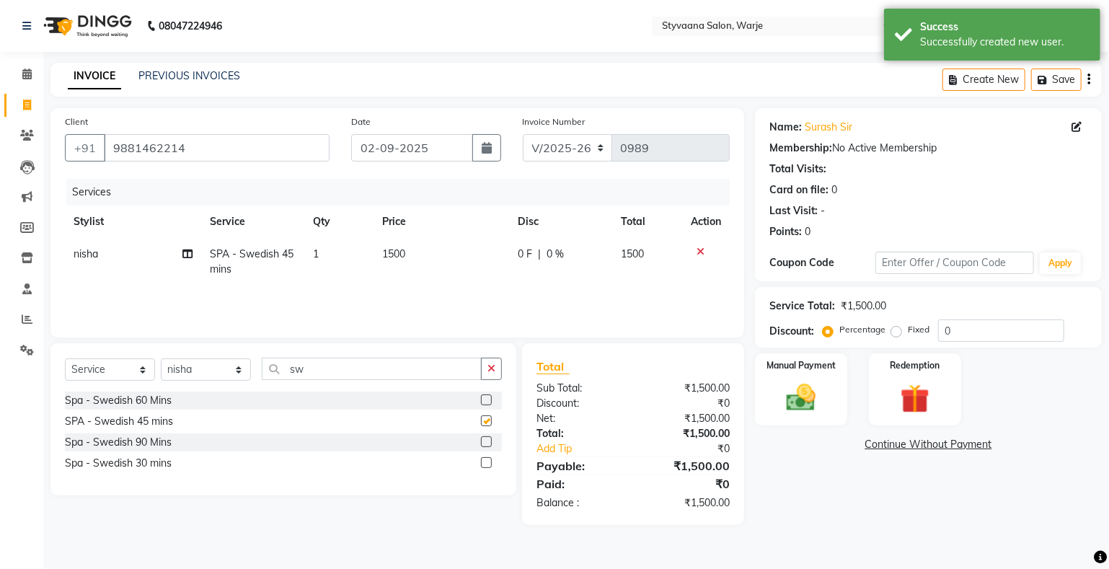
checkbox input "false"
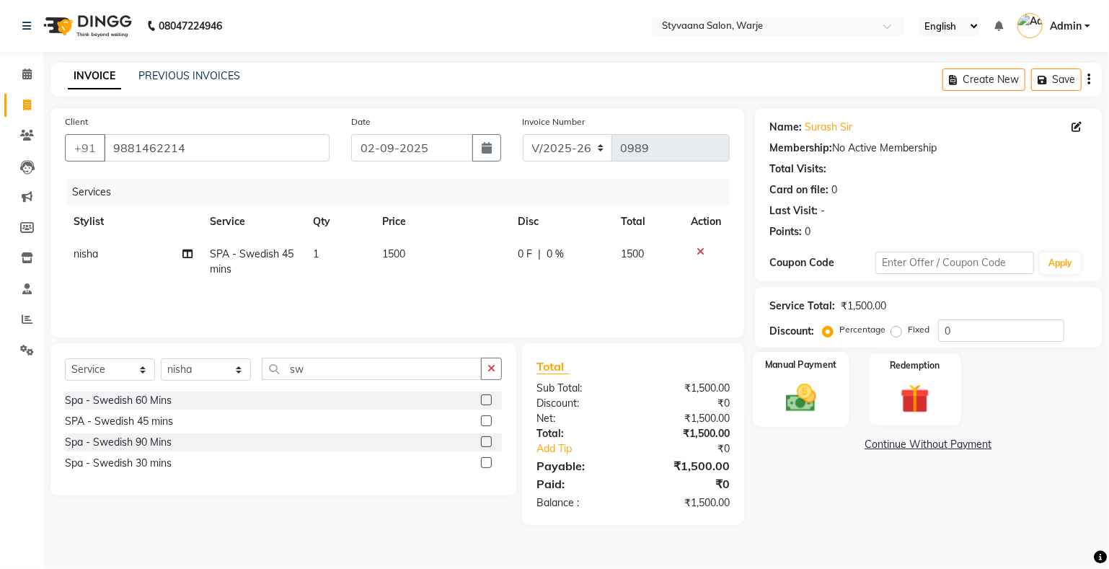
click at [817, 397] on img at bounding box center [801, 398] width 49 height 35
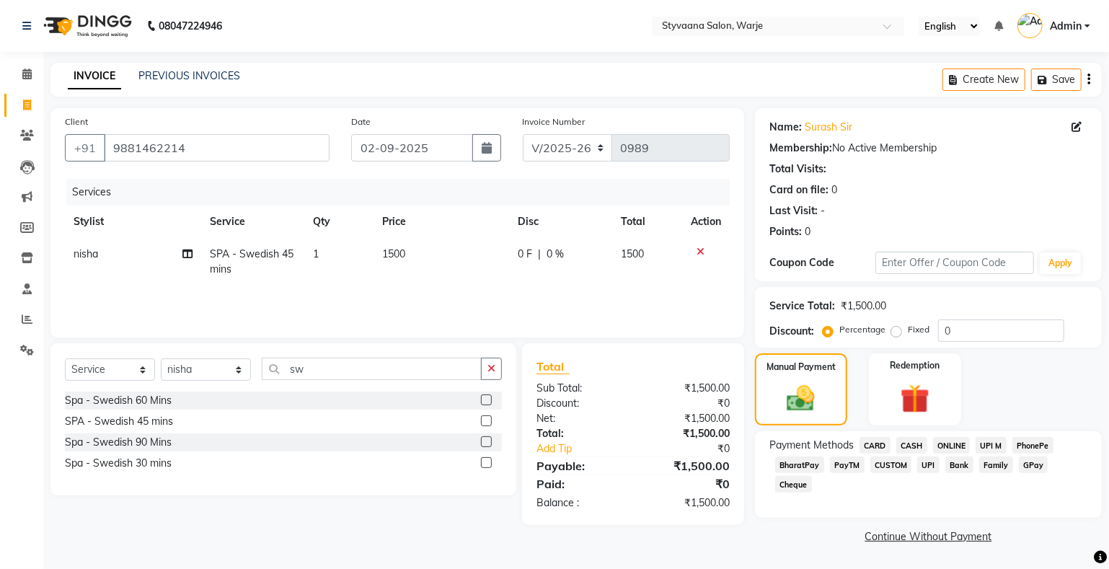
click at [1029, 467] on span "GPay" at bounding box center [1034, 464] width 30 height 17
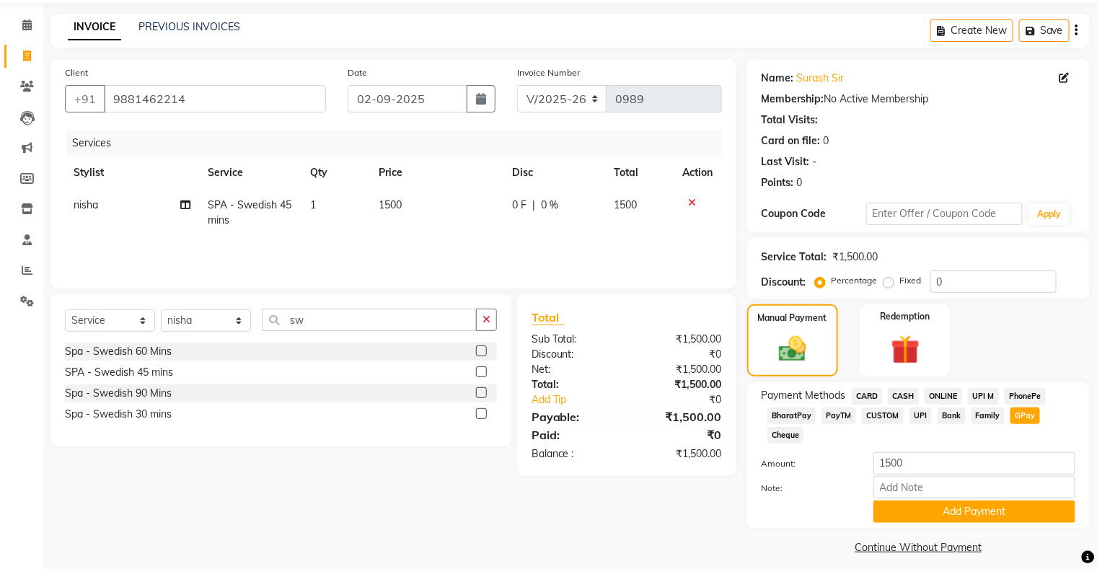
scroll to position [61, 0]
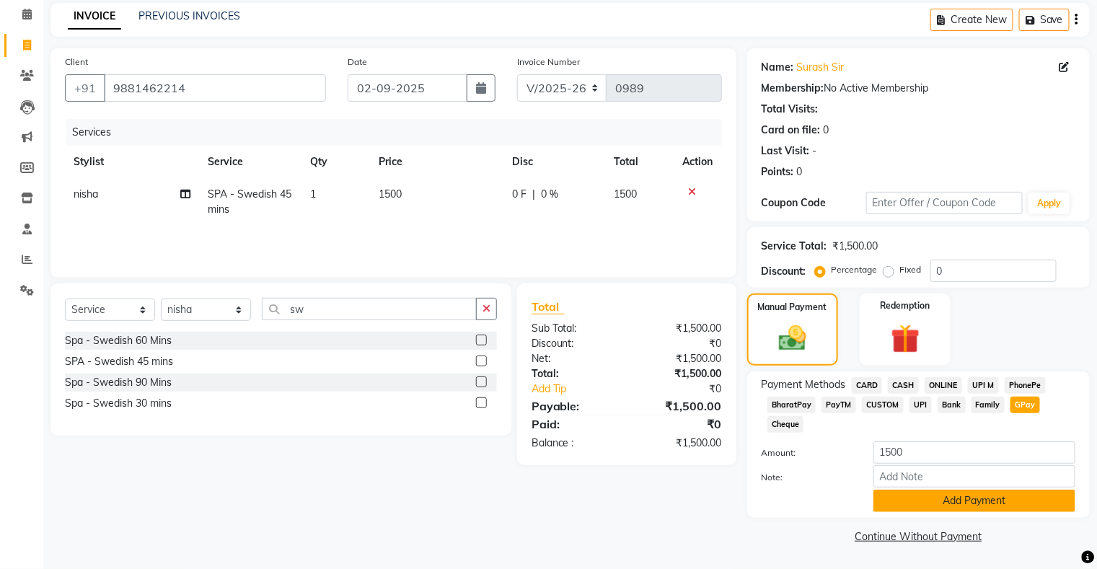
click at [978, 509] on button "Add Payment" at bounding box center [974, 501] width 202 height 22
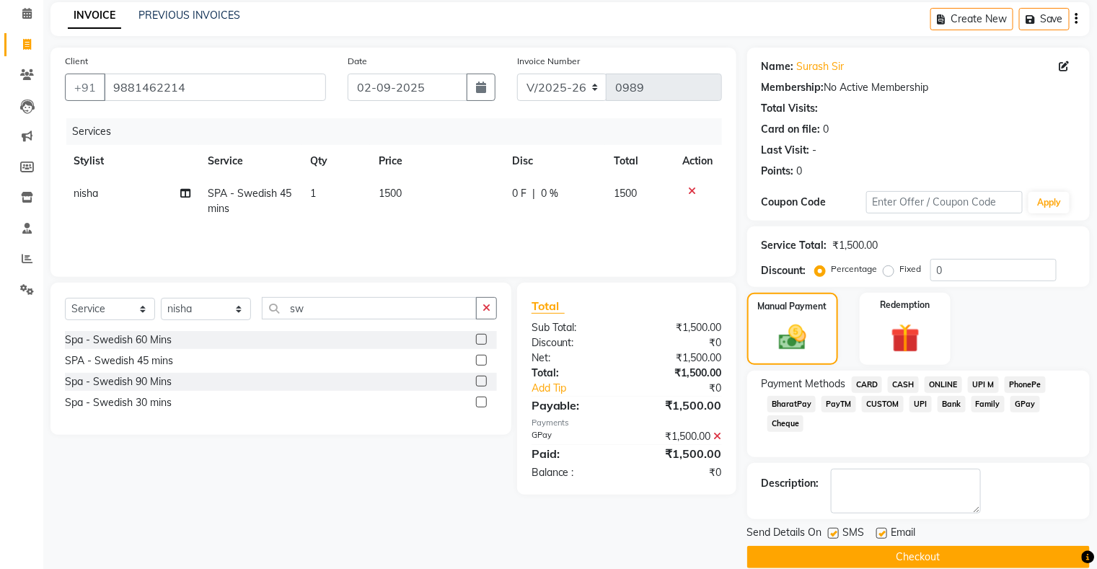
scroll to position [79, 0]
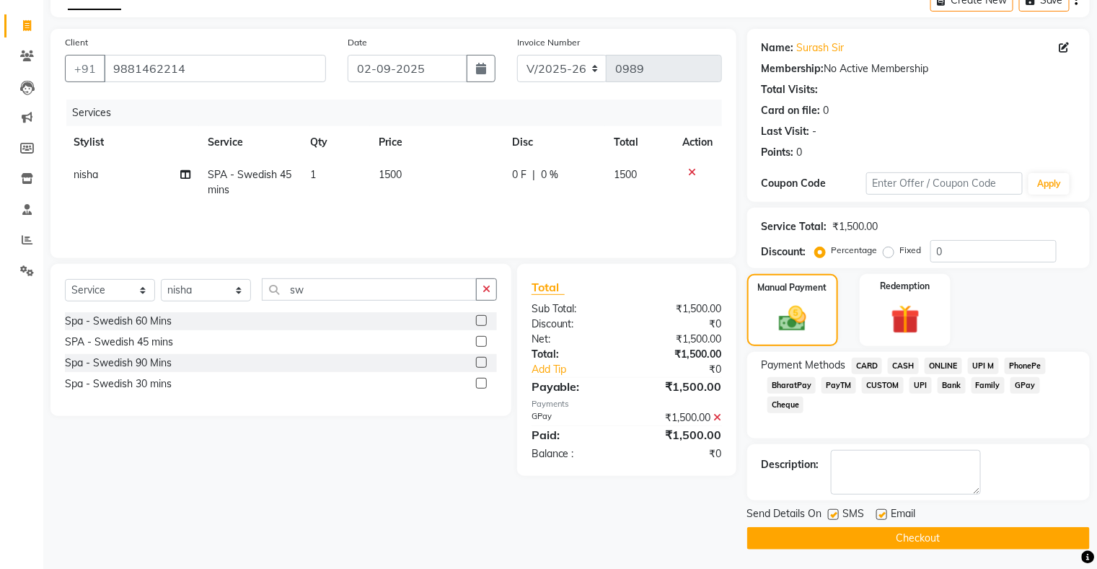
click at [875, 533] on button "Checkout" at bounding box center [918, 538] width 342 height 22
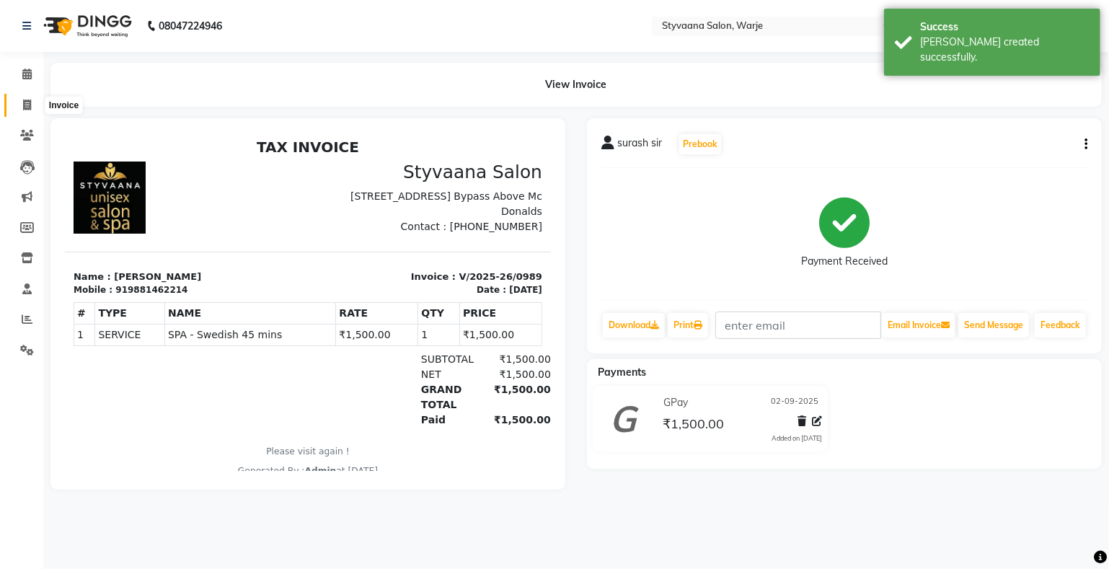
click at [29, 101] on icon at bounding box center [27, 105] width 8 height 11
select select "service"
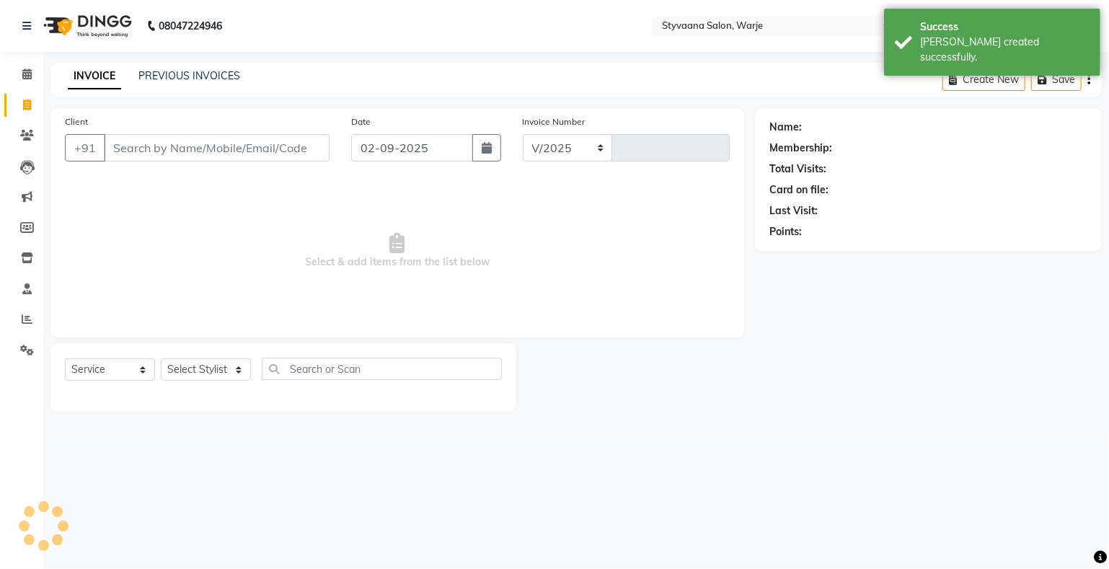
select select "280"
type input "0990"
click at [159, 75] on link "PREVIOUS INVOICES" at bounding box center [189, 75] width 102 height 13
